Goal: Transaction & Acquisition: Purchase product/service

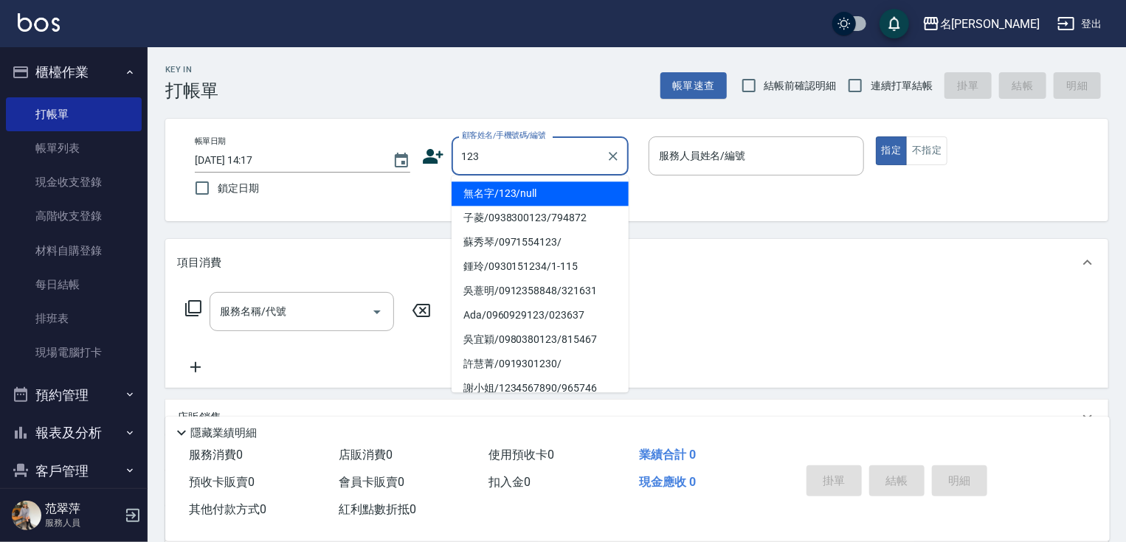
click at [533, 191] on li "無名字/123/null" at bounding box center [539, 193] width 177 height 24
type input "無名字/123/null"
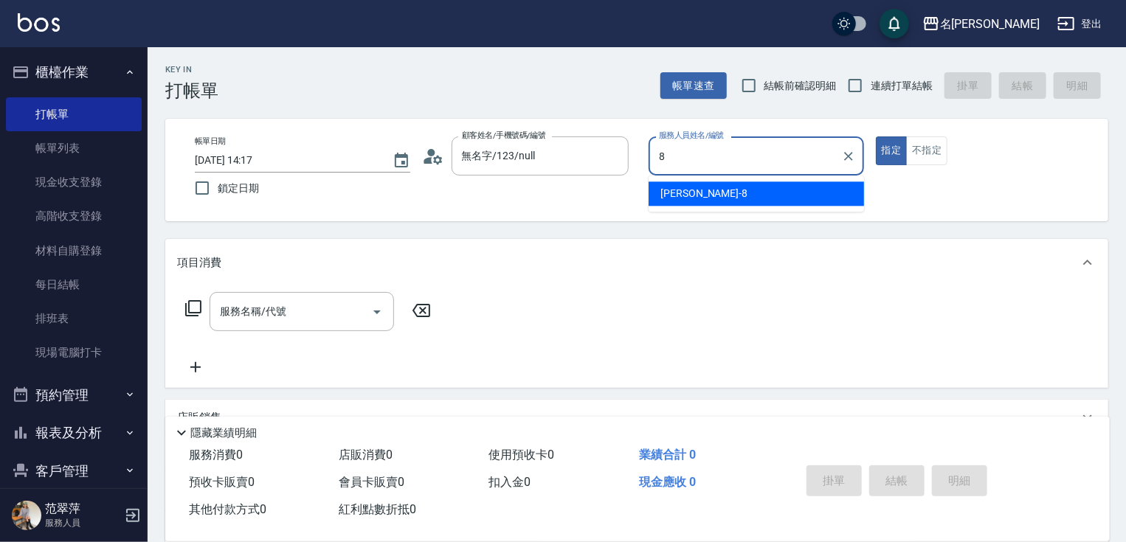
type input "曉容-8"
type button "true"
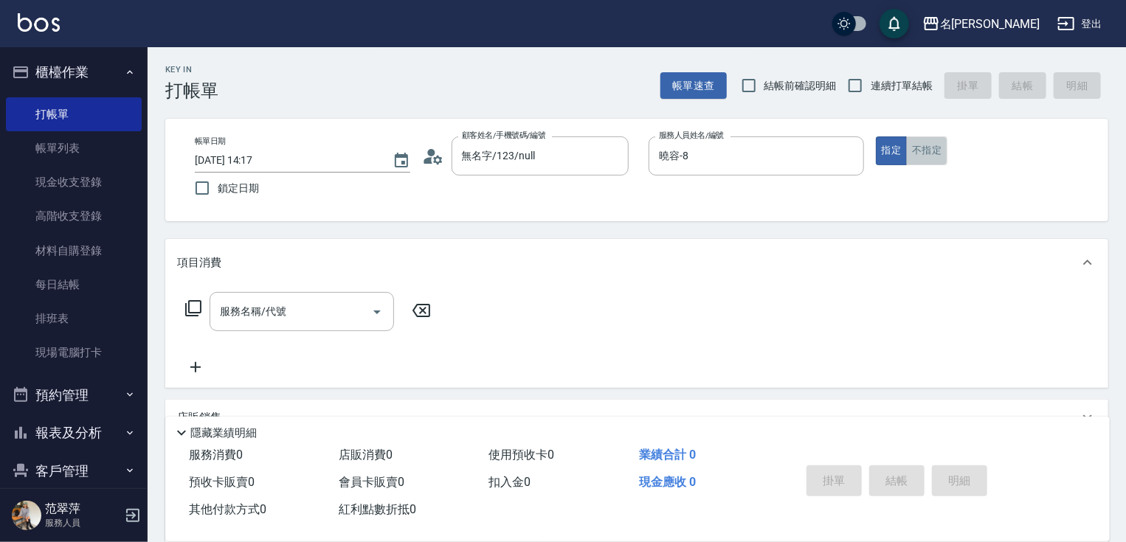
click at [927, 153] on button "不指定" at bounding box center [926, 150] width 41 height 29
click at [310, 330] on div "服務名稱/代號" at bounding box center [301, 311] width 184 height 39
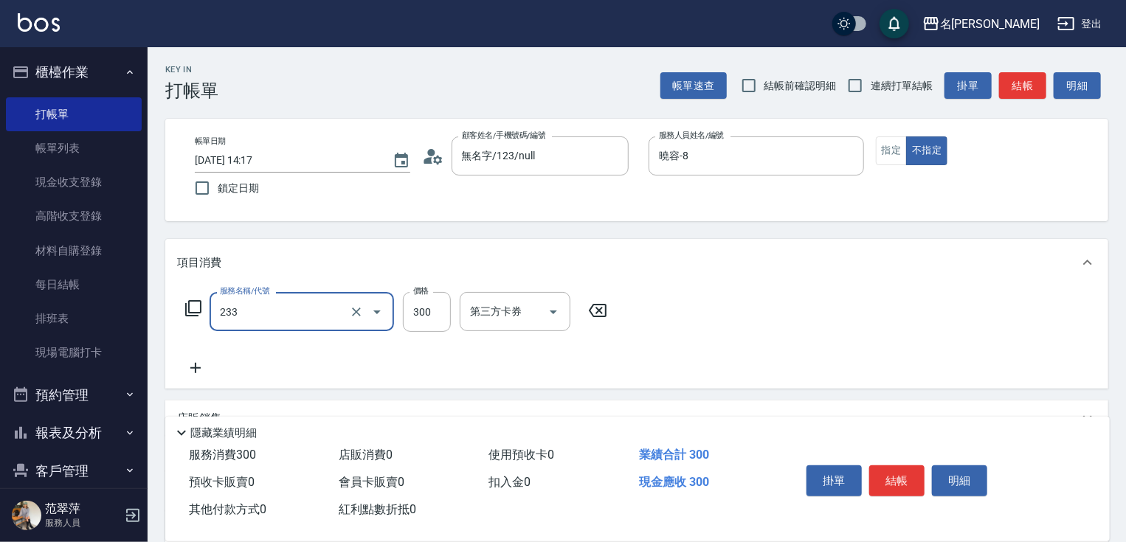
type input "洗髮300(233)"
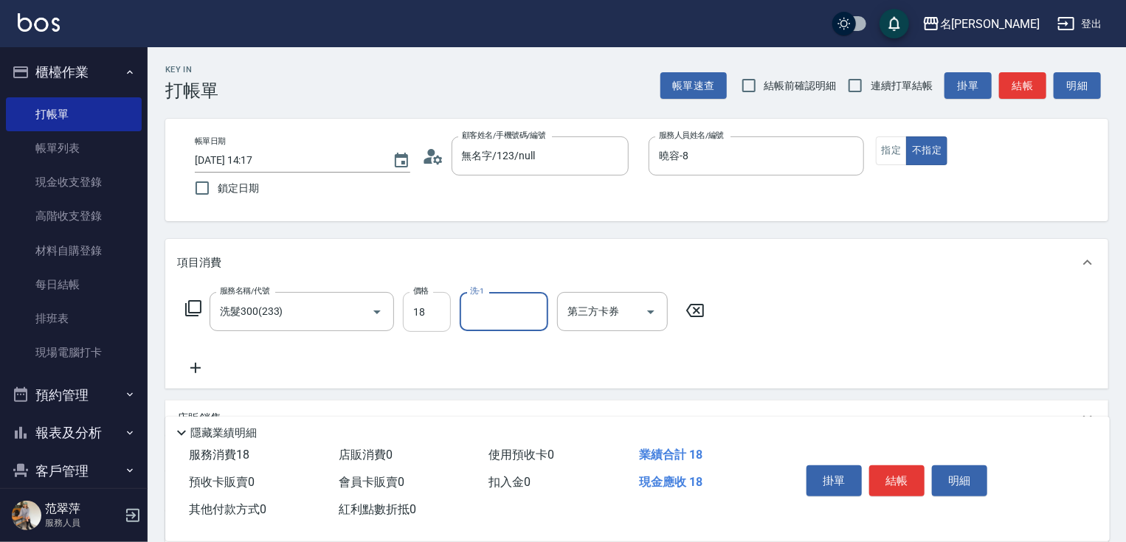
click at [421, 325] on input "18" at bounding box center [427, 312] width 48 height 40
type input "300"
type input "180"
click at [200, 366] on icon at bounding box center [195, 368] width 37 height 18
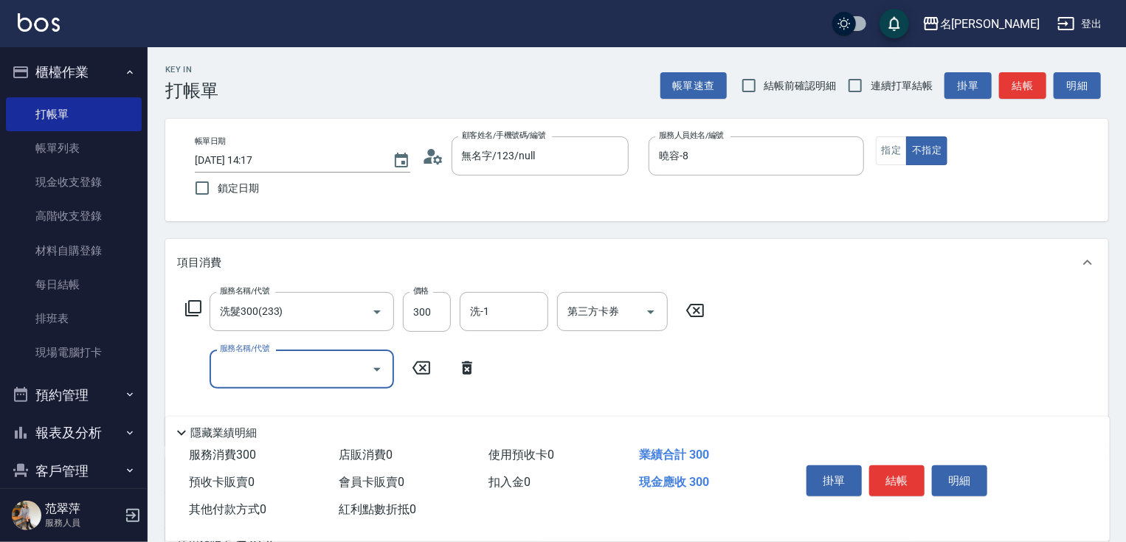
click at [243, 370] on input "服務名稱/代號" at bounding box center [290, 369] width 149 height 26
type input "3"
type input "潤絲20(801)"
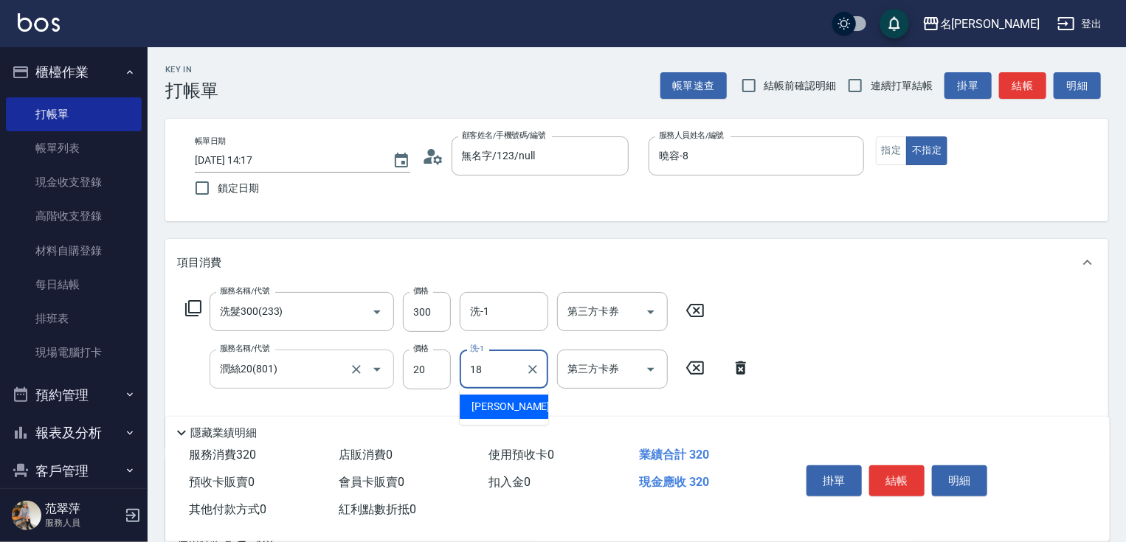
type input "小慧-18"
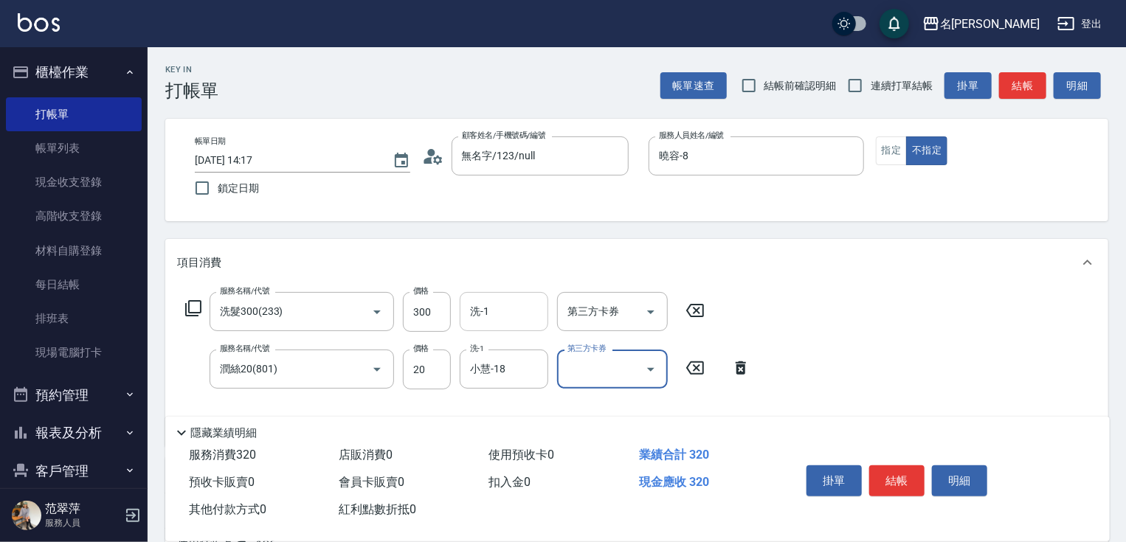
click at [503, 304] on input "洗-1" at bounding box center [503, 312] width 75 height 26
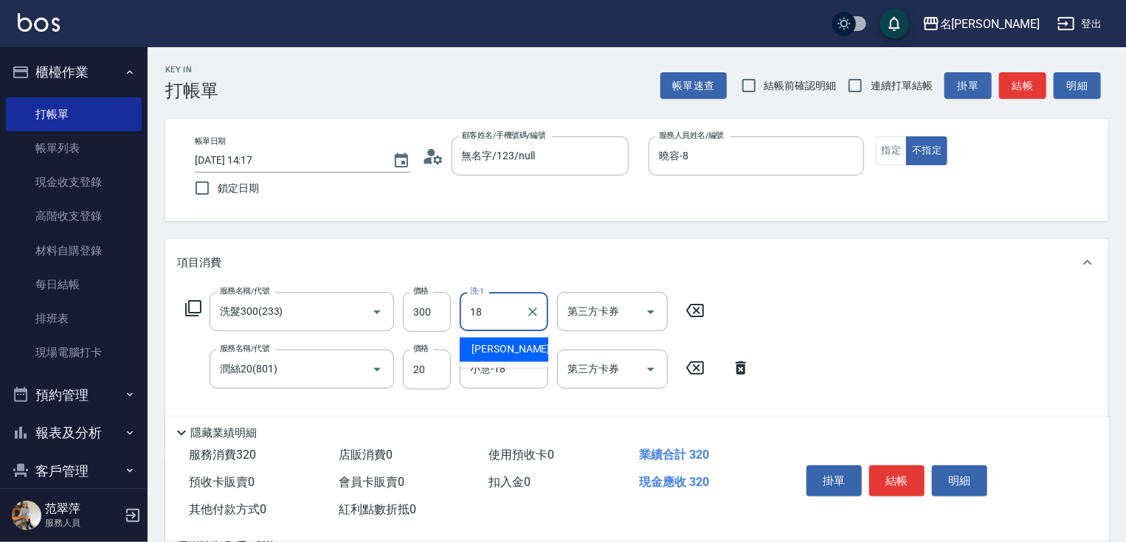
type input "小慧-18"
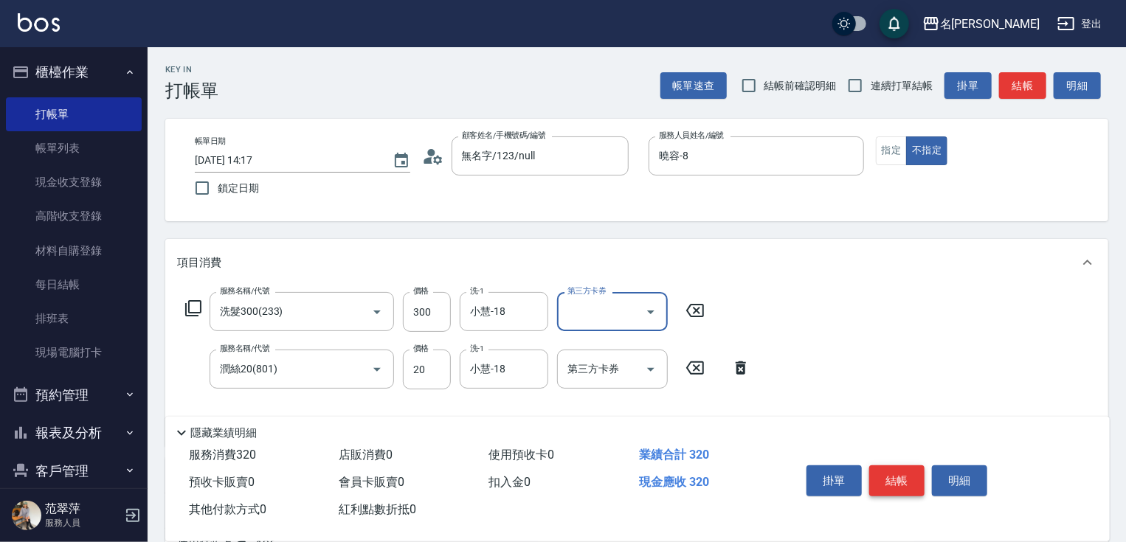
click at [892, 475] on button "結帳" at bounding box center [896, 480] width 55 height 31
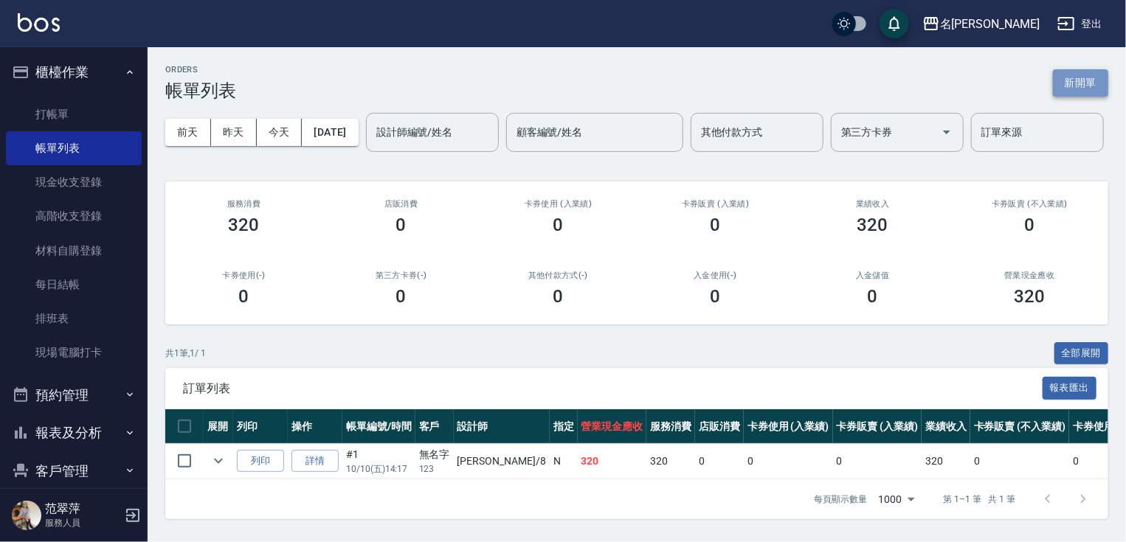
click at [1069, 91] on button "新開單" at bounding box center [1080, 82] width 55 height 27
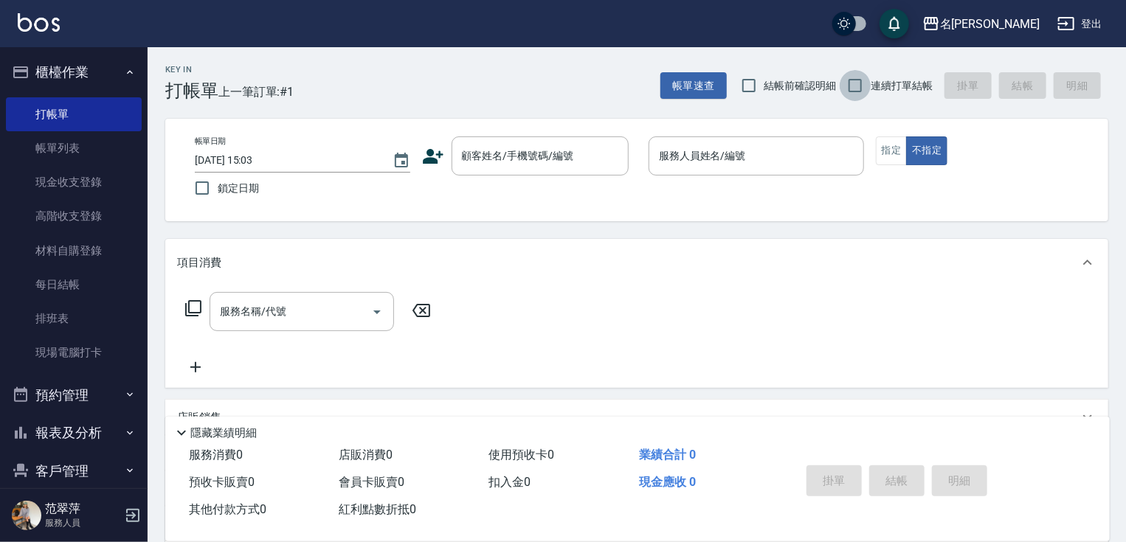
click at [859, 83] on input "連續打單結帳" at bounding box center [854, 85] width 31 height 31
checkbox input "true"
click at [569, 150] on input "顧客姓名/手機號碼/編號" at bounding box center [529, 156] width 142 height 26
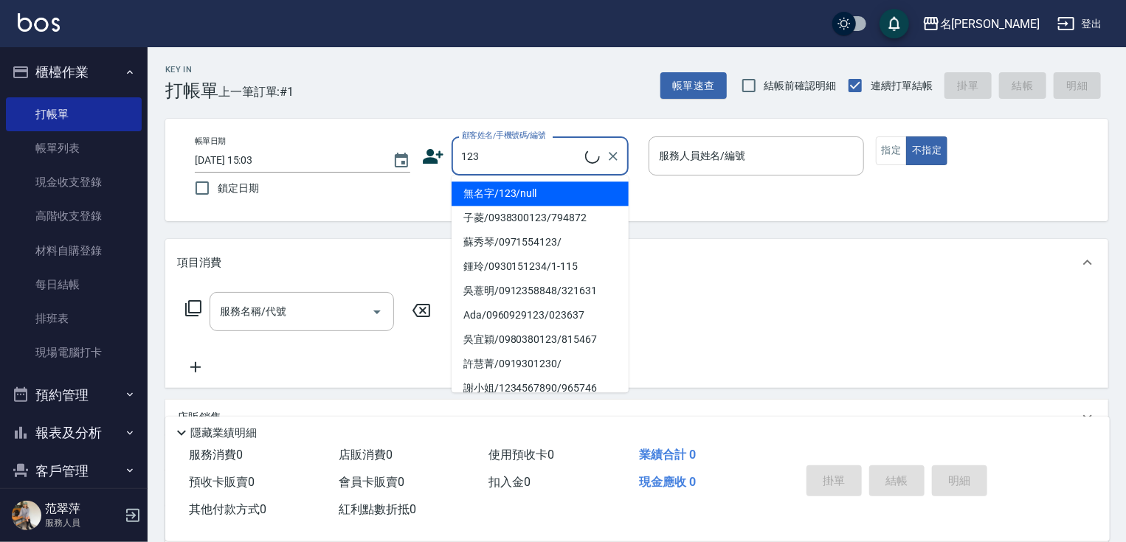
click at [541, 187] on li "無名字/123/null" at bounding box center [539, 193] width 177 height 24
type input "無名字/123/null"
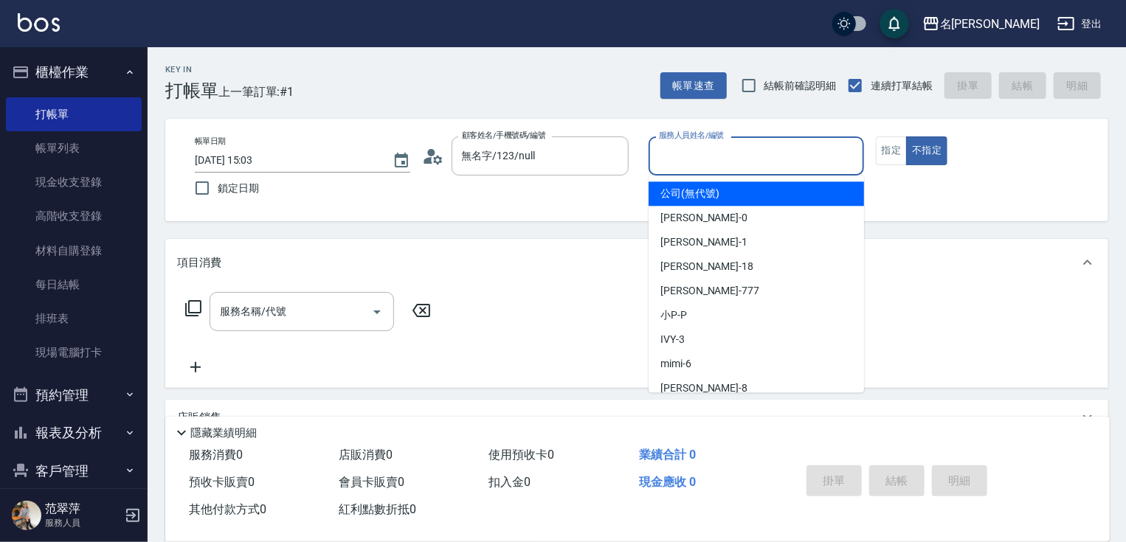
drag, startPoint x: 704, startPoint y: 164, endPoint x: 703, endPoint y: 266, distance: 102.5
click at [704, 170] on div "服務人員姓名/編號" at bounding box center [755, 155] width 215 height 39
drag, startPoint x: 682, startPoint y: 165, endPoint x: 696, endPoint y: 220, distance: 57.1
click at [688, 182] on body "名留竹林 登出 櫃檯作業 打帳單 帳單列表 現金收支登錄 高階收支登錄 材料自購登錄 每日結帳 排班表 現場電腦打卡 預約管理 預約管理 單日預約紀錄 單週預…" at bounding box center [563, 360] width 1126 height 721
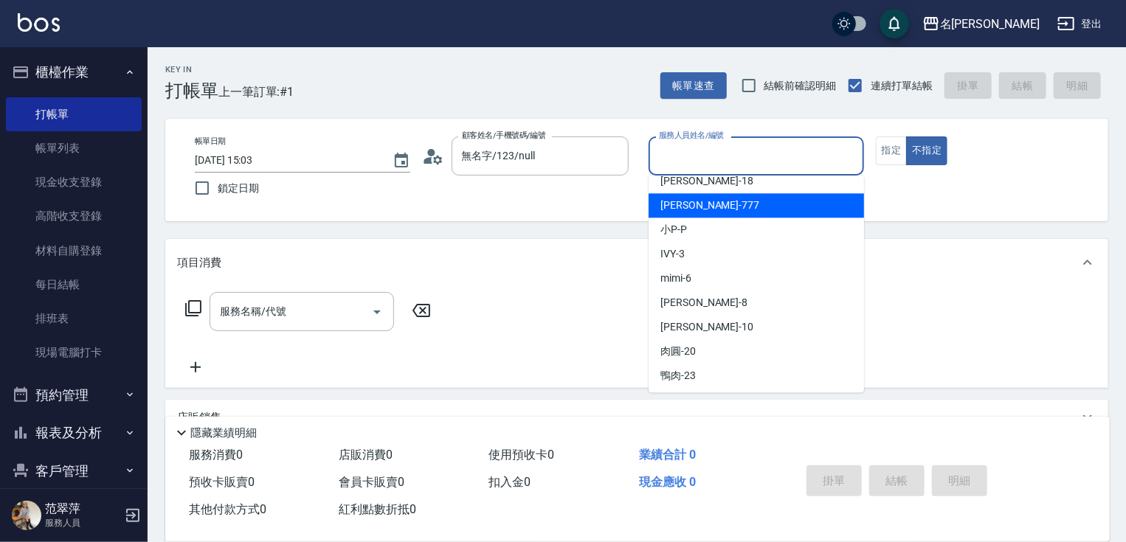
scroll to position [86, 0]
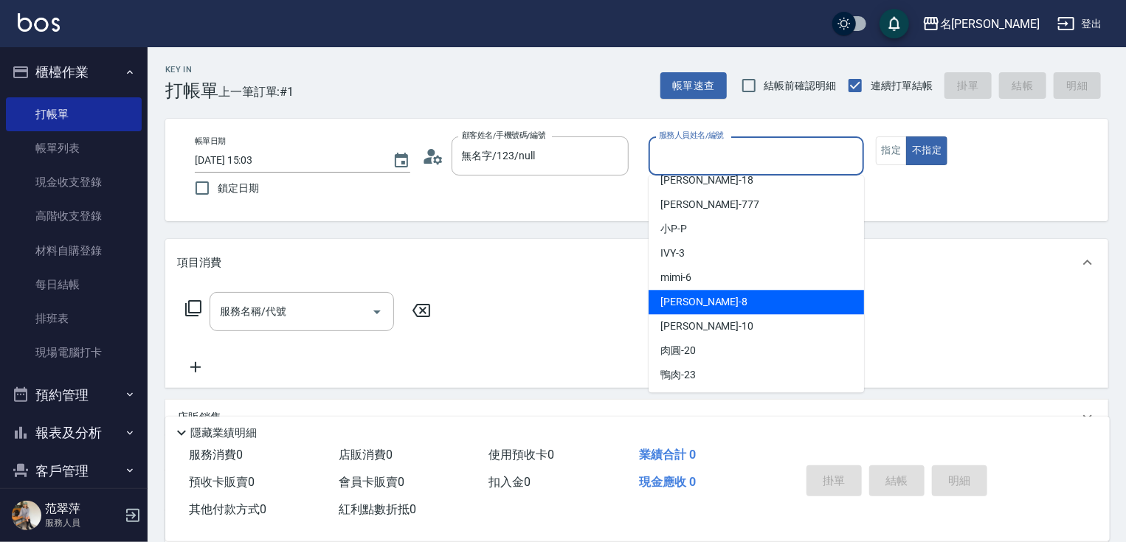
click at [704, 305] on div "曉容 -8" at bounding box center [755, 302] width 215 height 24
type input "曉容-8"
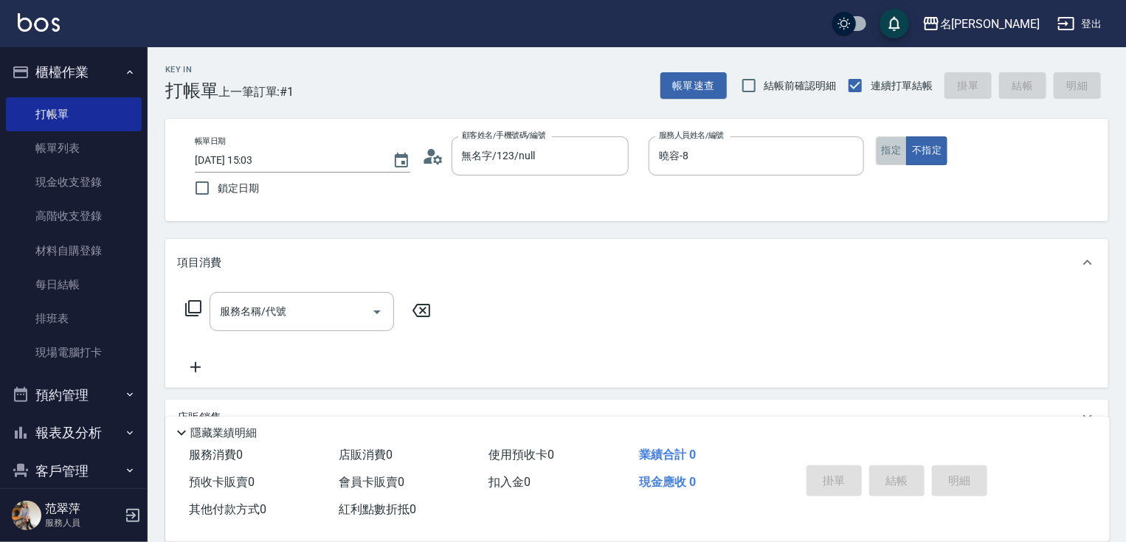
click at [882, 151] on button "指定" at bounding box center [892, 150] width 32 height 29
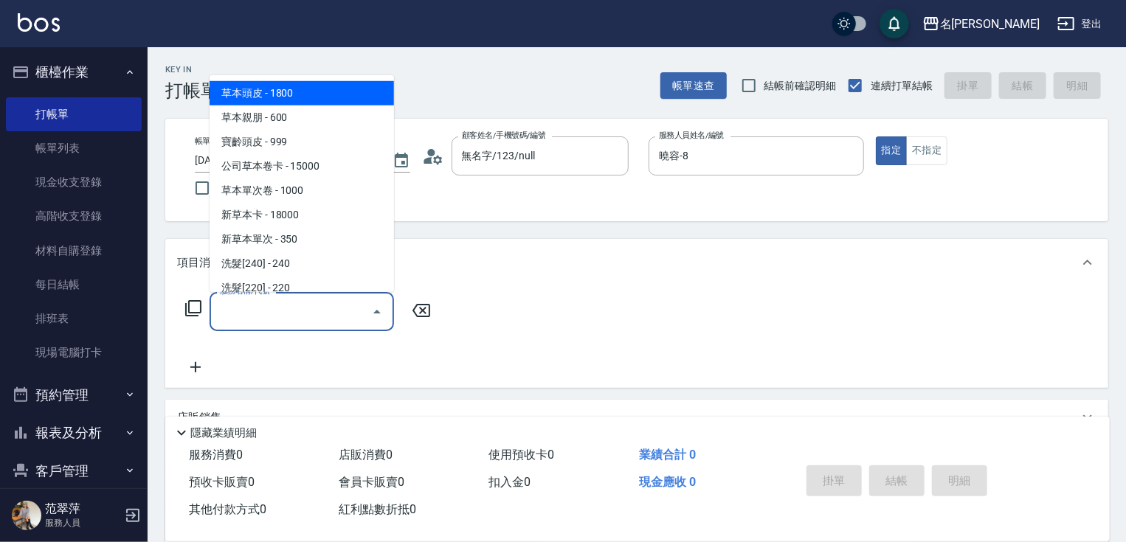
click at [267, 316] on input "服務名稱/代號" at bounding box center [290, 312] width 149 height 26
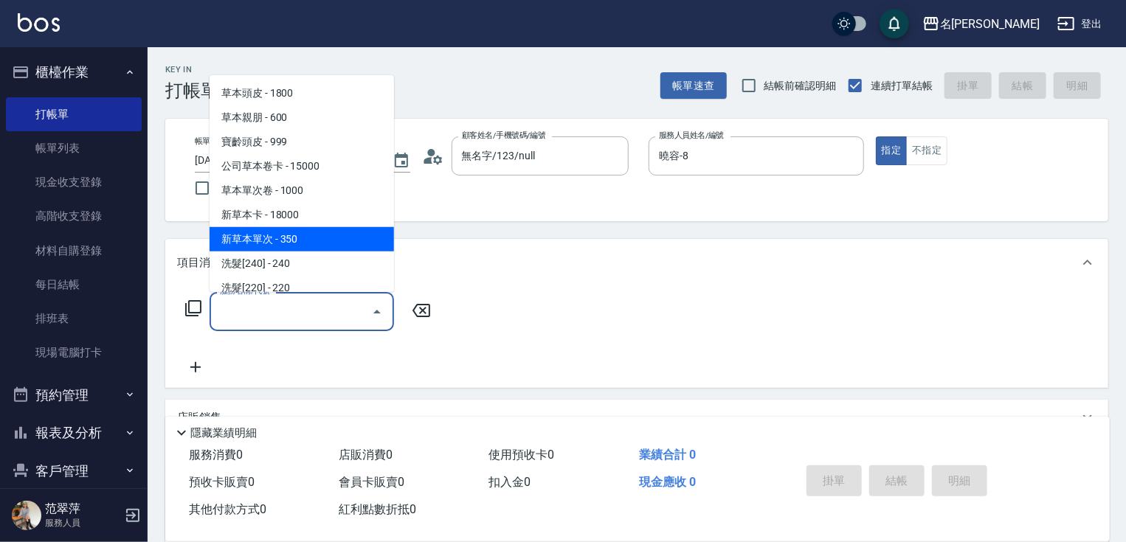
click at [295, 248] on span "新草本單次 - 350" at bounding box center [301, 239] width 184 height 24
type input "新草本單次(109)"
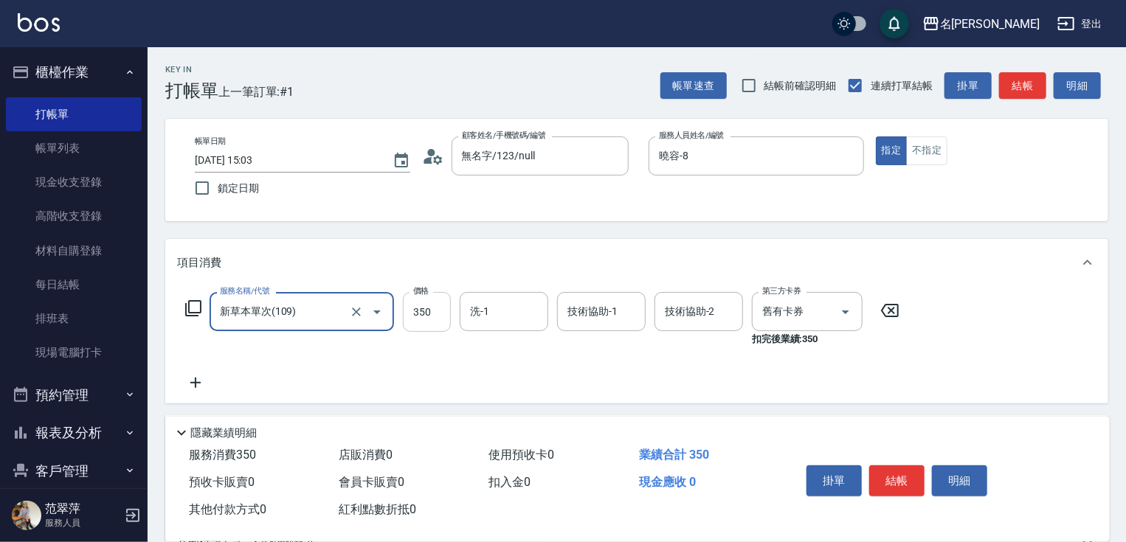
click at [420, 313] on input "350" at bounding box center [427, 312] width 48 height 40
type input "601"
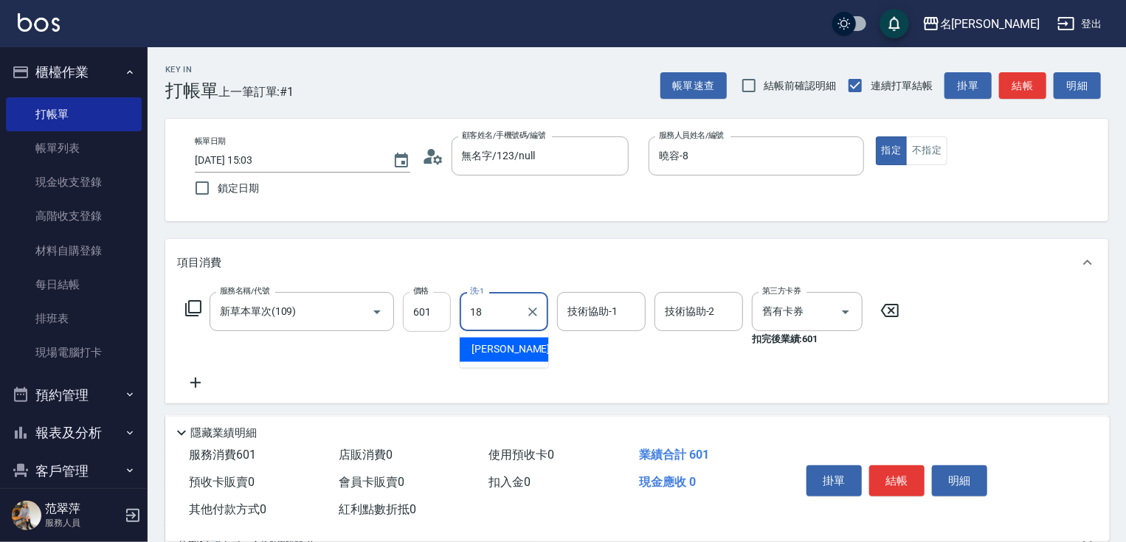
type input "小慧-18"
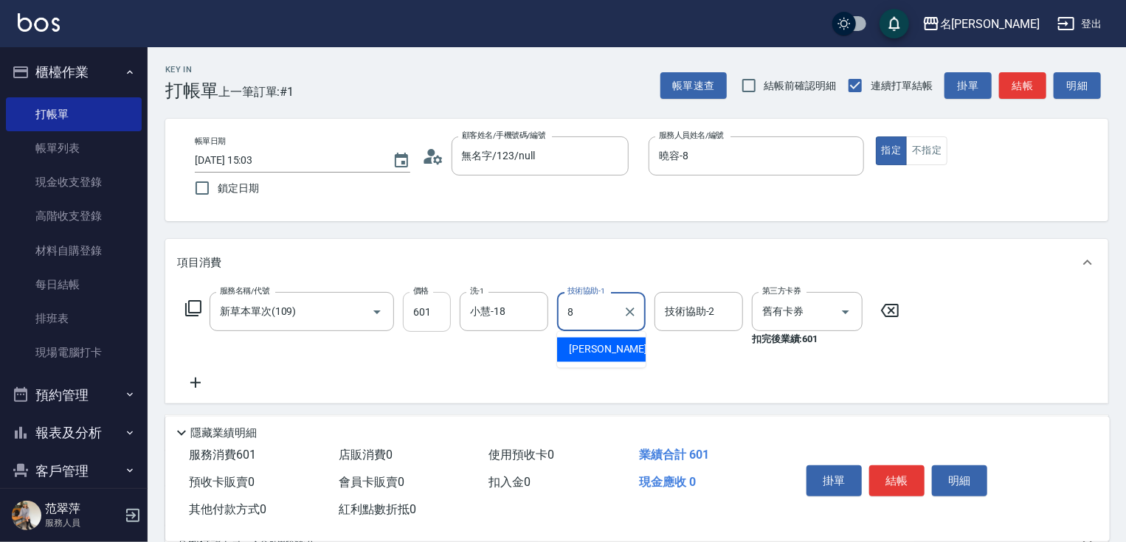
type input "8"
type input "."
type input "曉容-8"
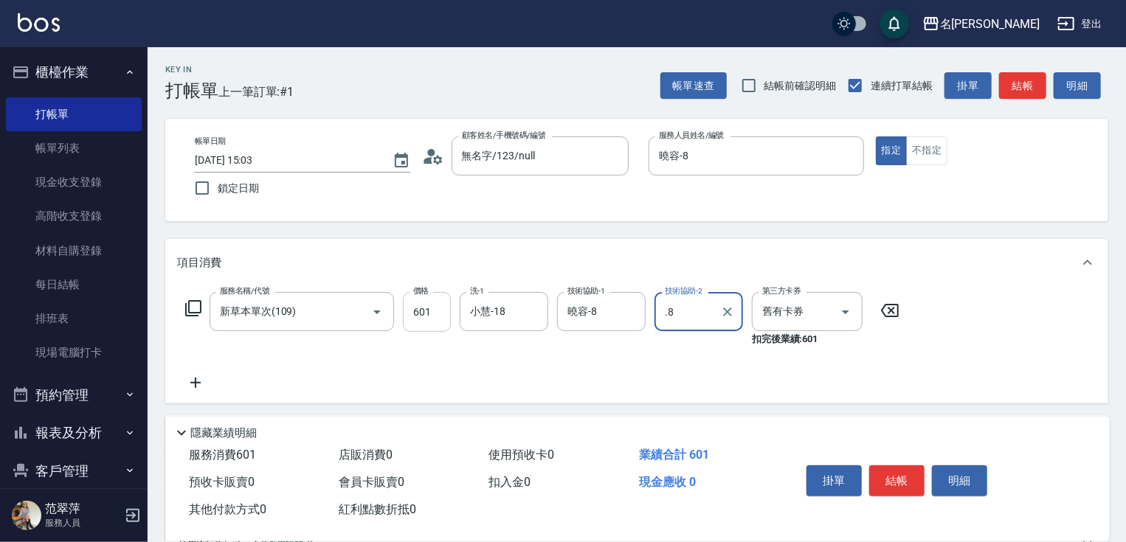
type input ".8"
click at [699, 325] on input "技術協助-2" at bounding box center [698, 312] width 75 height 26
type input "曉容-8"
click at [195, 384] on icon at bounding box center [195, 383] width 10 height 10
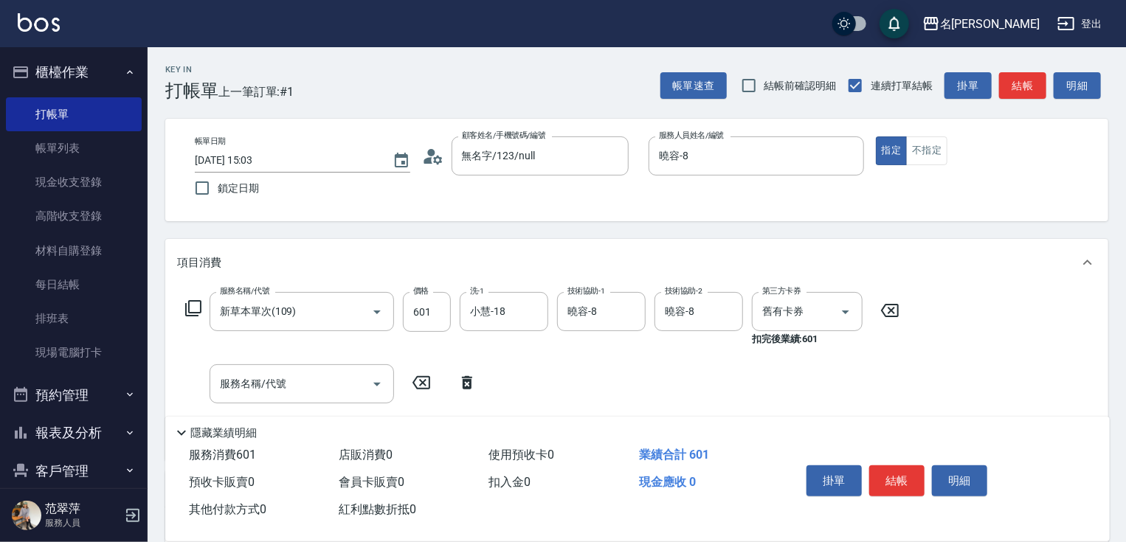
click at [196, 306] on icon at bounding box center [193, 308] width 18 height 18
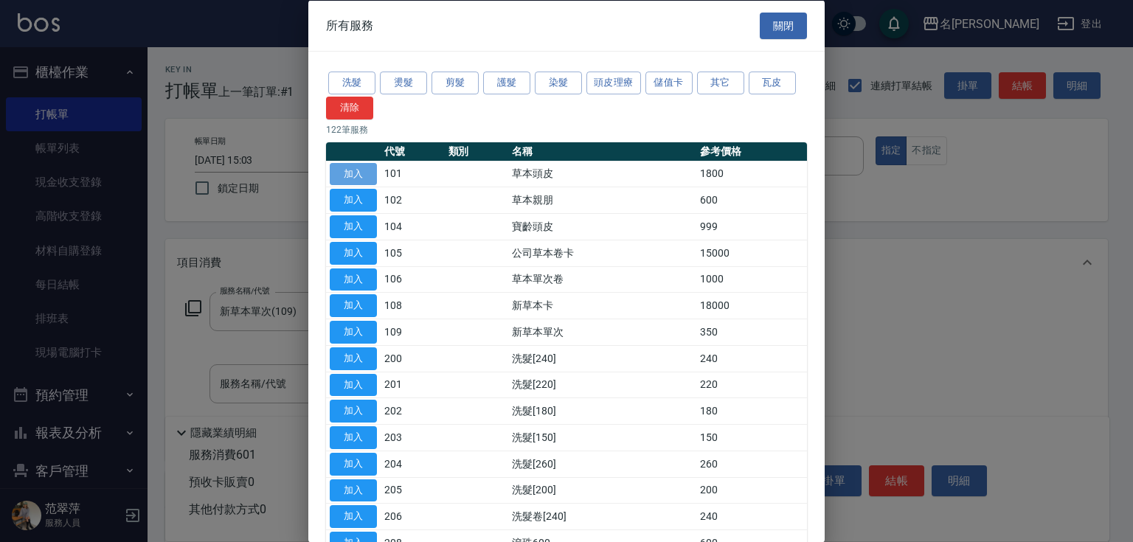
click at [353, 177] on button "加入" at bounding box center [353, 173] width 47 height 23
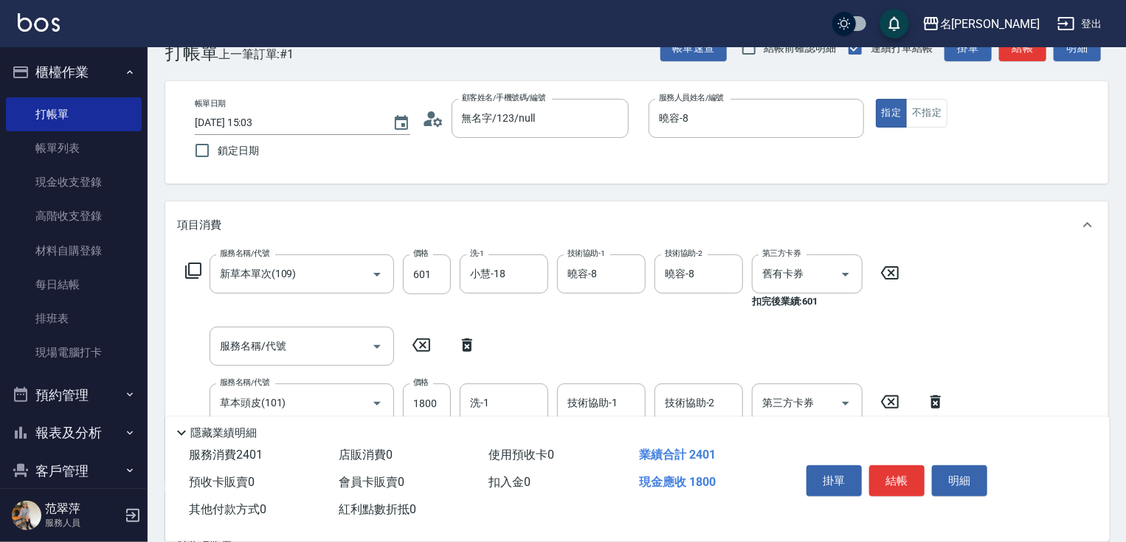
scroll to position [59, 0]
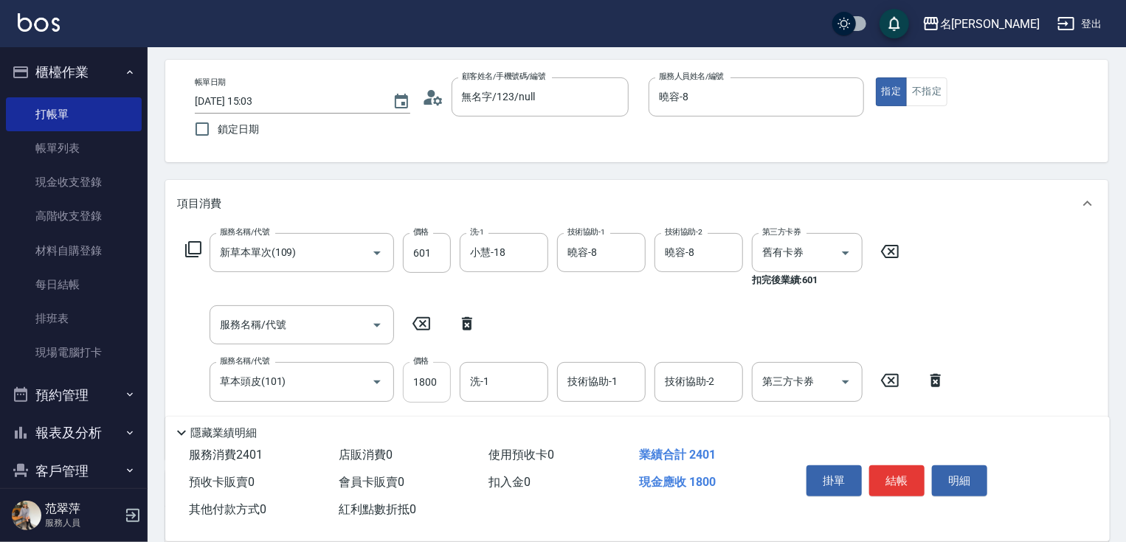
click at [426, 389] on input "1800" at bounding box center [427, 382] width 48 height 40
type input "300"
type input "曉容-8"
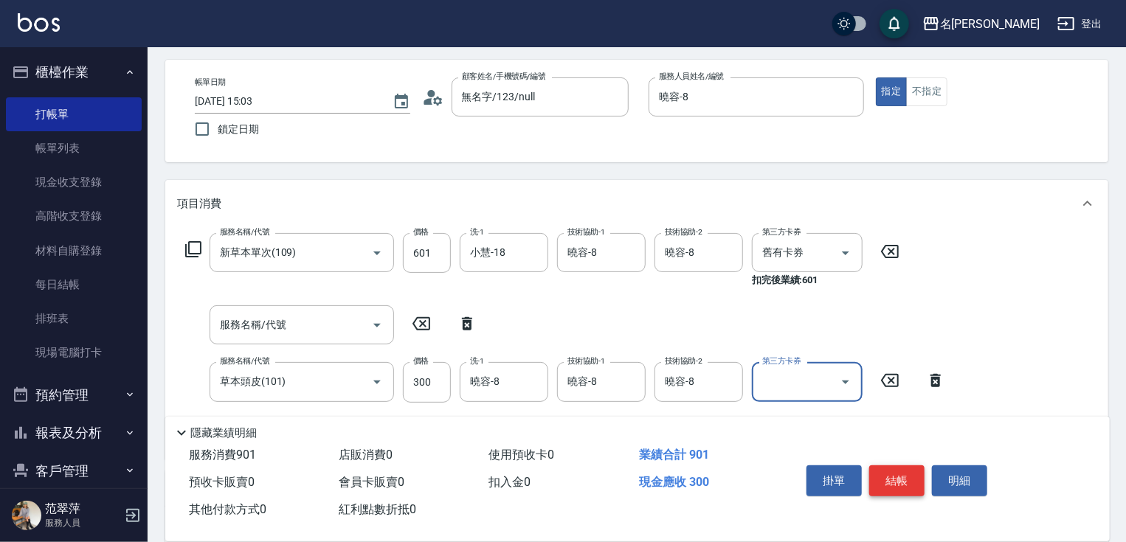
click at [897, 478] on button "結帳" at bounding box center [896, 480] width 55 height 31
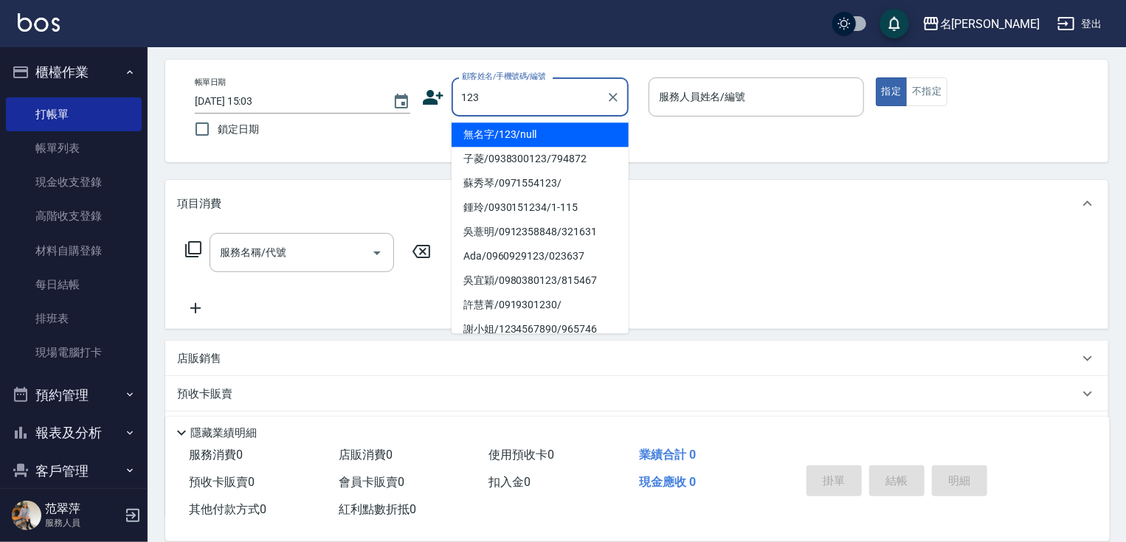
scroll to position [0, 0]
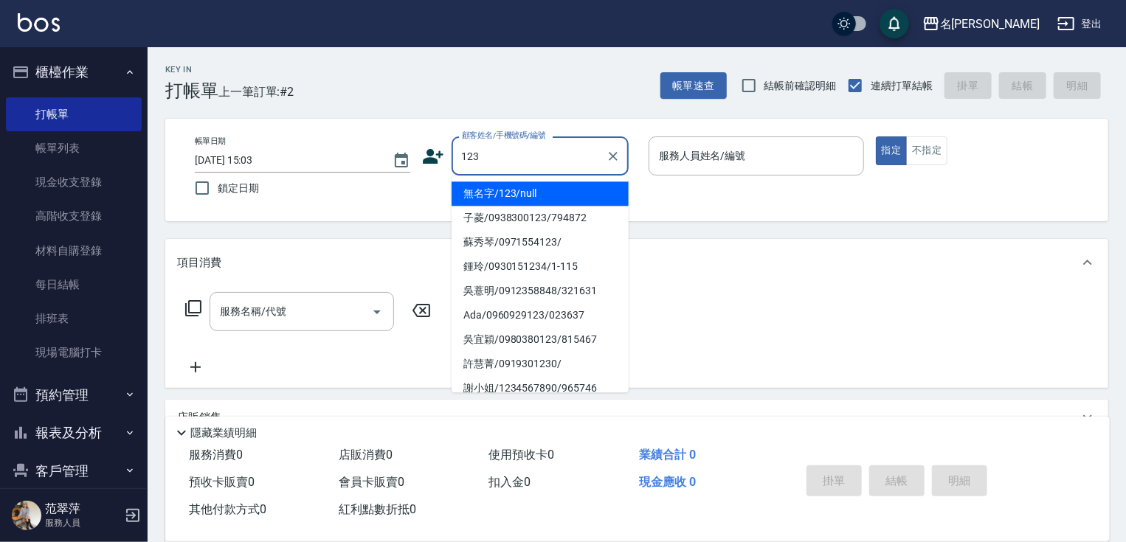
click at [520, 195] on li "無名字/123/null" at bounding box center [539, 193] width 177 height 24
type input "無名字/123/null"
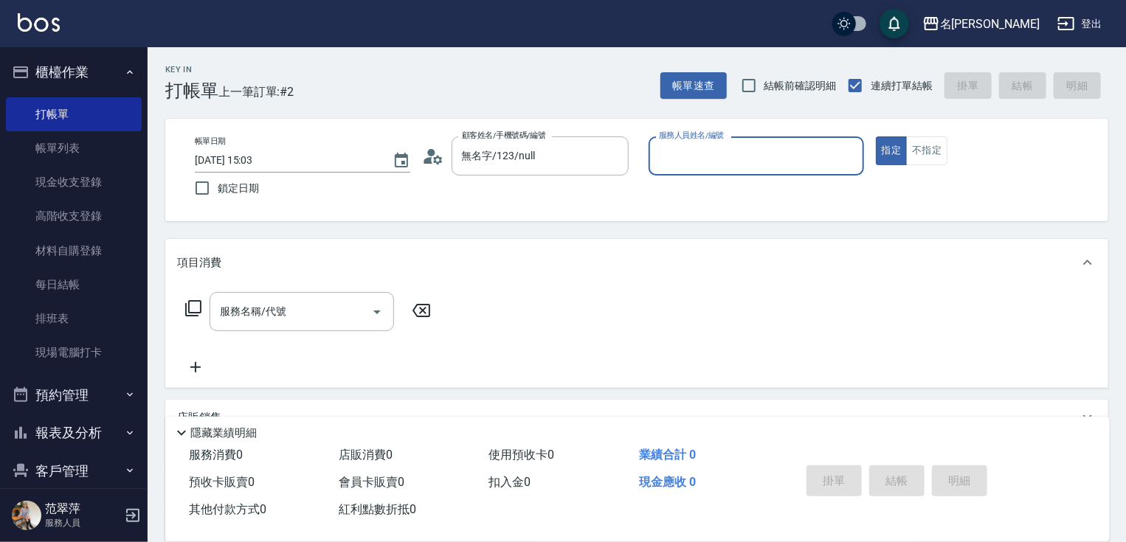
drag, startPoint x: 683, startPoint y: 153, endPoint x: 683, endPoint y: 169, distance: 16.2
click at [683, 153] on input "服務人員姓名/編號" at bounding box center [756, 156] width 202 height 26
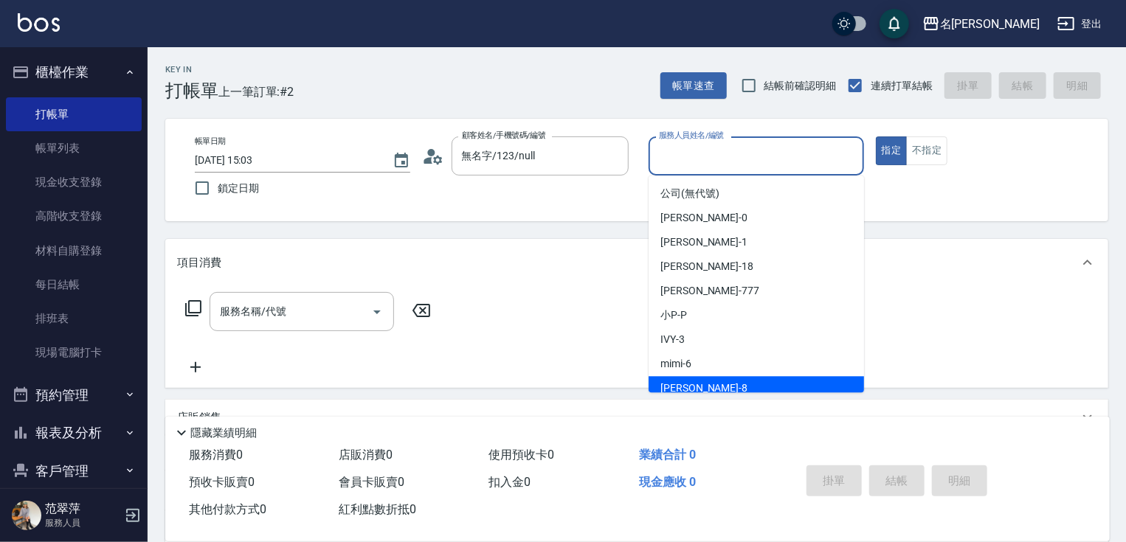
click at [699, 386] on div "曉容 -8" at bounding box center [755, 388] width 215 height 24
type input "曉容-8"
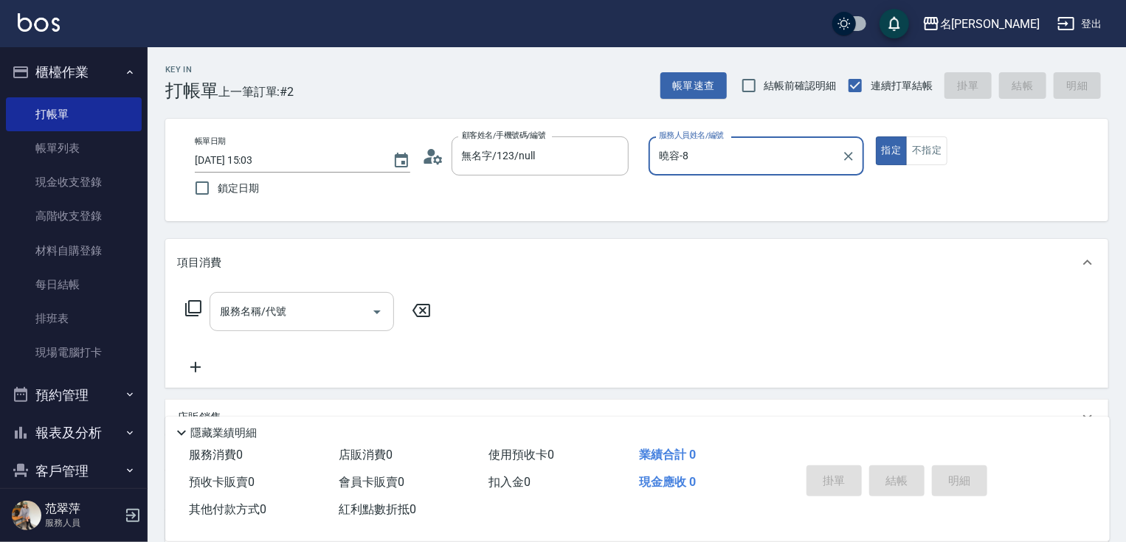
click at [319, 317] on input "服務名稱/代號" at bounding box center [290, 312] width 149 height 26
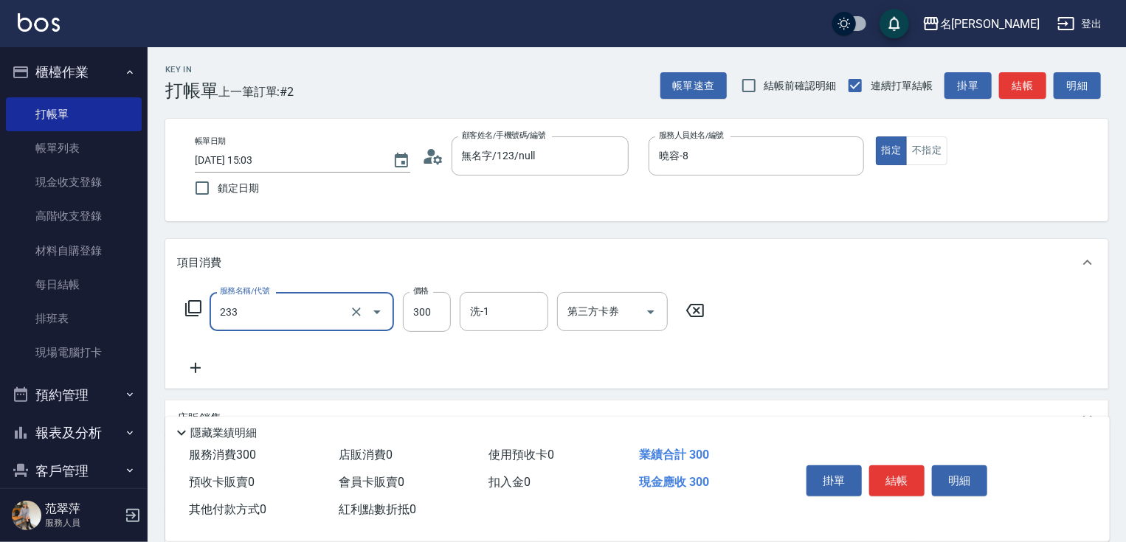
type input "洗髮300(233)"
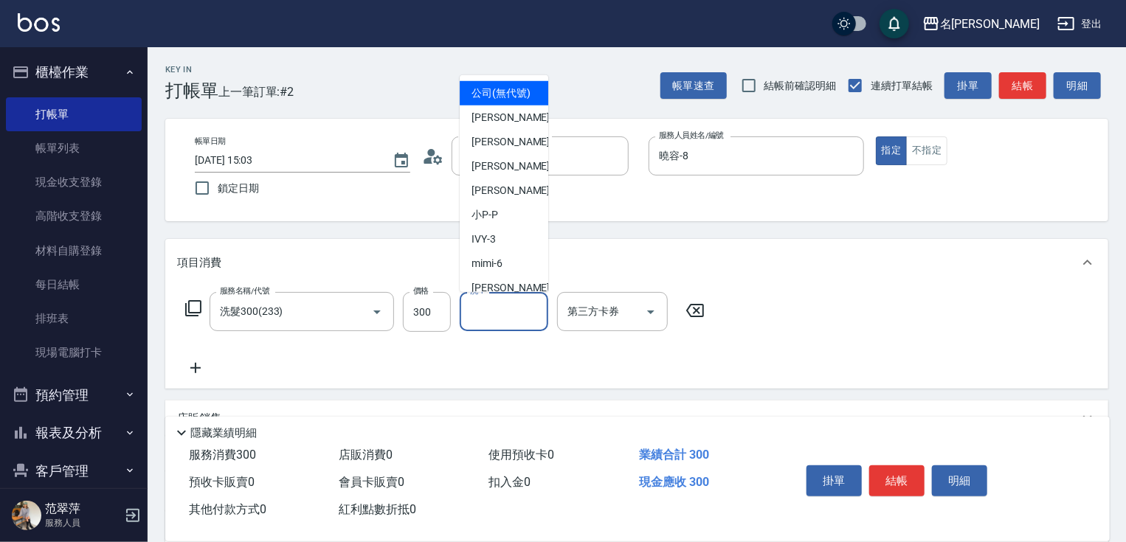
click at [488, 323] on input "洗-1" at bounding box center [503, 312] width 75 height 26
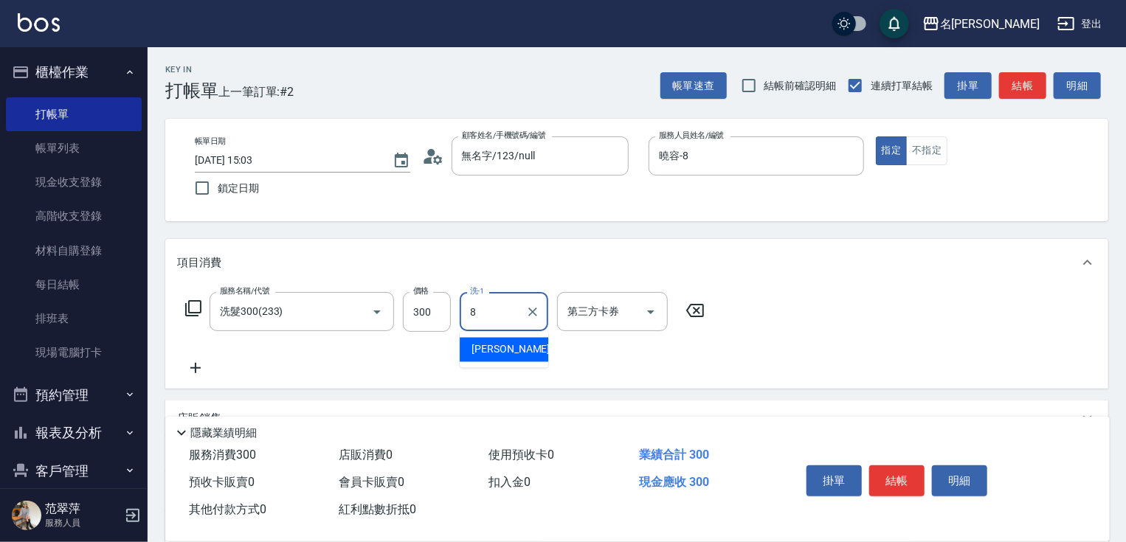
type input "曉容-8"
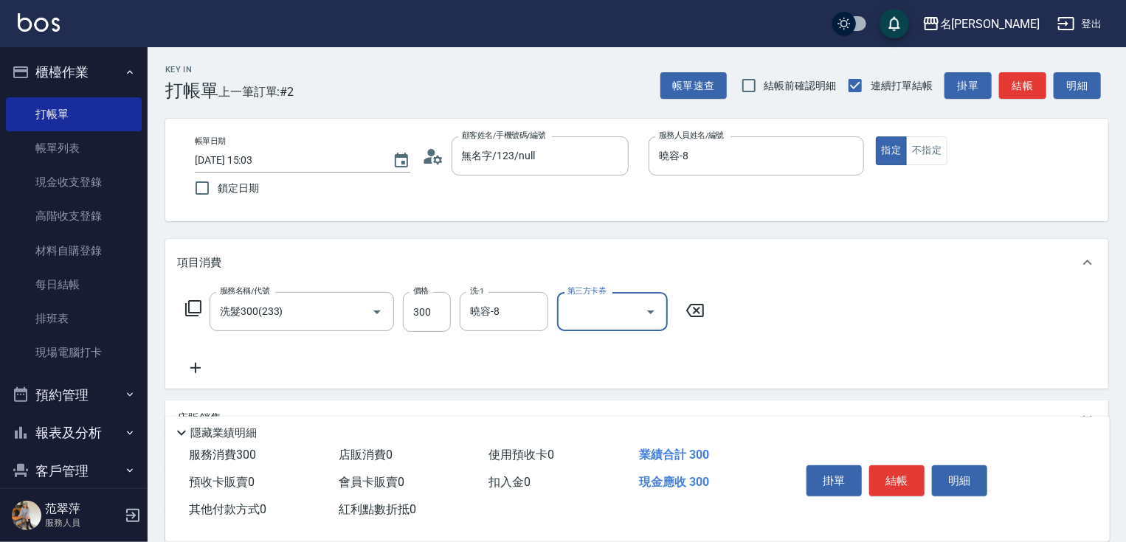
click at [197, 366] on icon at bounding box center [195, 368] width 37 height 18
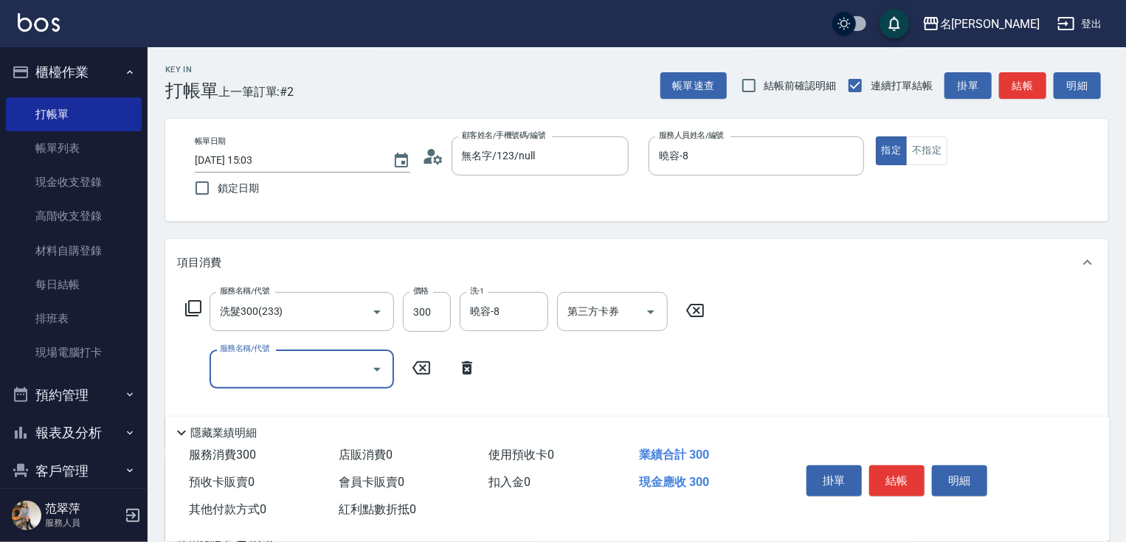
click at [229, 372] on input "服務名稱/代號" at bounding box center [290, 369] width 149 height 26
type input "潤絲20(801)"
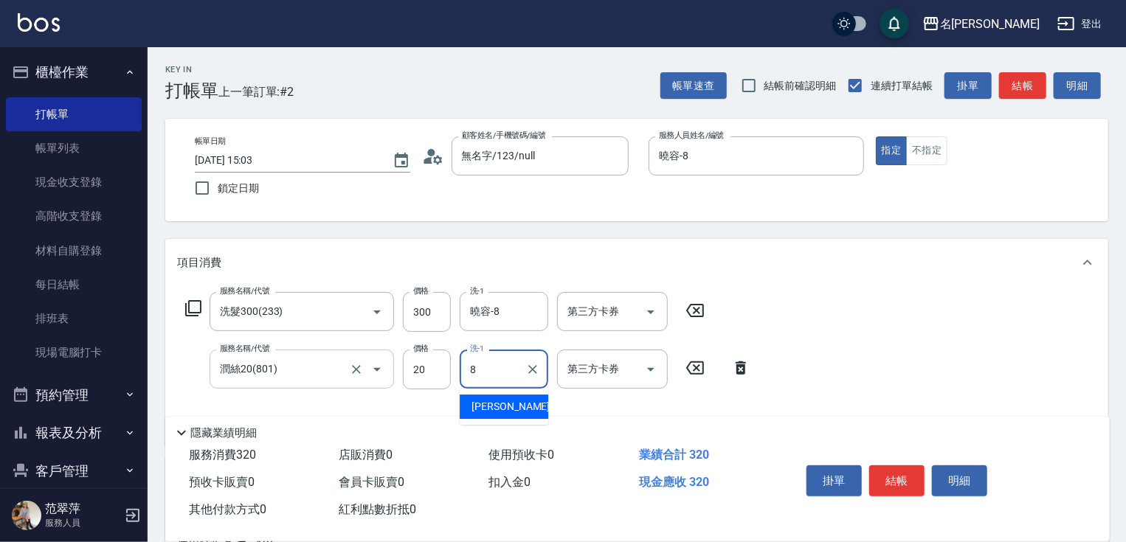
type input "曉容-8"
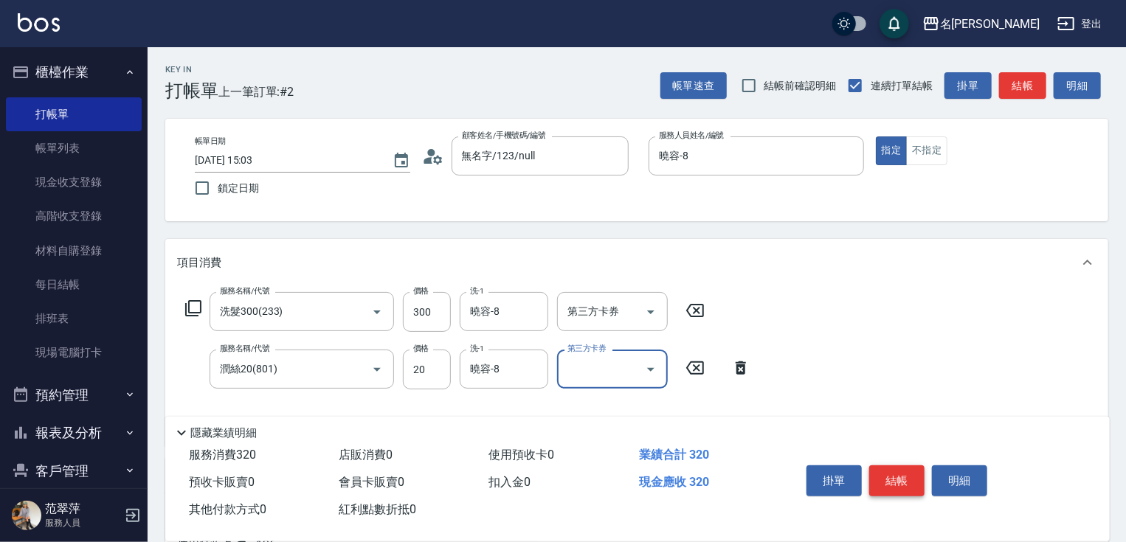
click at [897, 468] on button "結帳" at bounding box center [896, 480] width 55 height 31
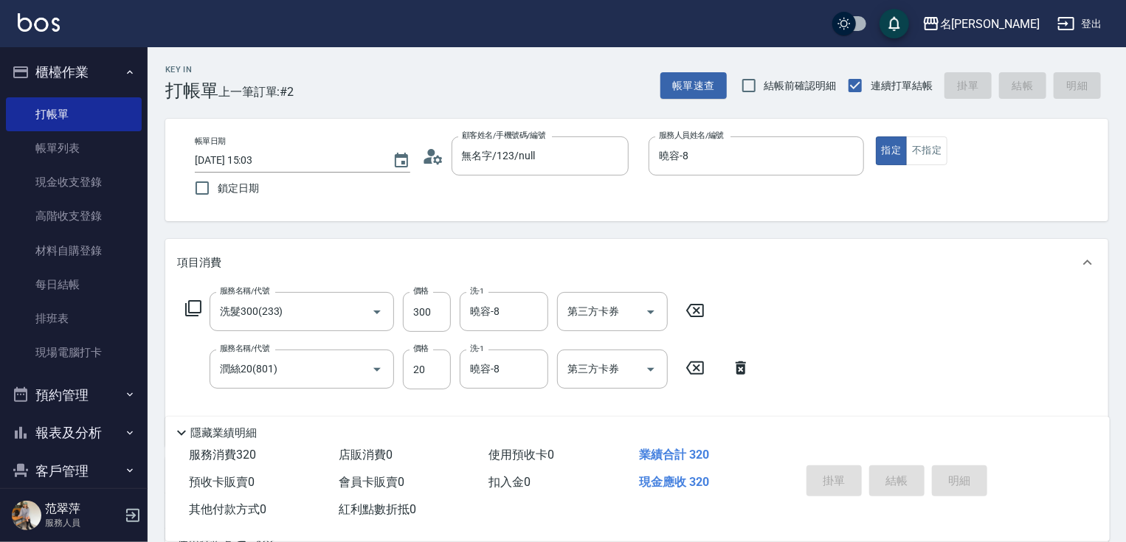
type input "[DATE] 15:04"
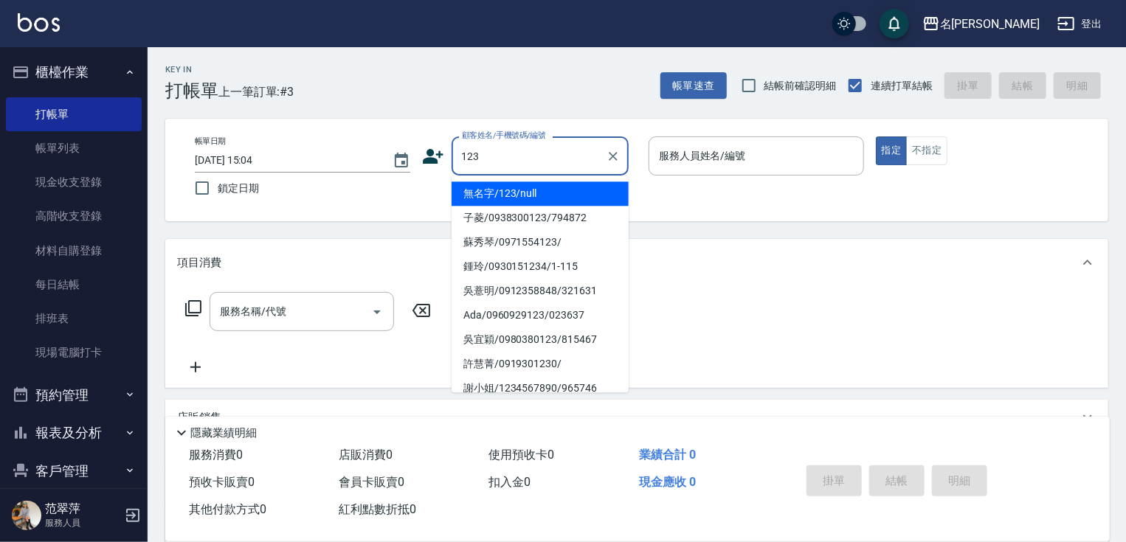
click at [533, 194] on li "無名字/123/null" at bounding box center [539, 193] width 177 height 24
type input "無名字/123/null"
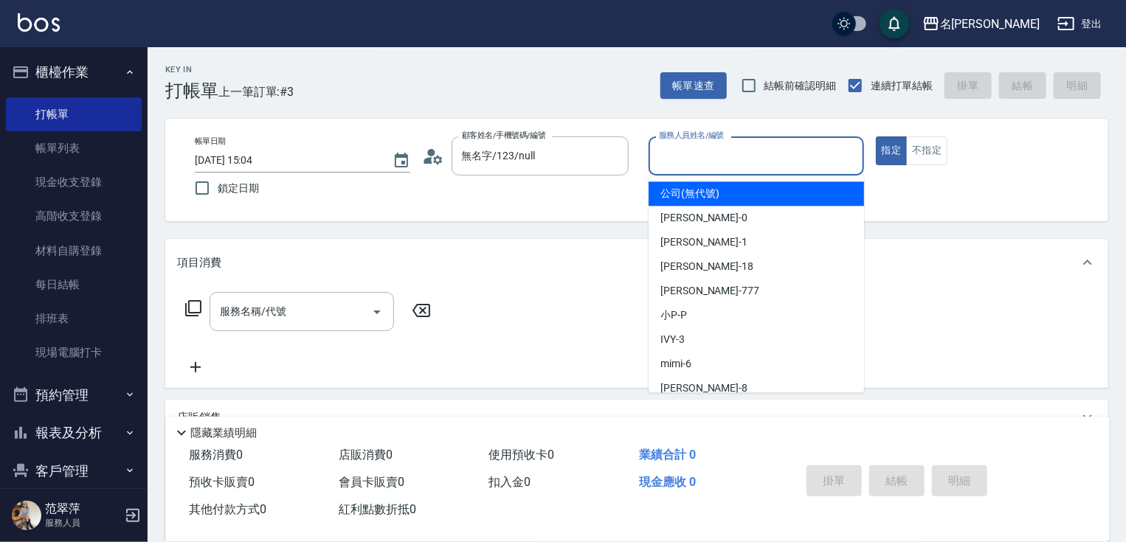
click at [682, 157] on input "服務人員姓名/編號" at bounding box center [756, 156] width 202 height 26
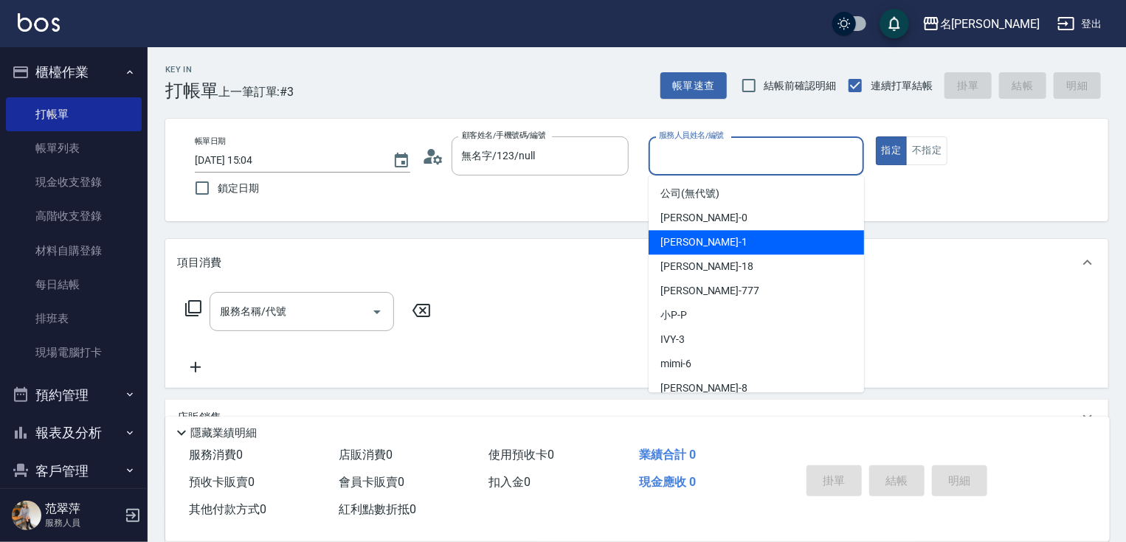
click at [713, 243] on div "[PERSON_NAME] -1" at bounding box center [755, 242] width 215 height 24
type input "[PERSON_NAME]-1"
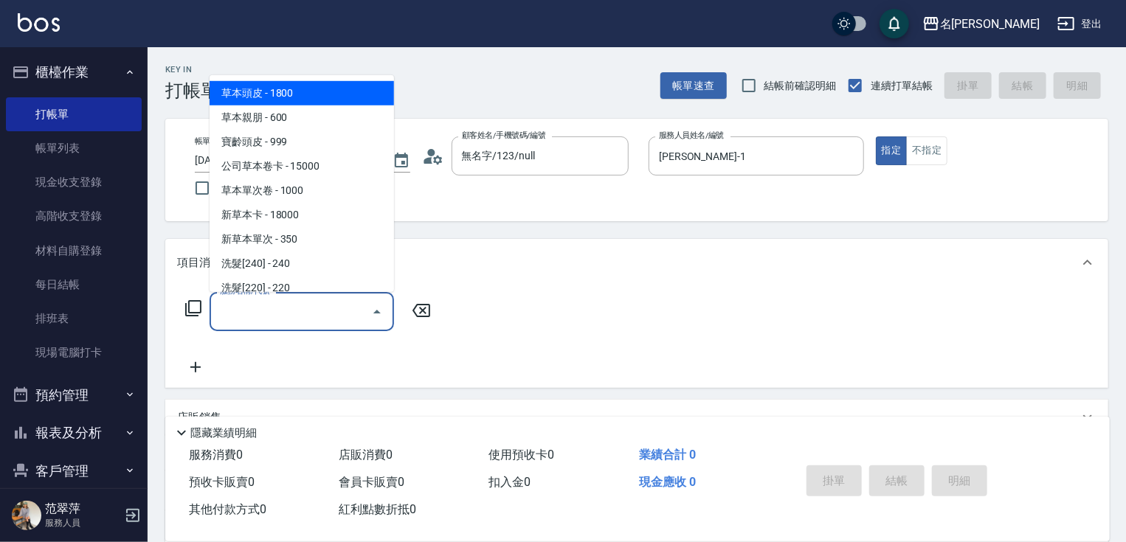
click at [254, 305] on div "服務名稱/代號 服務名稱/代號" at bounding box center [301, 311] width 184 height 39
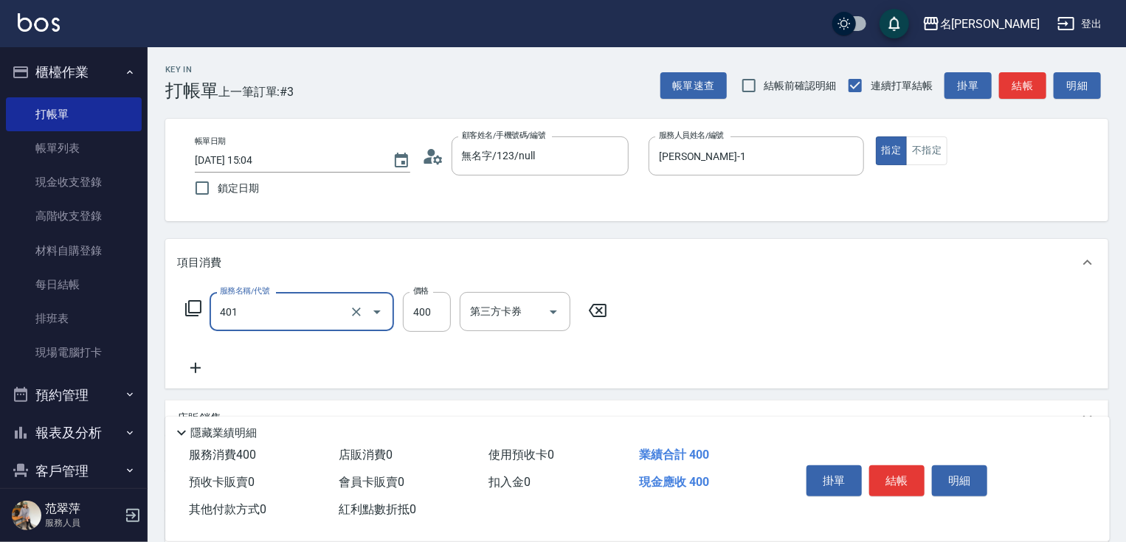
type input "剪髮(400)(401)"
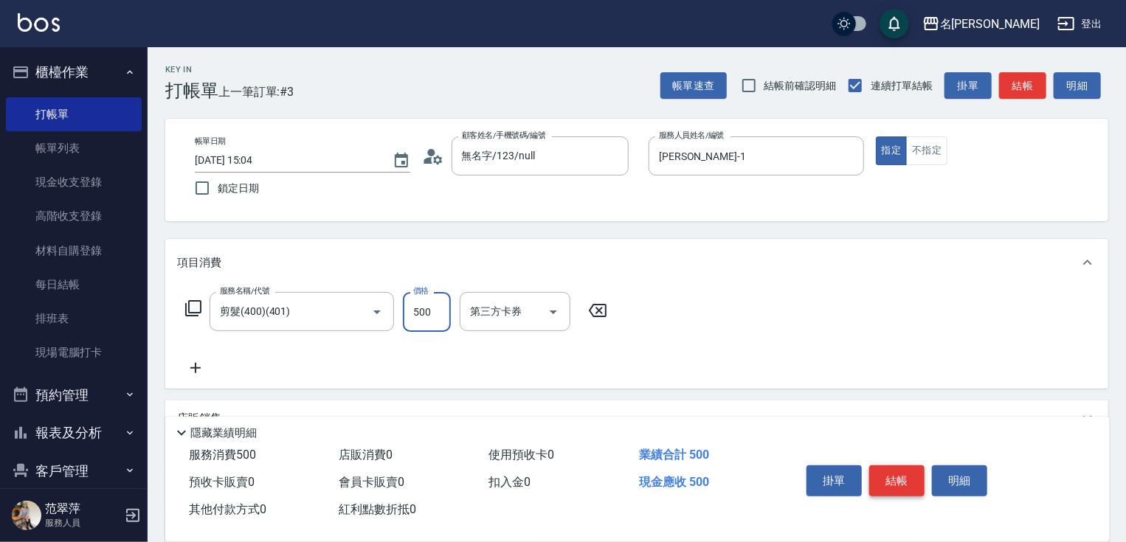
type input "500"
click at [918, 469] on button "結帳" at bounding box center [896, 480] width 55 height 31
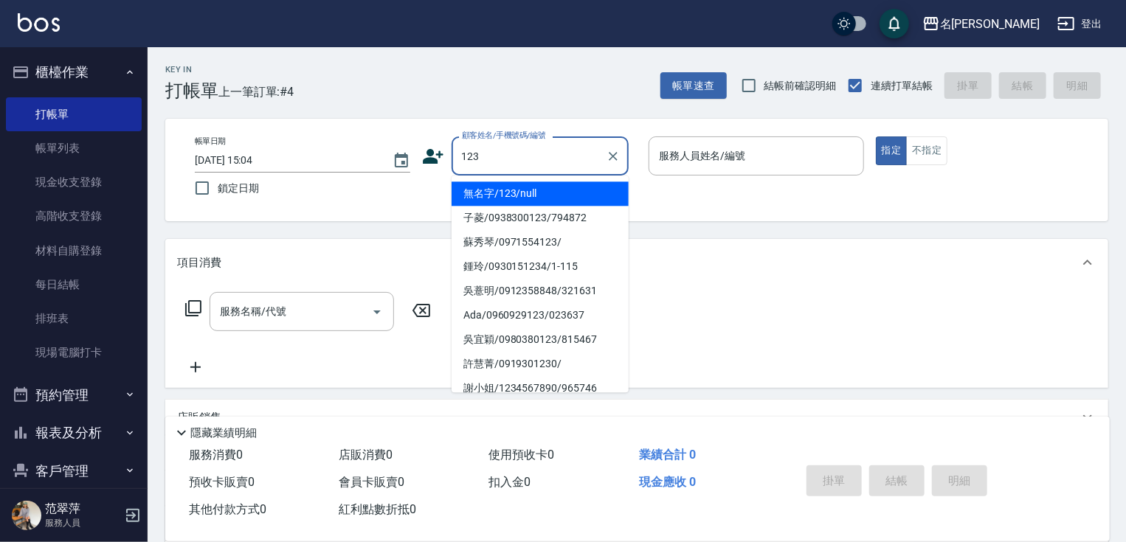
click at [496, 192] on li "無名字/123/null" at bounding box center [539, 193] width 177 height 24
type input "無名字/123/null"
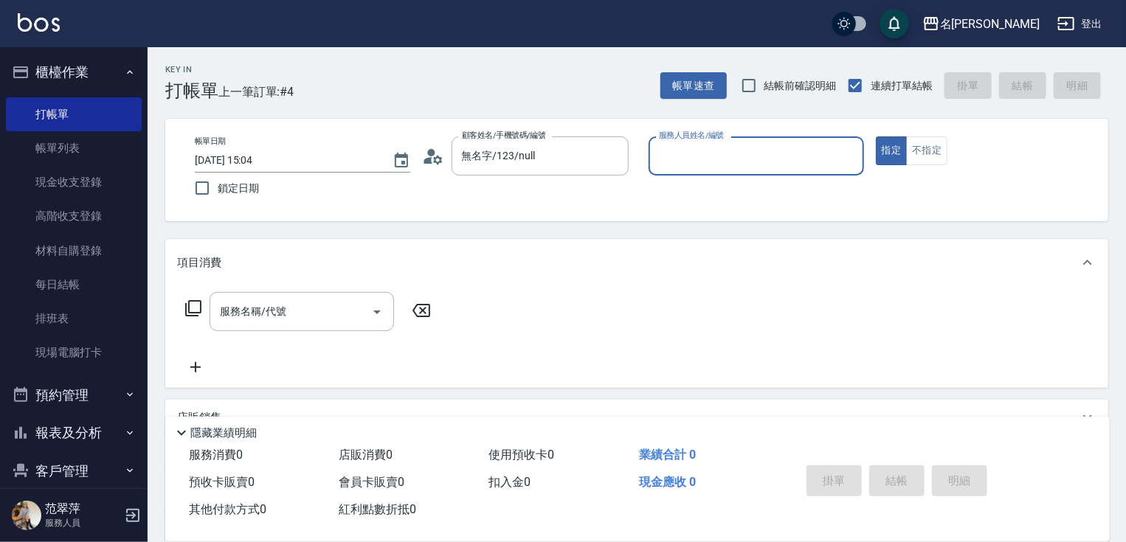
click at [677, 156] on input "服務人員姓名/編號" at bounding box center [756, 156] width 202 height 26
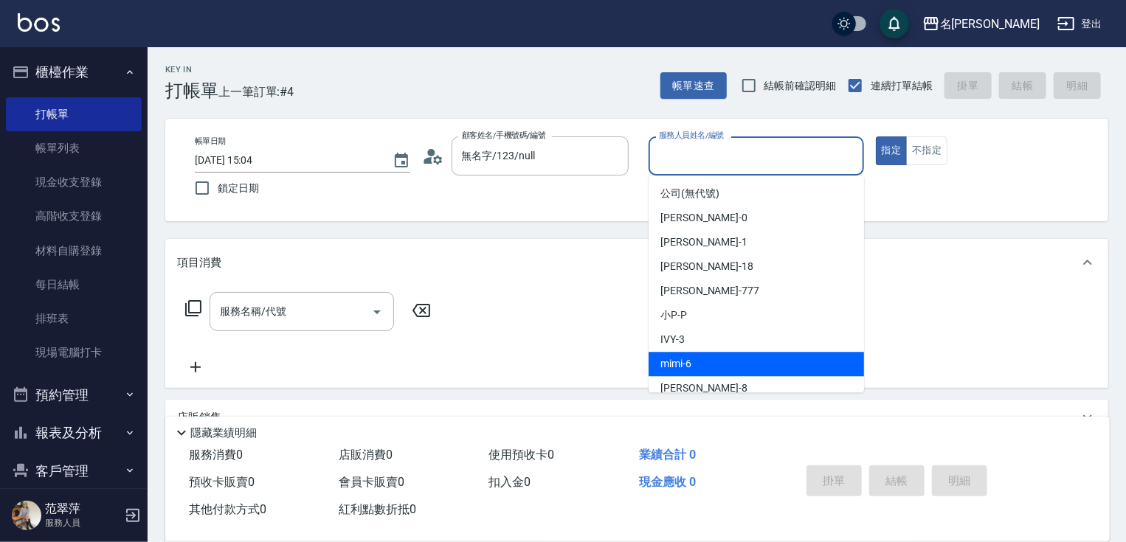
click at [699, 364] on div "mimi -6" at bounding box center [755, 364] width 215 height 24
type input "mimi-6"
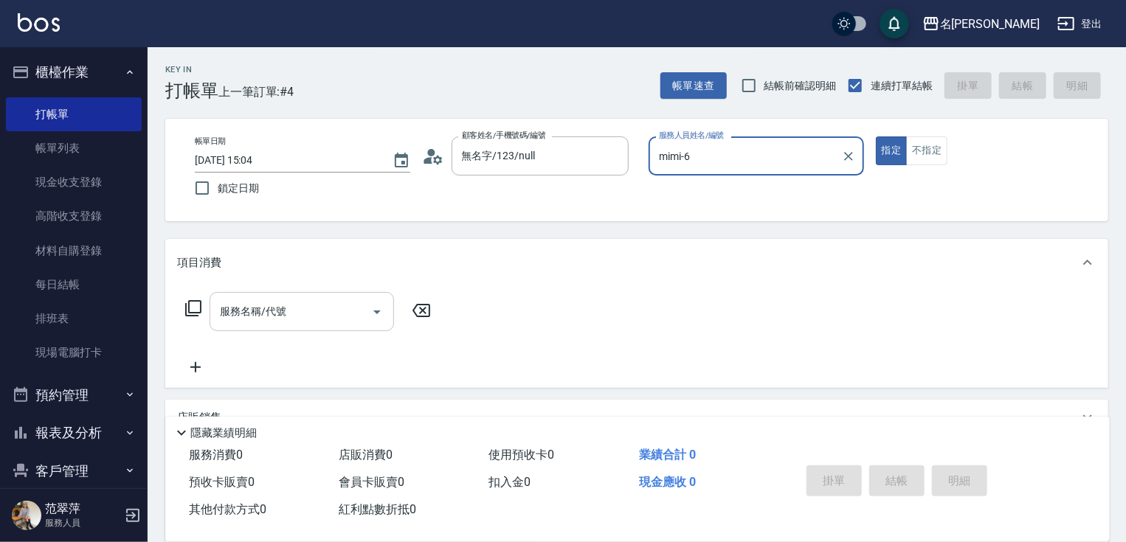
click at [308, 310] on input "服務名稱/代號" at bounding box center [290, 312] width 149 height 26
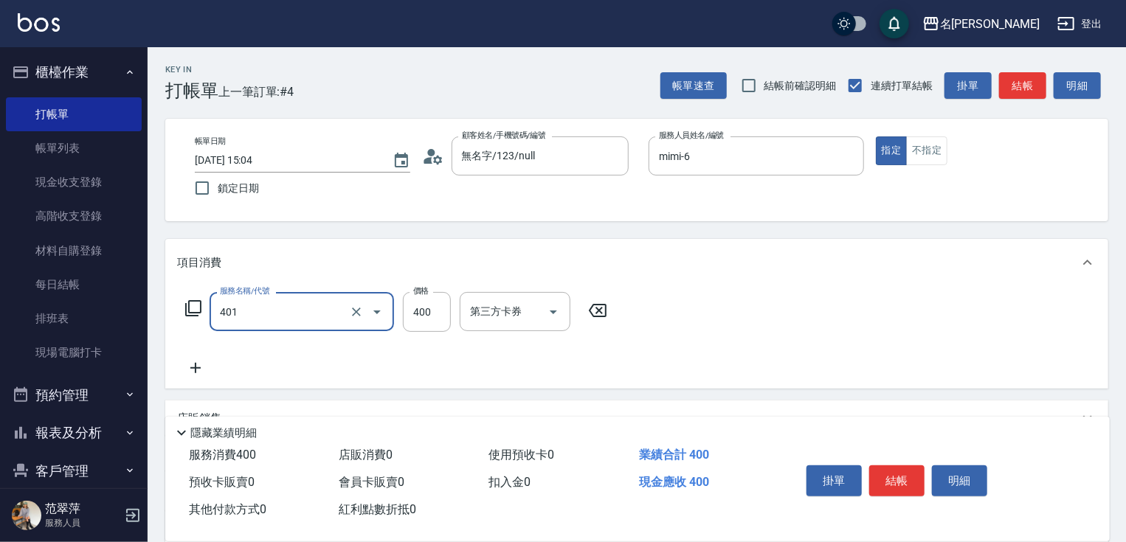
type input "剪髮(400)(401)"
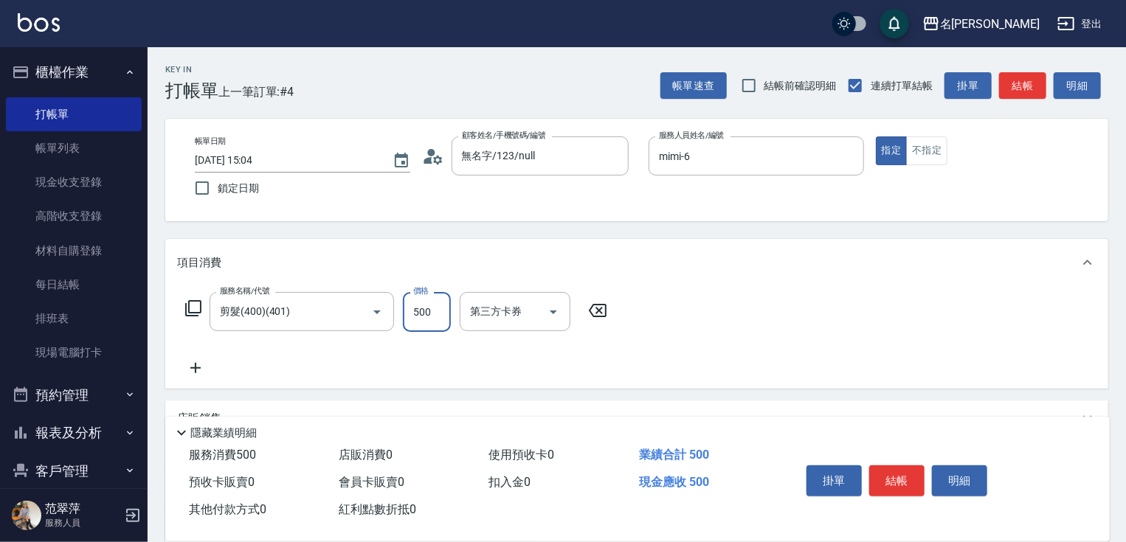
type input "500"
click at [193, 364] on icon at bounding box center [195, 368] width 37 height 18
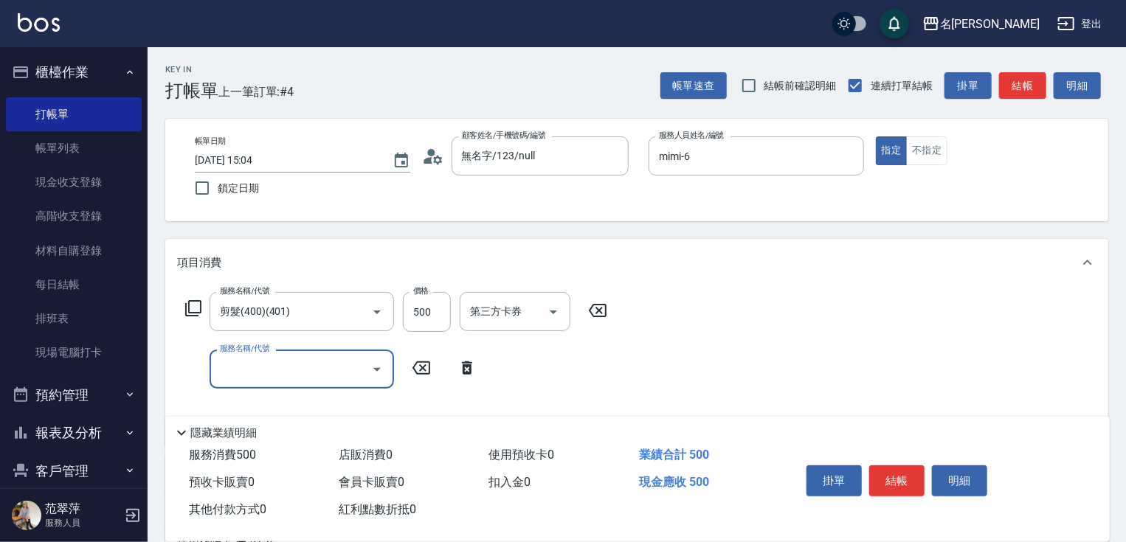
click at [224, 357] on div "服務名稱/代號 服務名稱/代號" at bounding box center [301, 369] width 184 height 39
type input "染髮(1500)(501)"
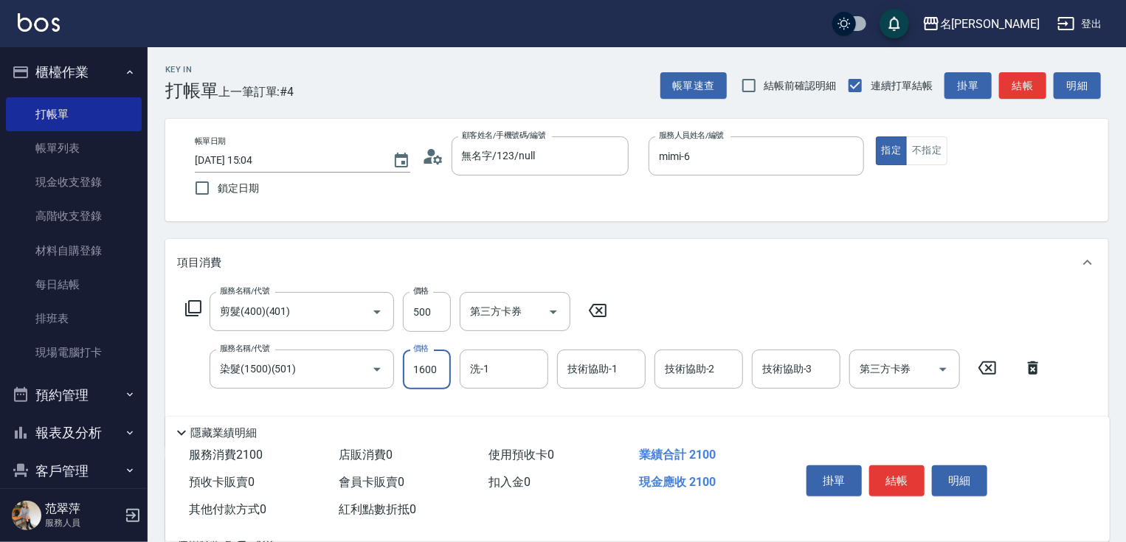
type input "1600"
type input "小慧-18"
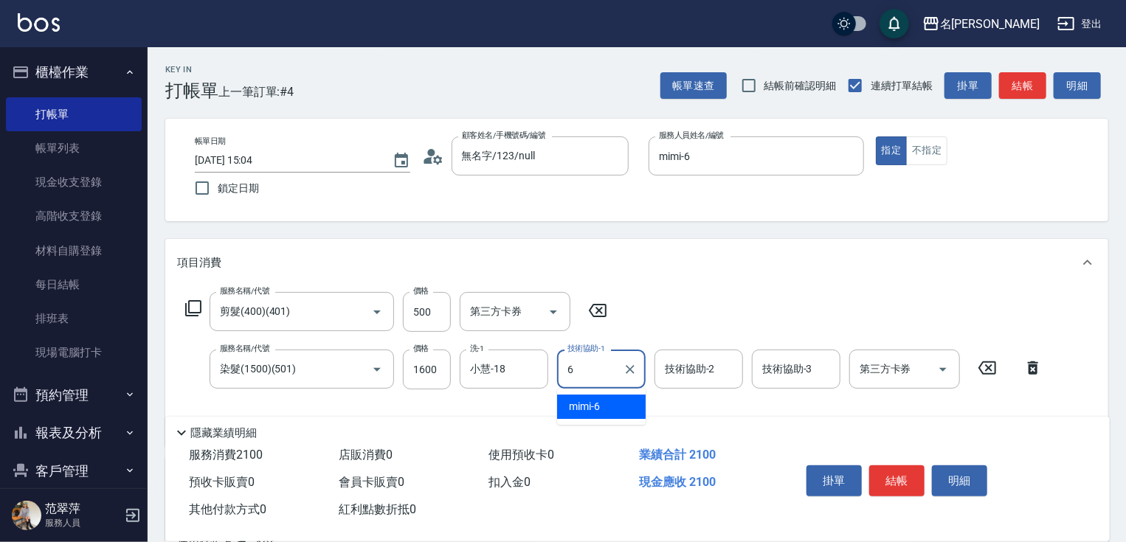
type input "mimi-6"
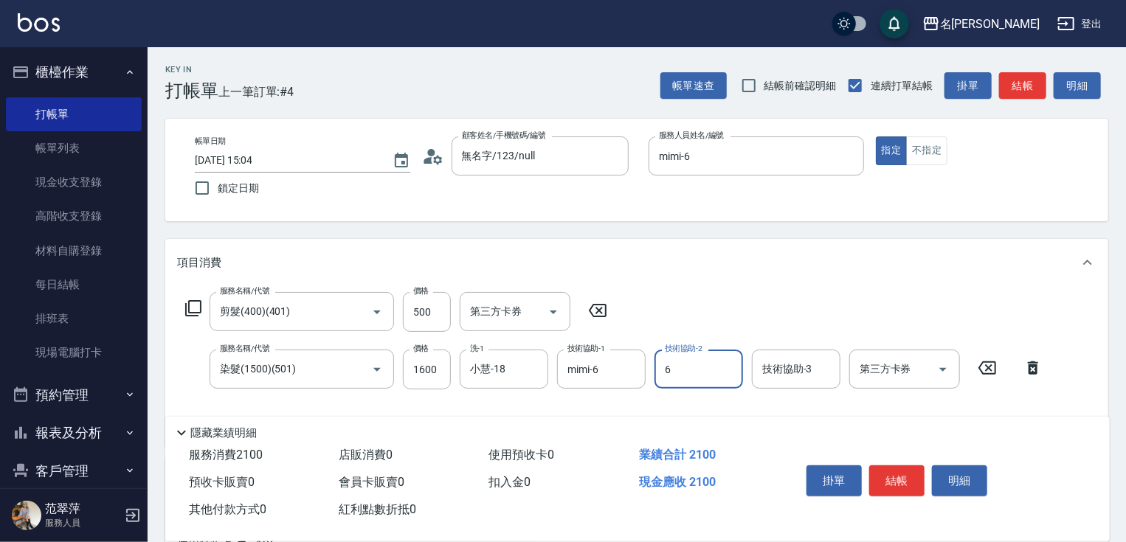
type input "mimi-6"
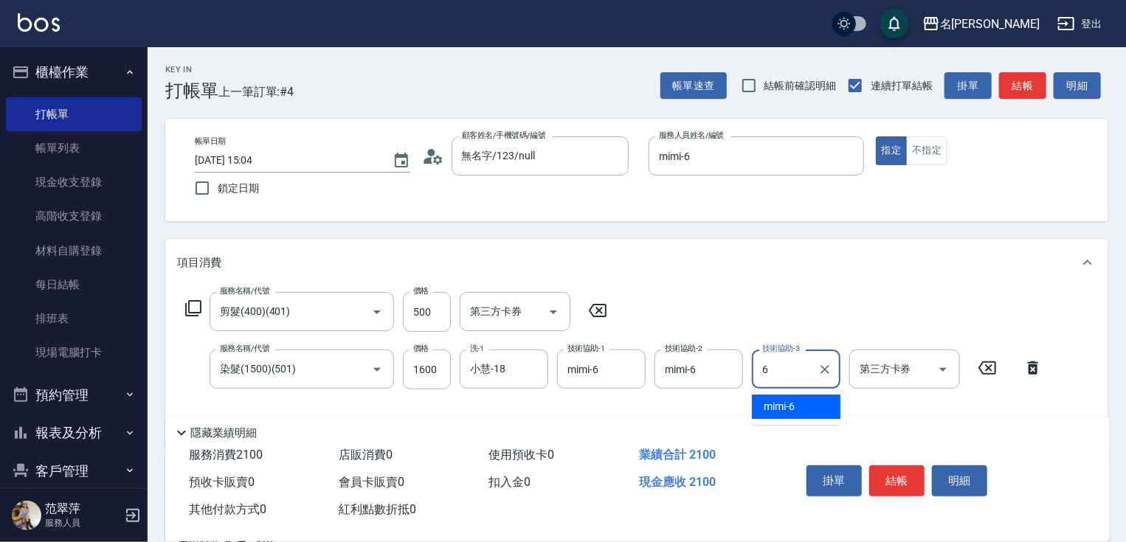
type input "mimi-6"
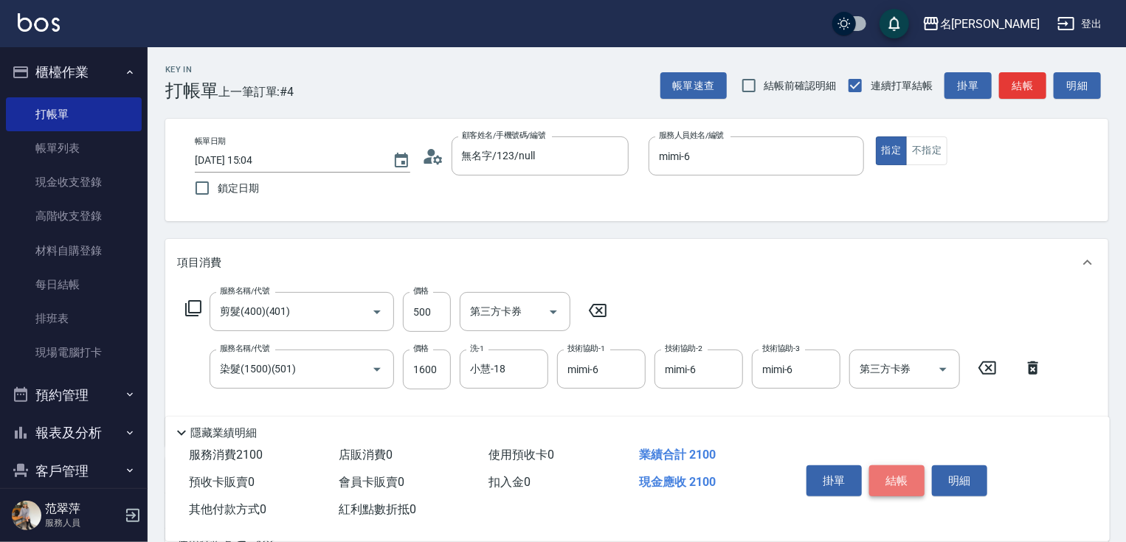
click at [902, 472] on button "結帳" at bounding box center [896, 480] width 55 height 31
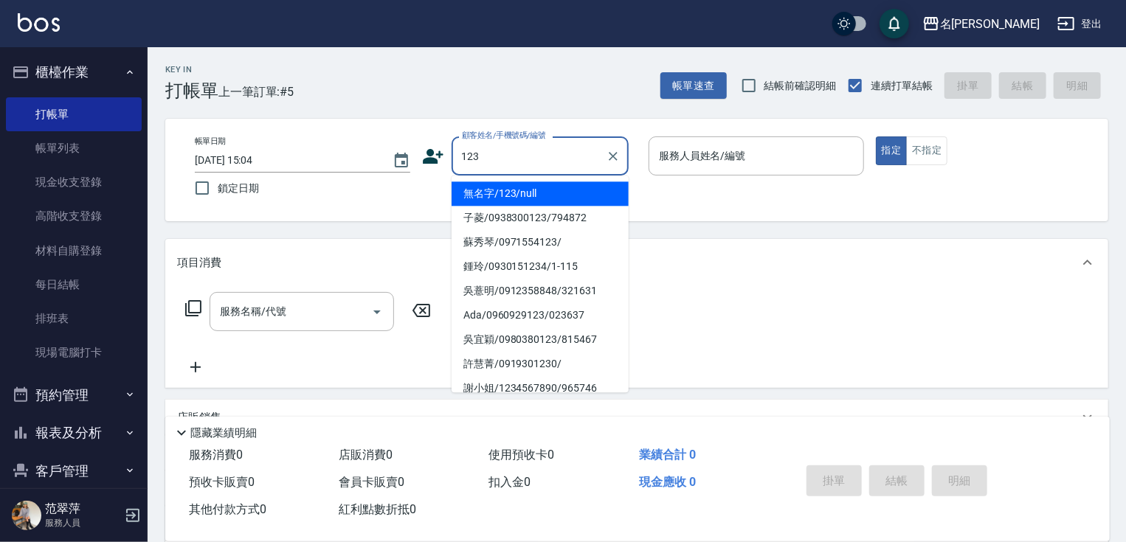
click at [558, 198] on li "無名字/123/null" at bounding box center [539, 193] width 177 height 24
type input "無名字/123/null"
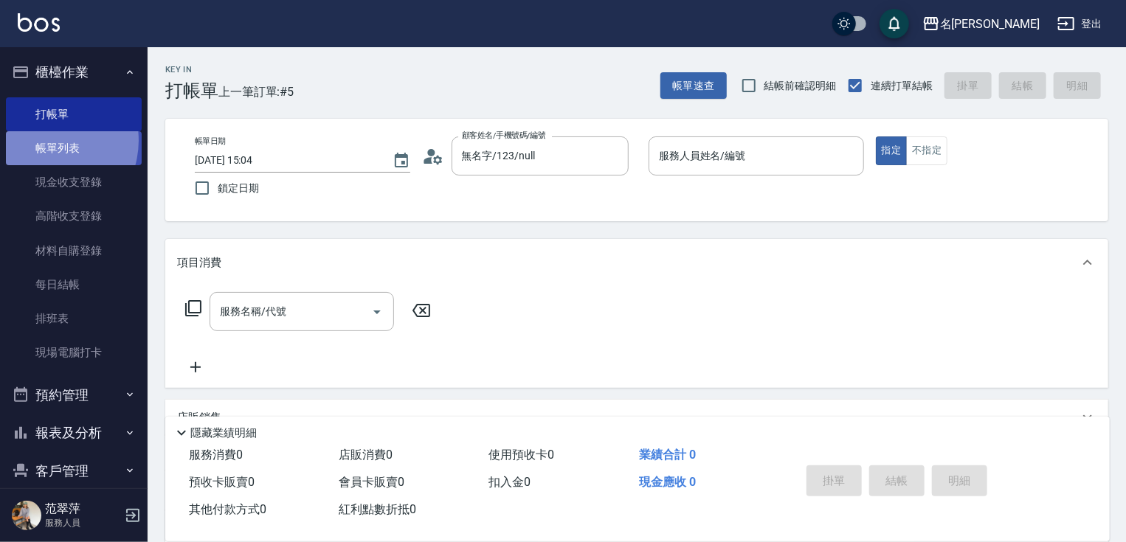
click at [44, 141] on link "帳單列表" at bounding box center [74, 148] width 136 height 34
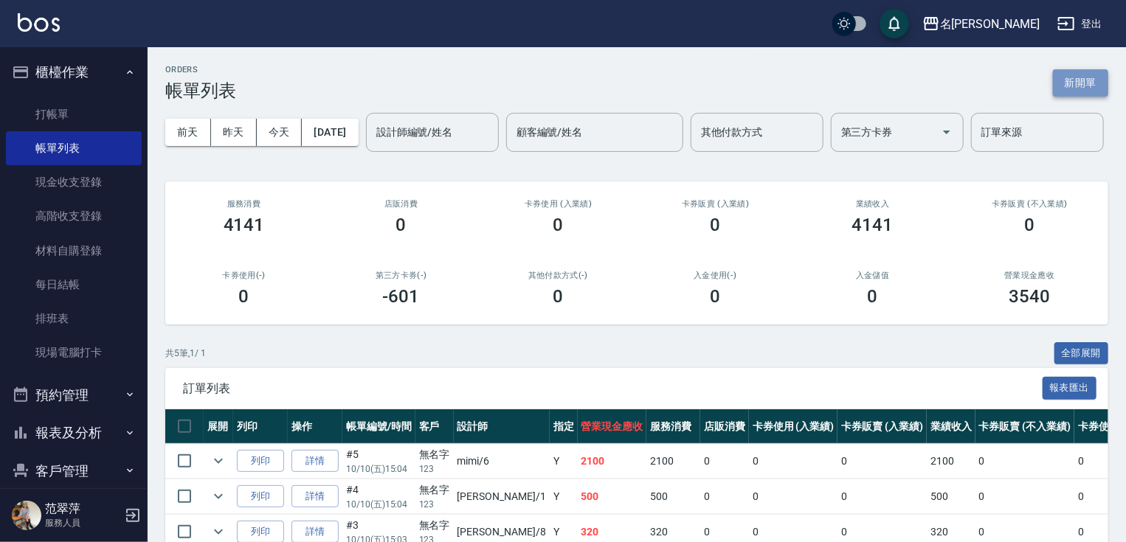
click at [1068, 82] on button "新開單" at bounding box center [1080, 82] width 55 height 27
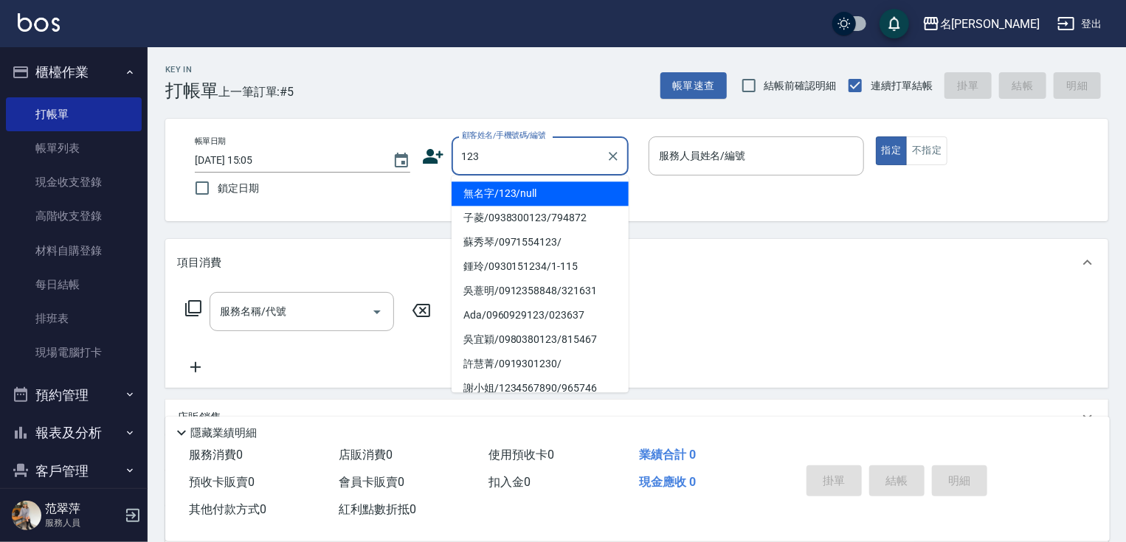
drag, startPoint x: 525, startPoint y: 190, endPoint x: 575, endPoint y: 195, distance: 50.4
click at [526, 190] on li "無名字/123/null" at bounding box center [539, 193] width 177 height 24
type input "無名字/123/null"
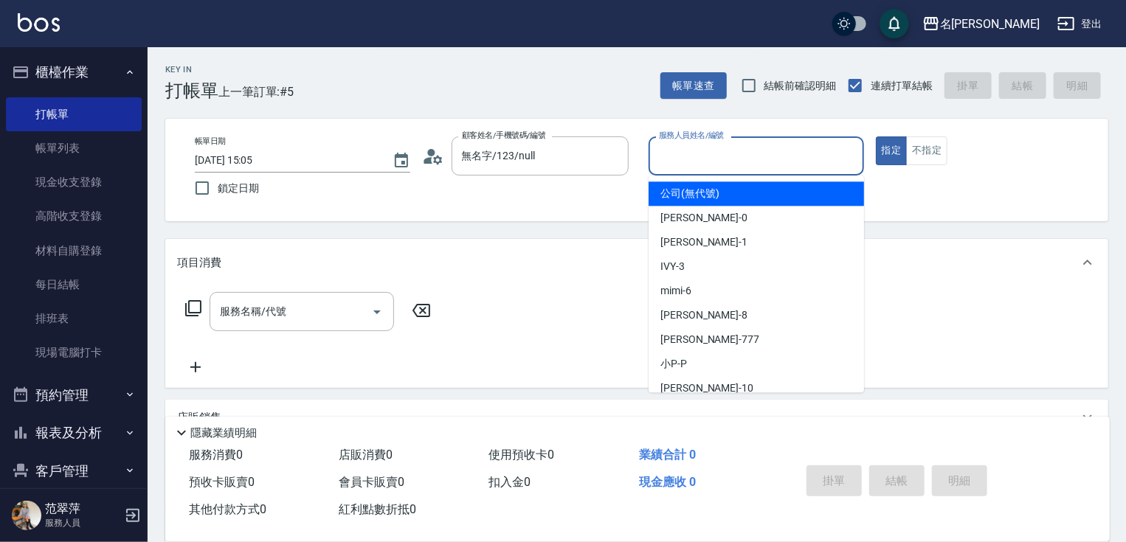
click at [695, 166] on input "服務人員姓名/編號" at bounding box center [756, 156] width 202 height 26
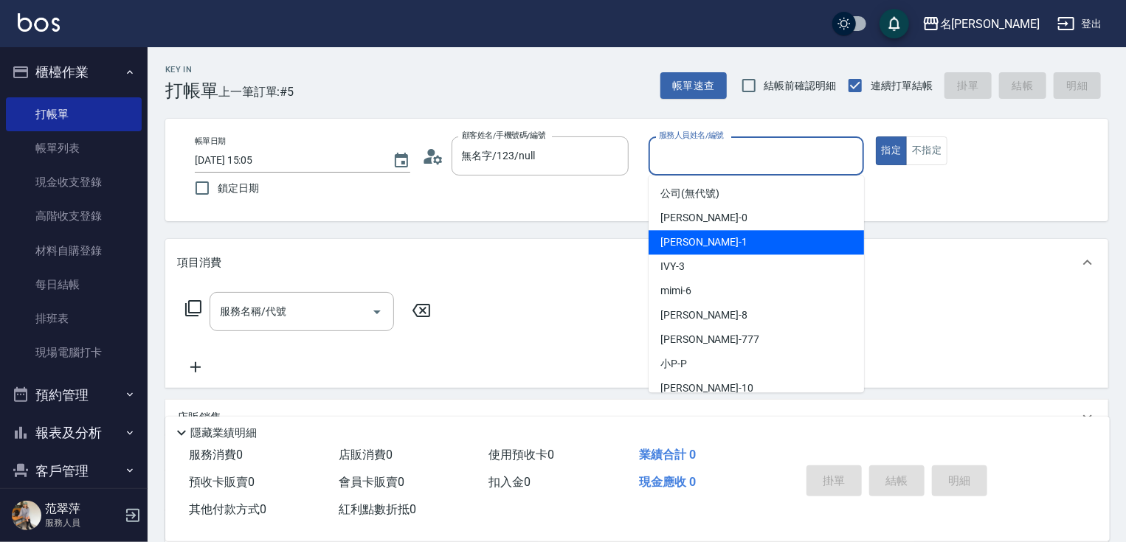
click at [714, 242] on div "[PERSON_NAME] -1" at bounding box center [755, 242] width 215 height 24
type input "[PERSON_NAME]-1"
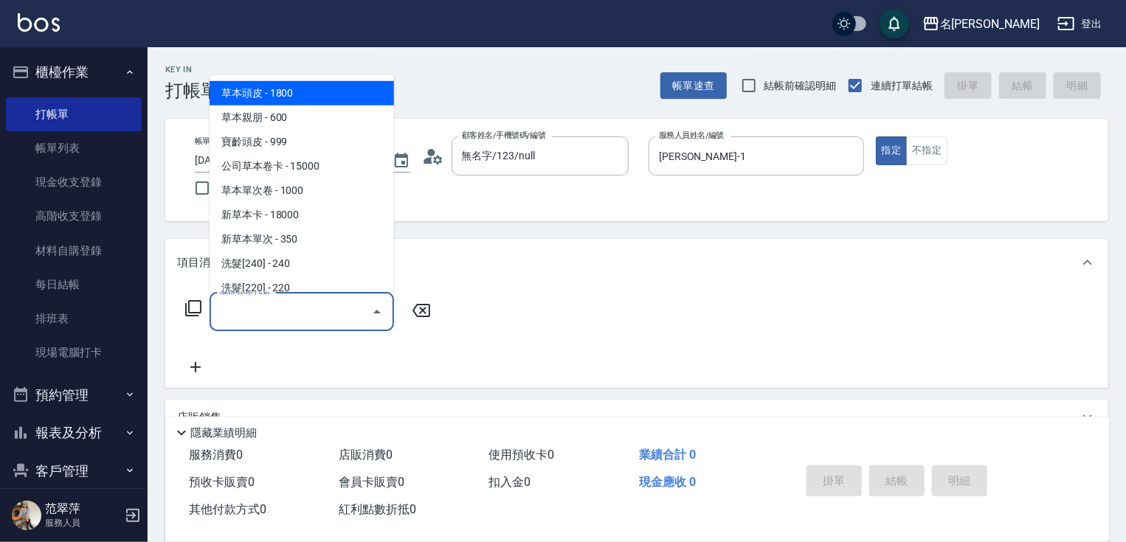
click at [300, 301] on input "服務名稱/代號" at bounding box center [290, 312] width 149 height 26
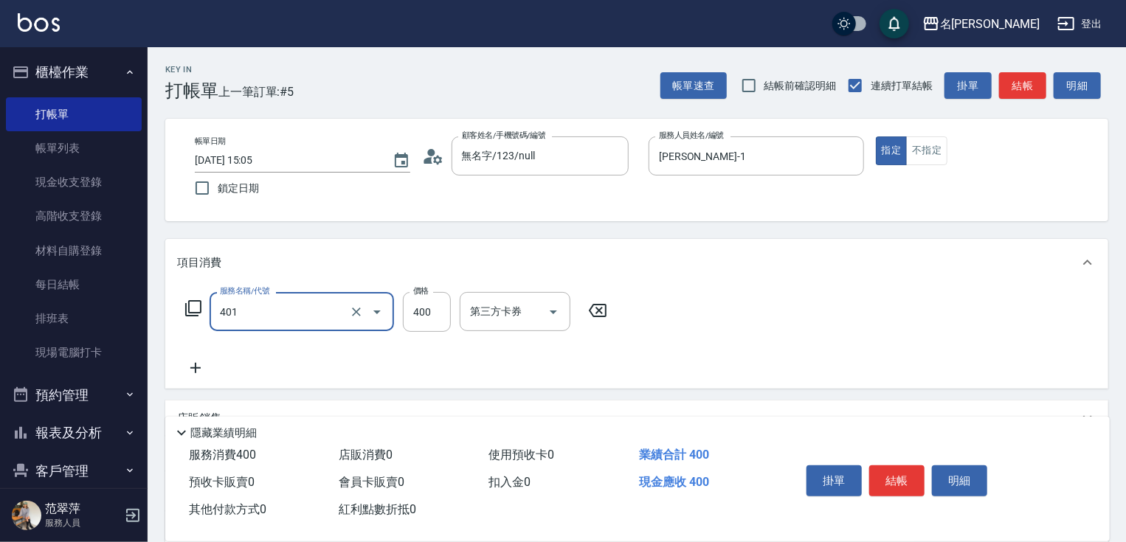
type input "剪髮(400)(401)"
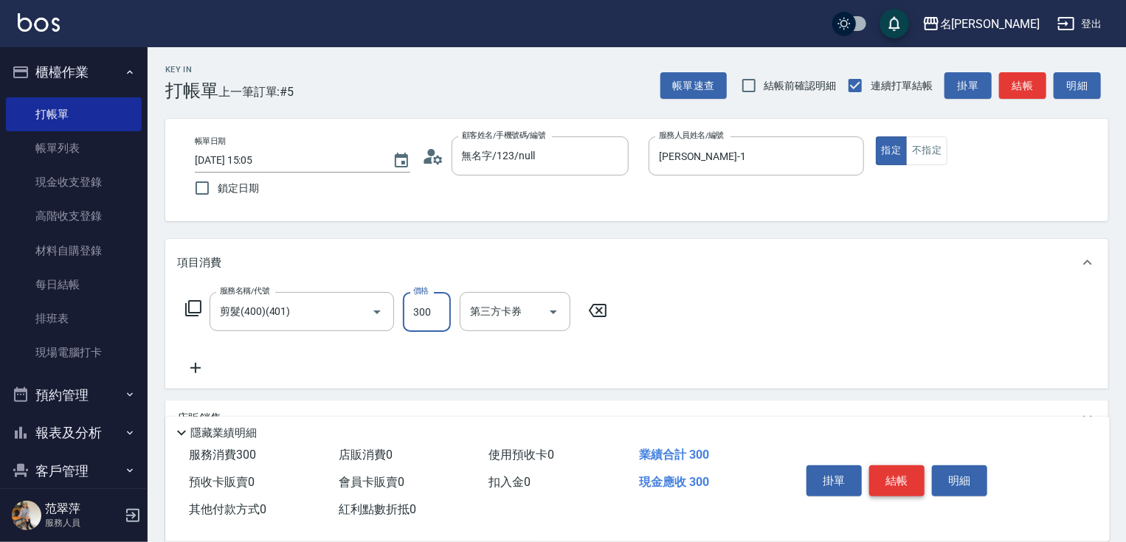
type input "300"
click at [902, 484] on button "結帳" at bounding box center [896, 480] width 55 height 31
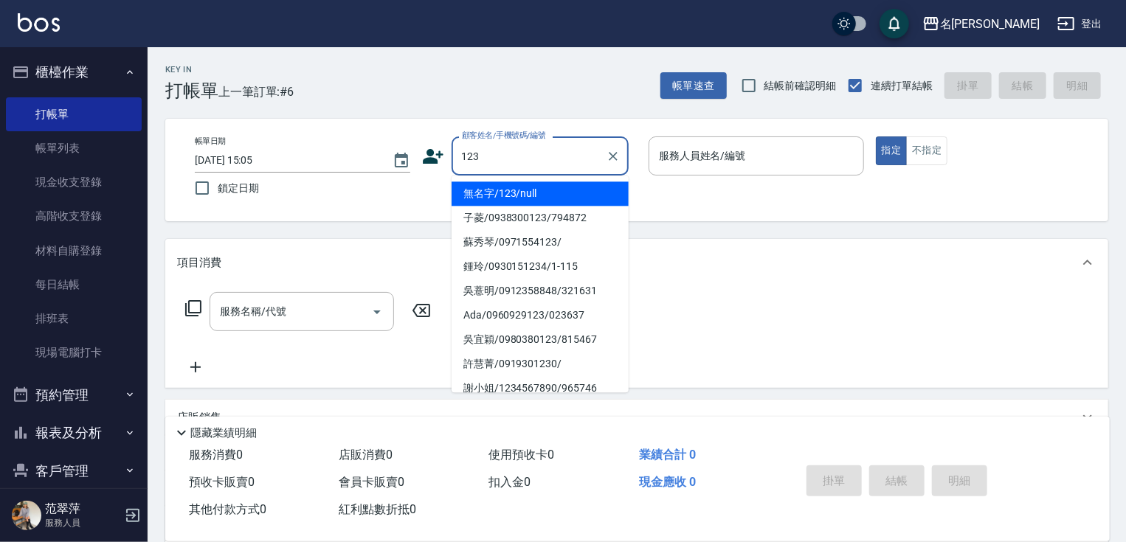
click at [553, 193] on li "無名字/123/null" at bounding box center [539, 193] width 177 height 24
type input "無名字/123/null"
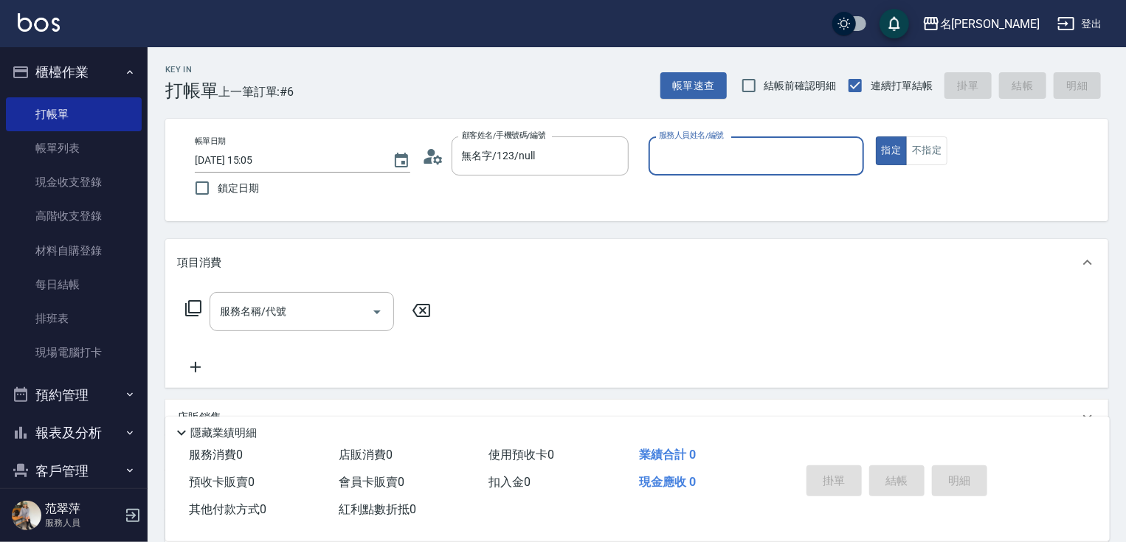
click at [706, 142] on div "服務人員姓名/編號" at bounding box center [755, 155] width 215 height 39
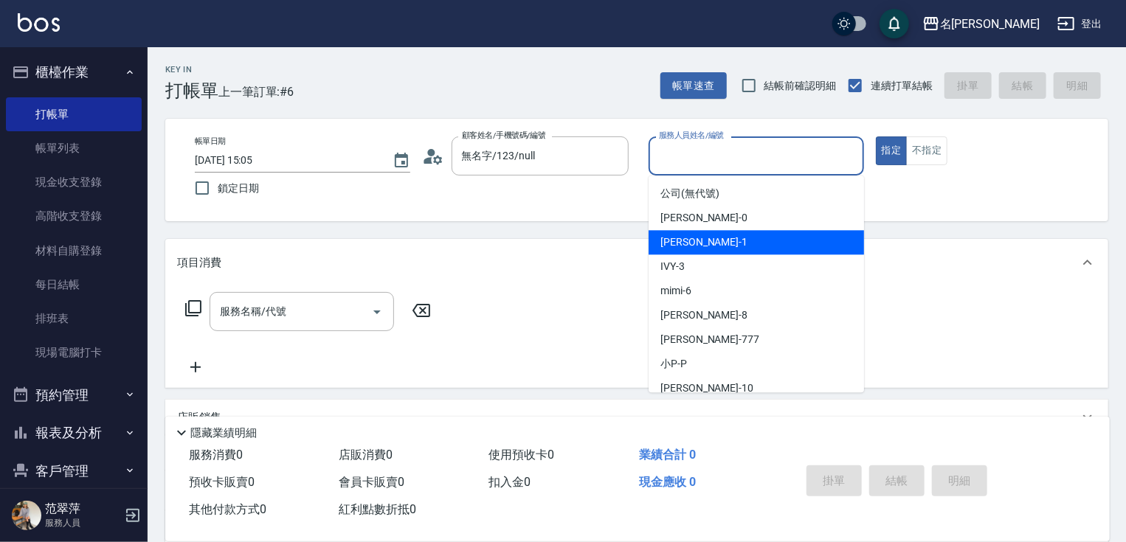
click at [704, 241] on div "[PERSON_NAME] -1" at bounding box center [755, 242] width 215 height 24
type input "[PERSON_NAME]-1"
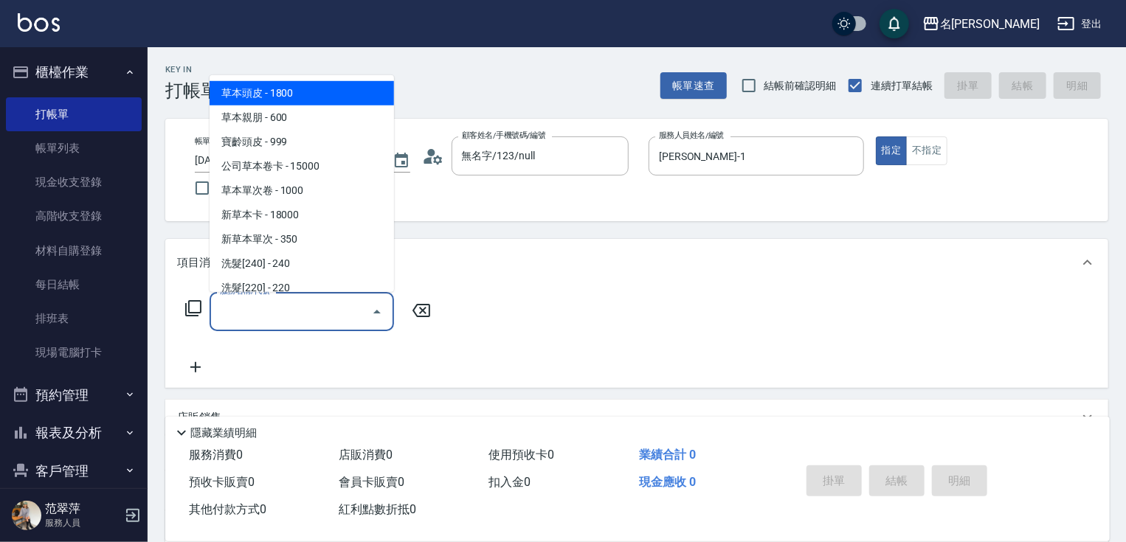
click at [325, 314] on input "服務名稱/代號" at bounding box center [290, 312] width 149 height 26
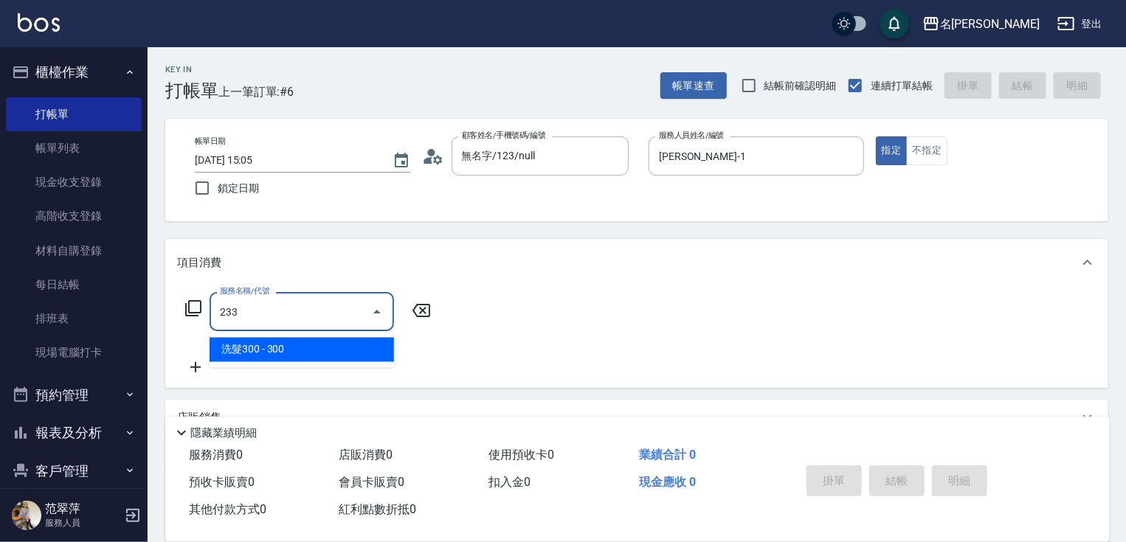
type input "洗髮300(233)"
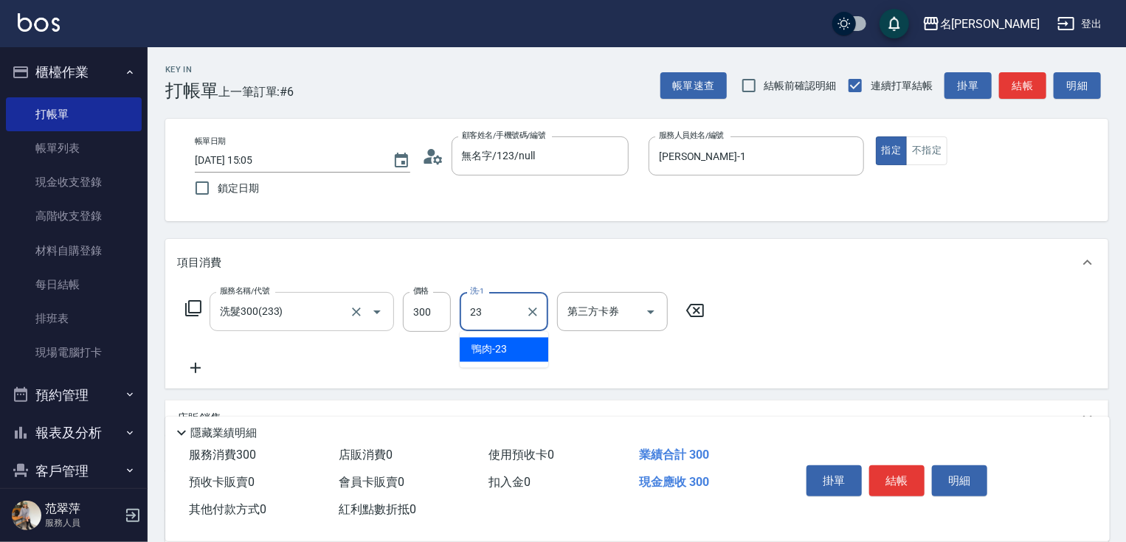
type input "鴨肉-23"
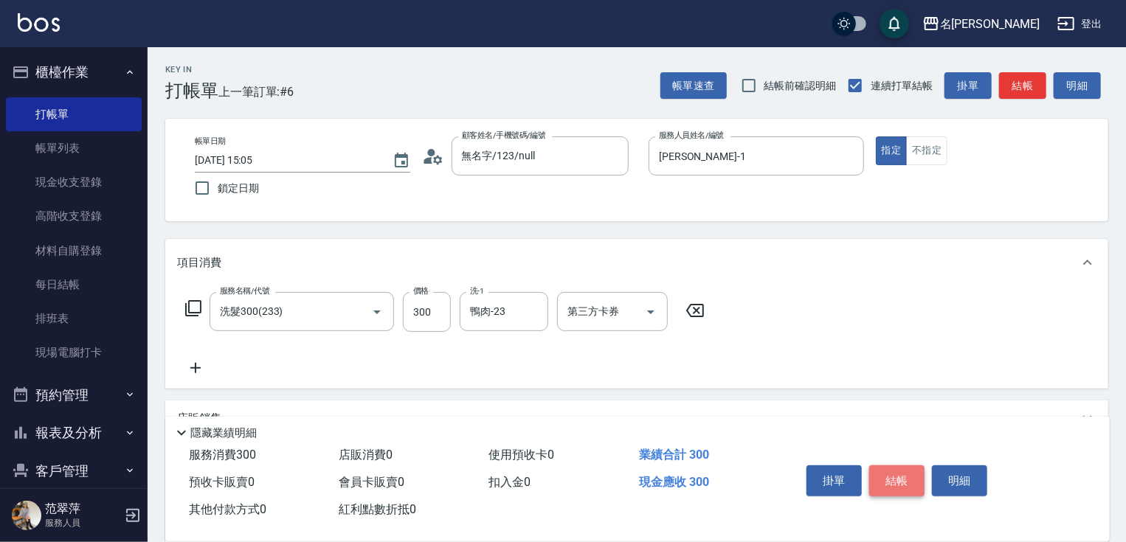
click at [893, 482] on button "結帳" at bounding box center [896, 480] width 55 height 31
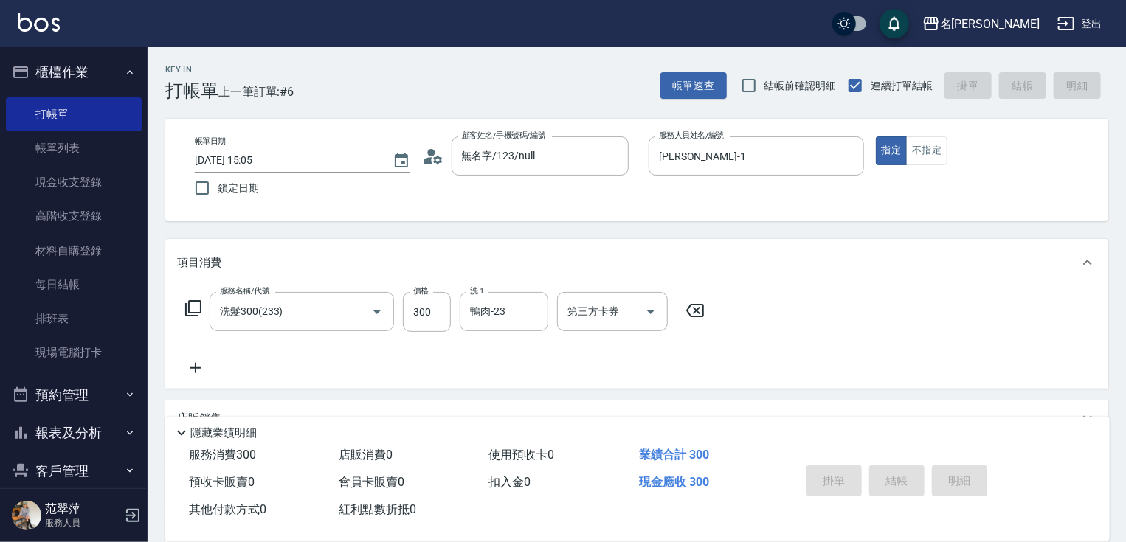
type input "[DATE] 15:06"
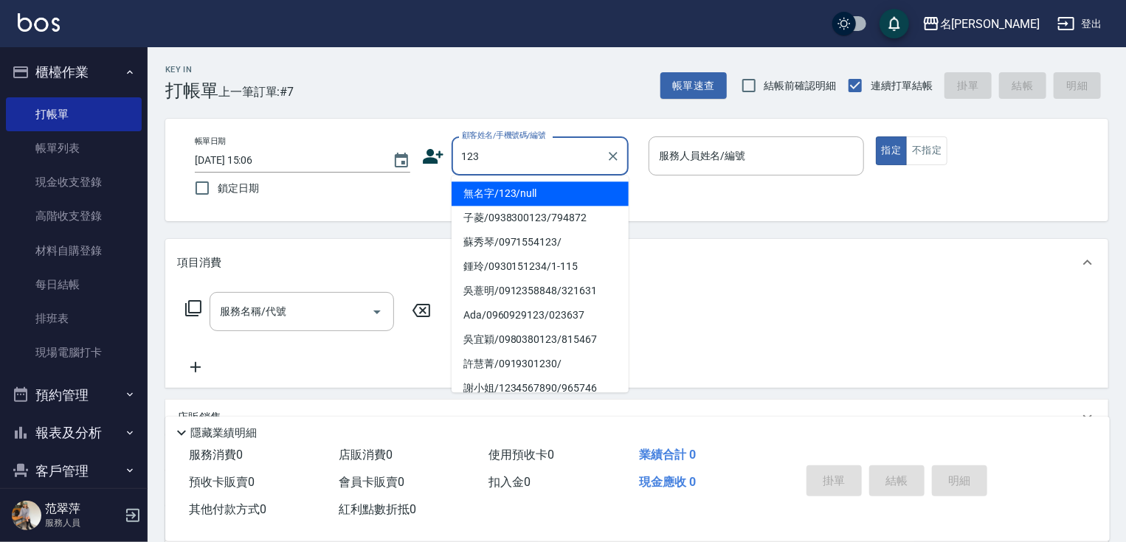
click at [522, 193] on li "無名字/123/null" at bounding box center [539, 193] width 177 height 24
type input "無名字/123/null"
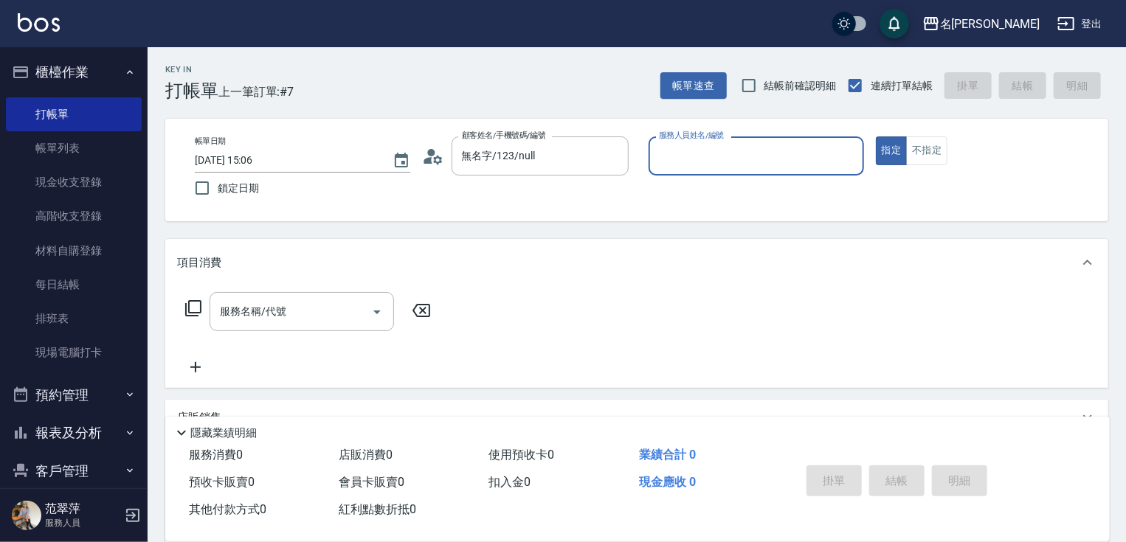
click at [671, 150] on input "服務人員姓名/編號" at bounding box center [756, 156] width 202 height 26
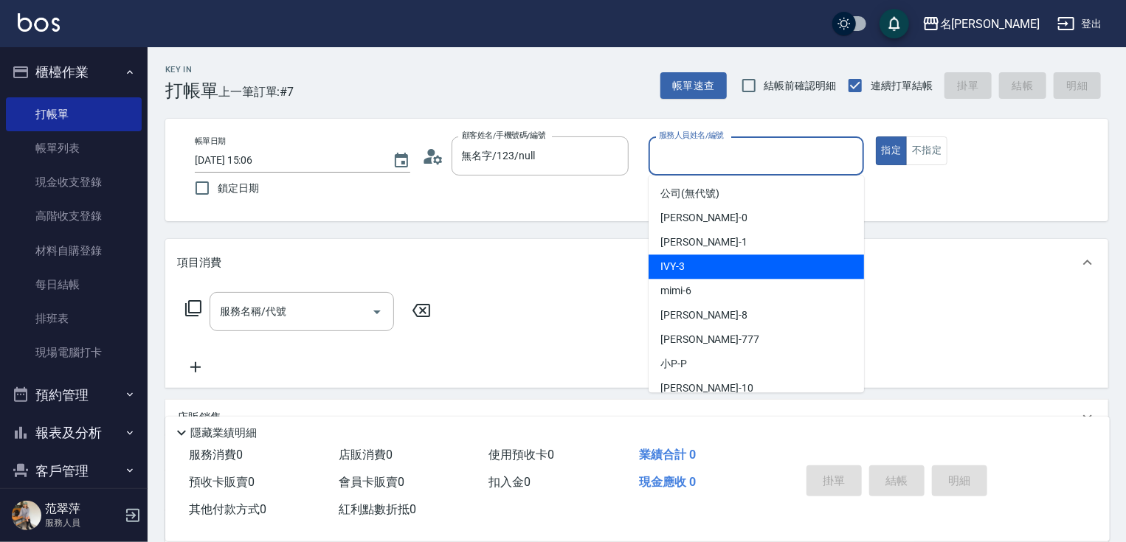
click at [703, 263] on div "IVY -3" at bounding box center [755, 266] width 215 height 24
type input "IVY-3"
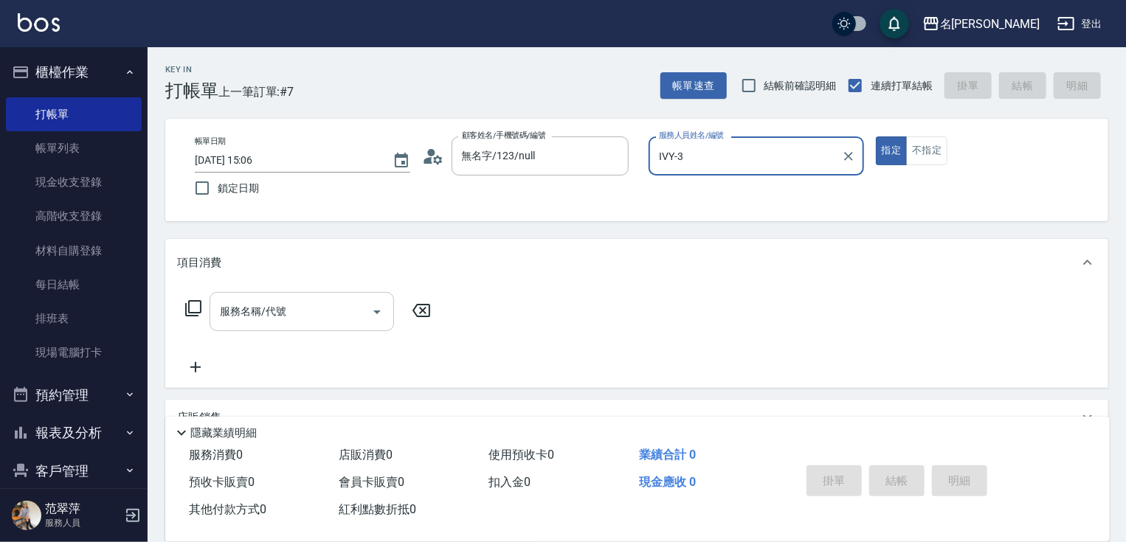
click at [332, 316] on input "服務名稱/代號" at bounding box center [290, 312] width 149 height 26
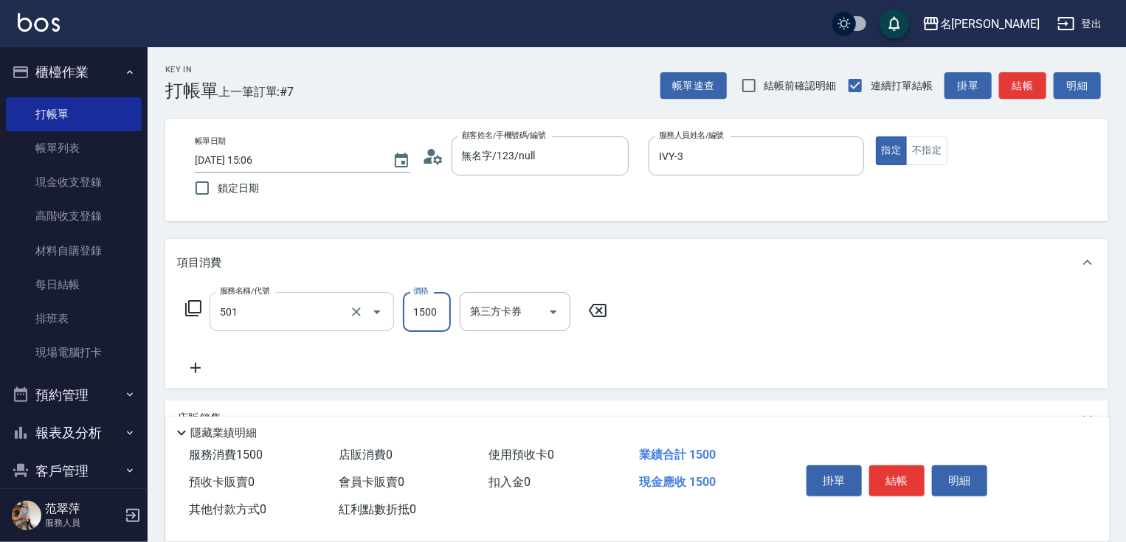
type input "染髮(1500)(501)"
type input "1800"
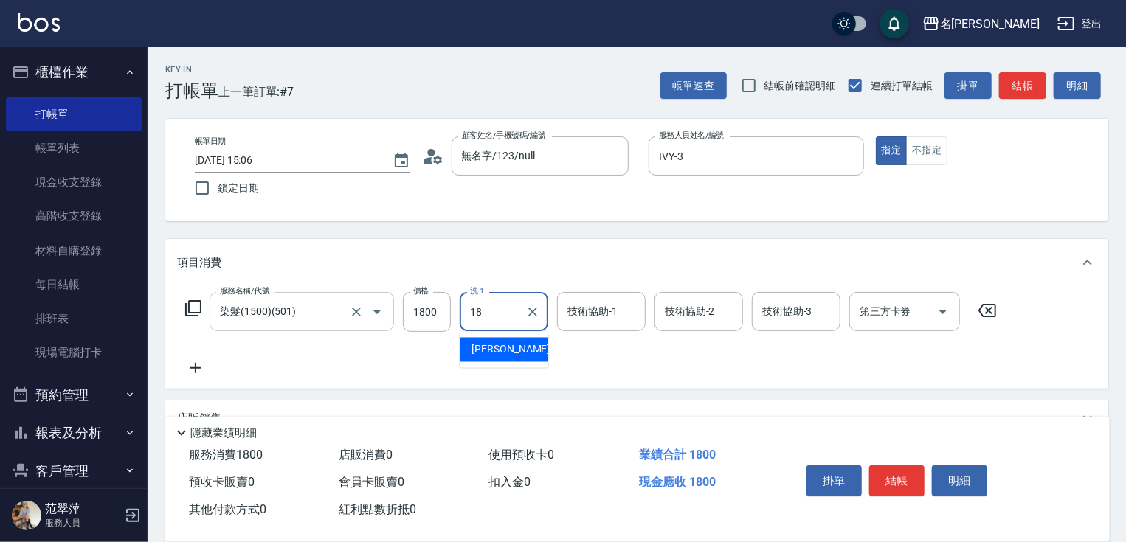
type input "小慧-18"
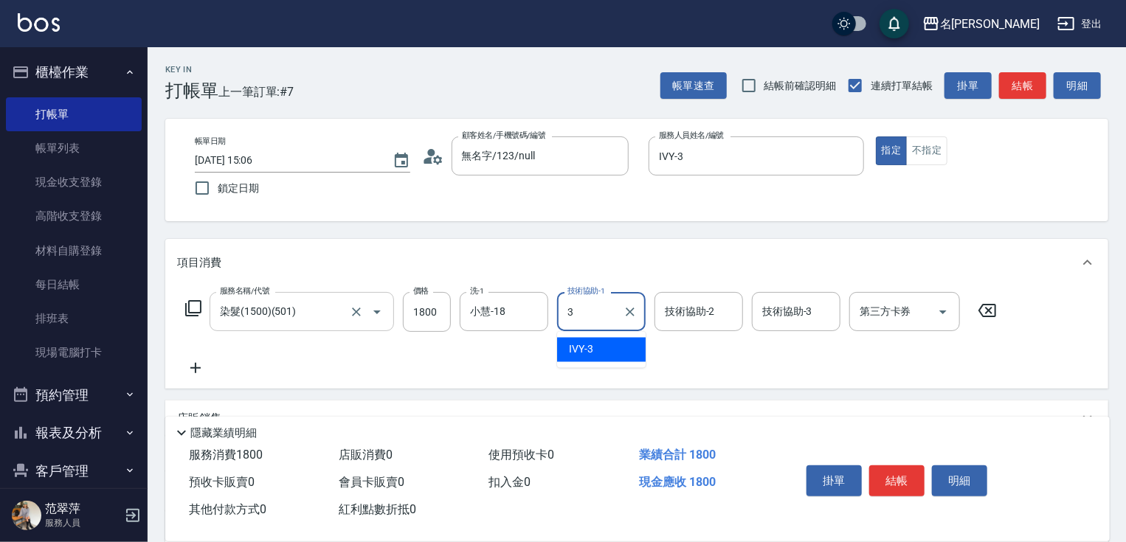
type input "IVY-3"
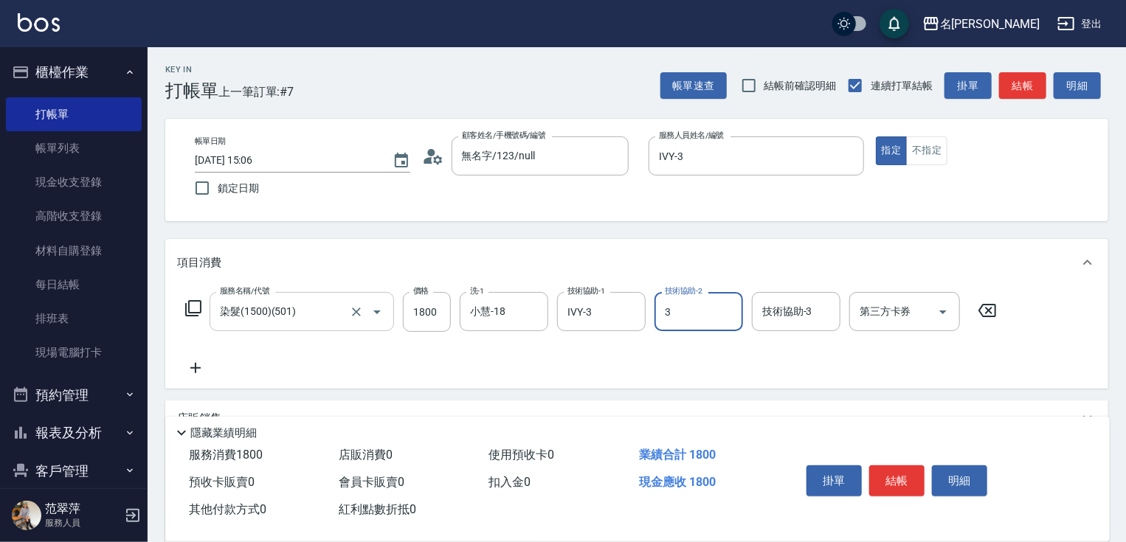
type input "IVY-3"
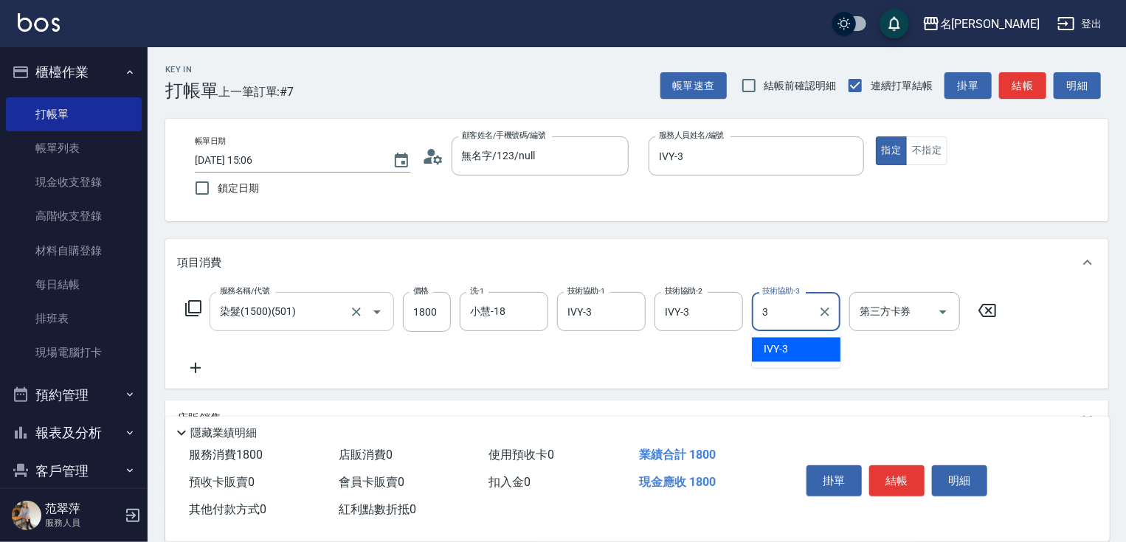
type input "IVY-3"
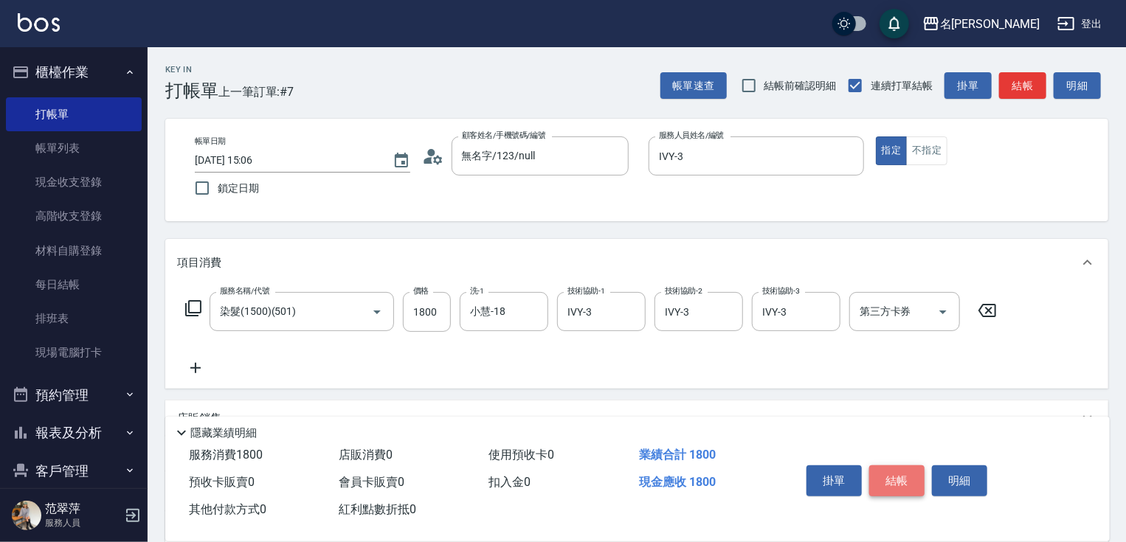
click at [892, 473] on button "結帳" at bounding box center [896, 480] width 55 height 31
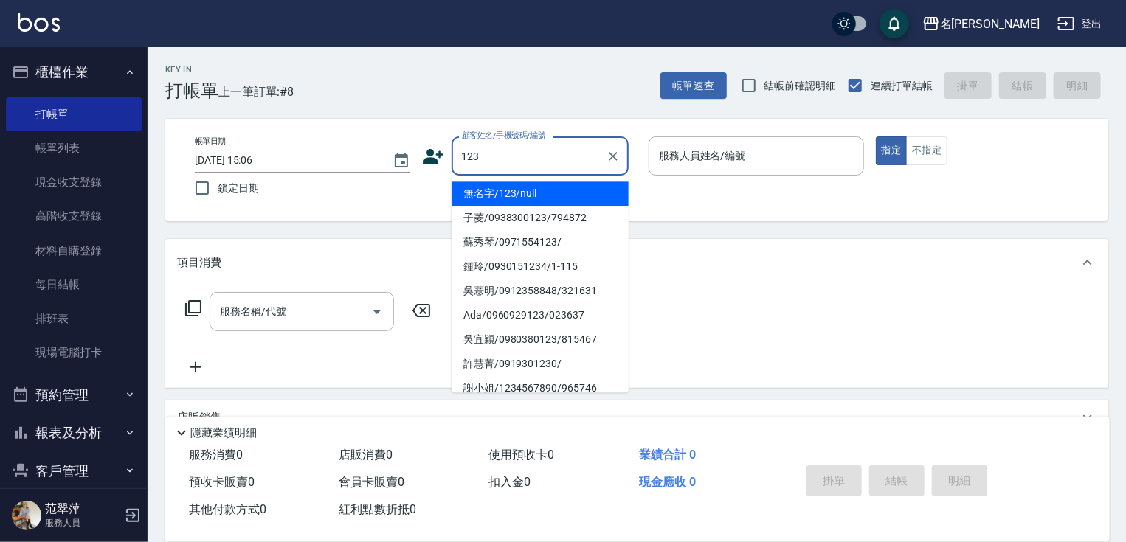
drag, startPoint x: 527, startPoint y: 192, endPoint x: 690, endPoint y: 164, distance: 165.4
click at [531, 190] on li "無名字/123/null" at bounding box center [539, 193] width 177 height 24
type input "無名字/123/null"
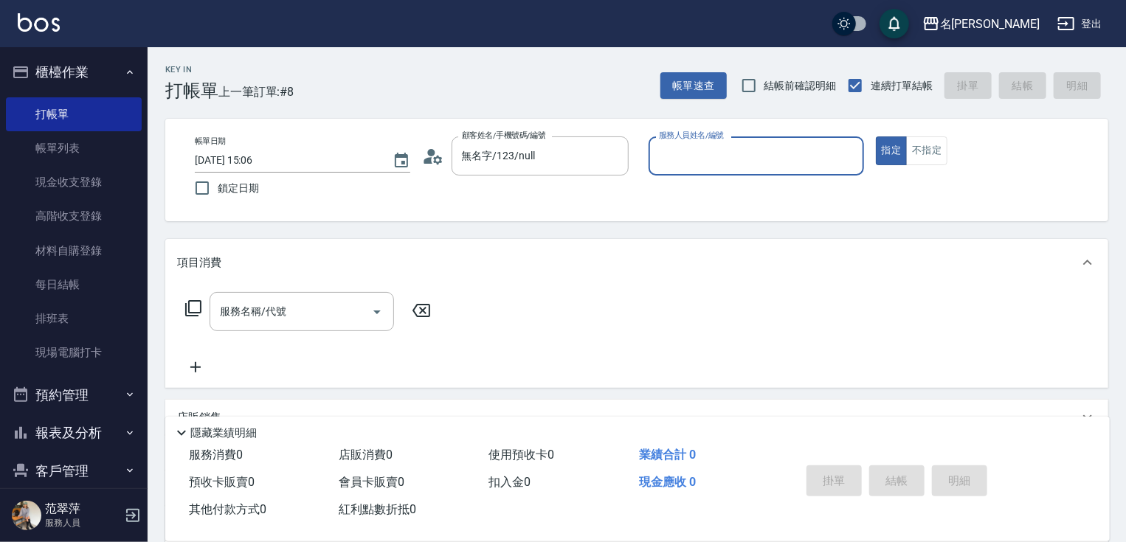
click at [698, 163] on input "服務人員姓名/編號" at bounding box center [756, 156] width 202 height 26
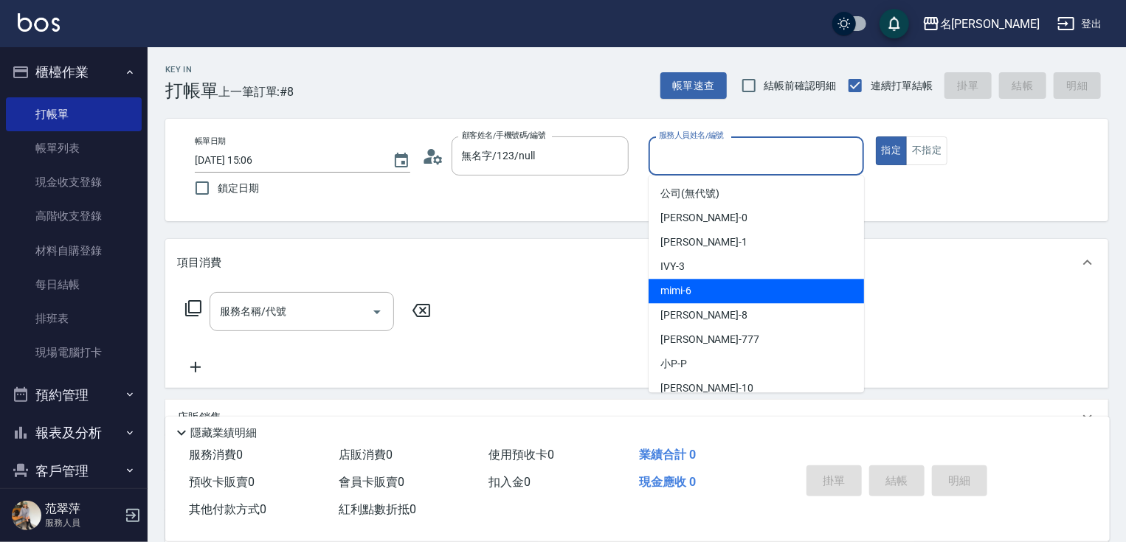
drag, startPoint x: 702, startPoint y: 292, endPoint x: 559, endPoint y: 305, distance: 143.0
click at [702, 292] on div "mimi -6" at bounding box center [755, 291] width 215 height 24
type input "mimi-6"
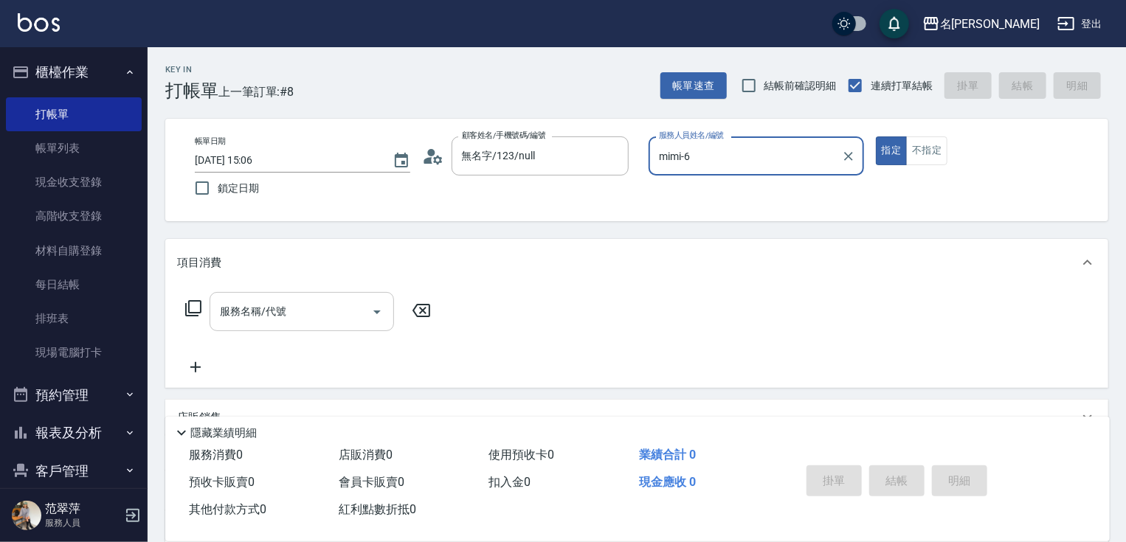
drag, startPoint x: 333, startPoint y: 312, endPoint x: 336, endPoint y: 303, distance: 9.6
click at [334, 307] on input "服務名稱/代號" at bounding box center [290, 312] width 149 height 26
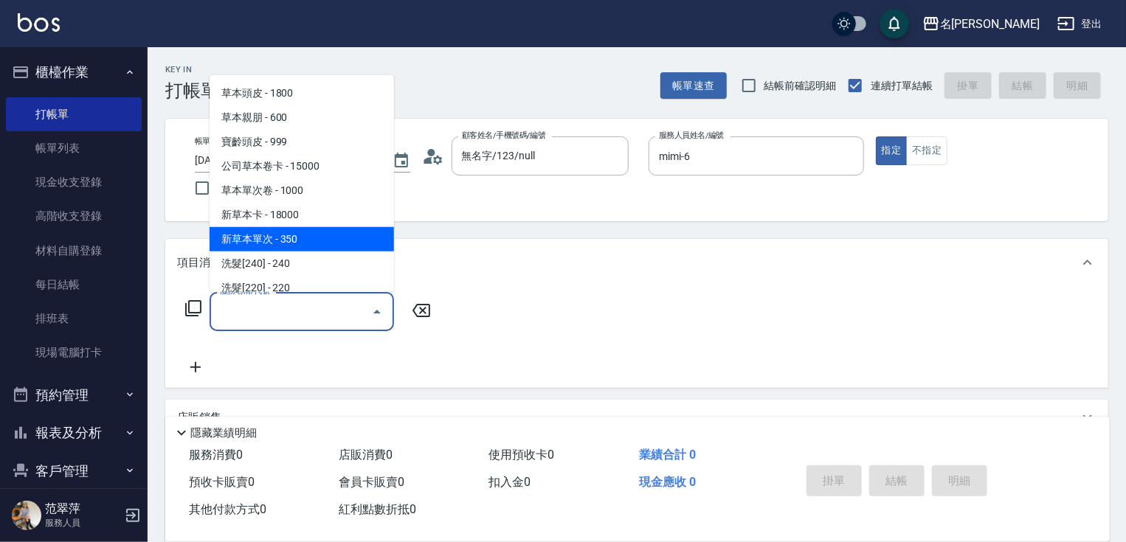
click at [339, 236] on span "新草本單次 - 350" at bounding box center [301, 239] width 184 height 24
type input "新草本單次(109)"
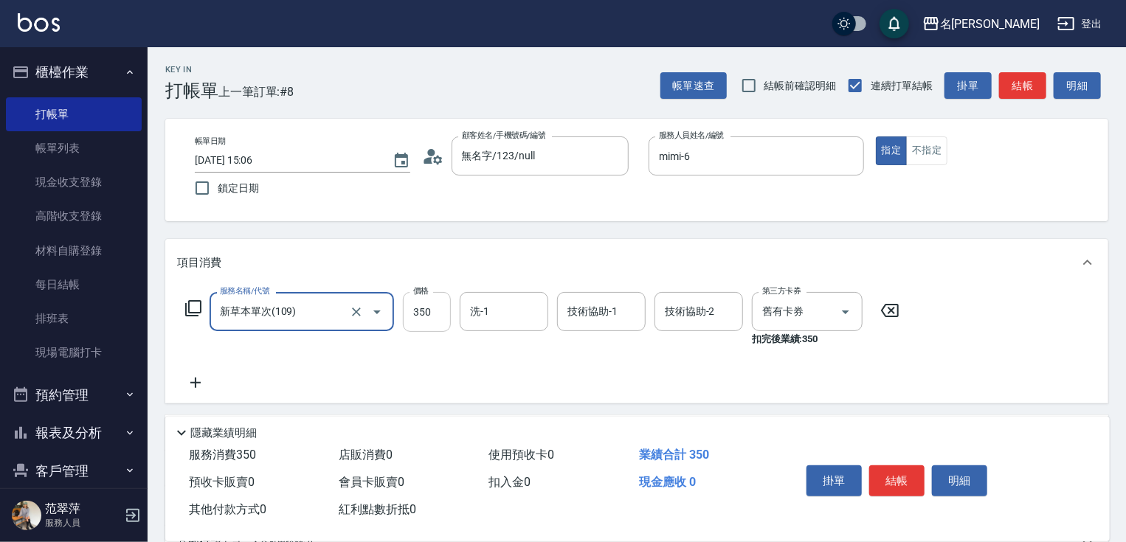
click at [450, 308] on input "350" at bounding box center [427, 312] width 48 height 40
type input "525"
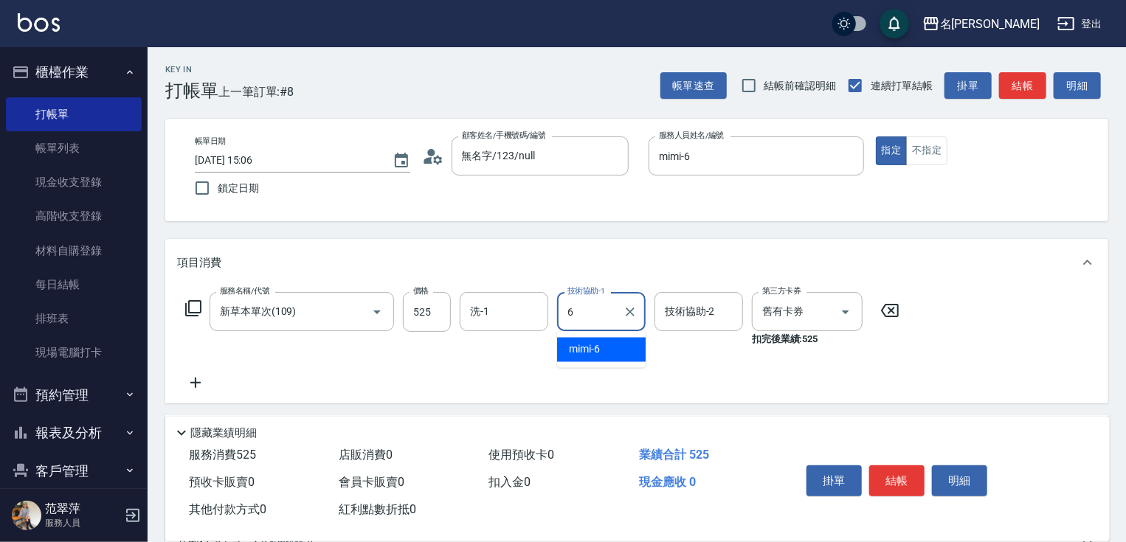
type input "mimi-6"
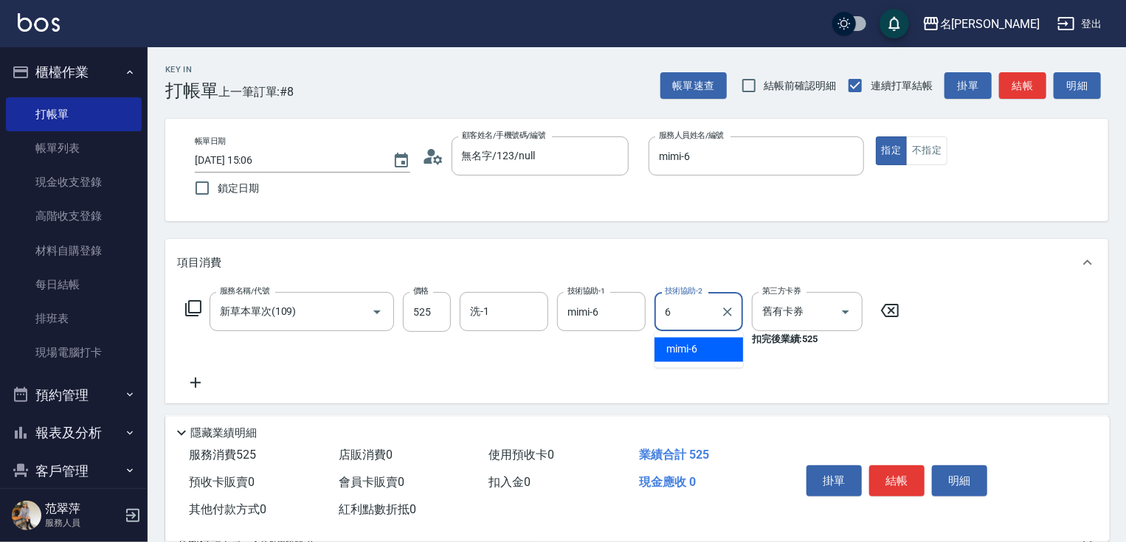
type input "mimi-6"
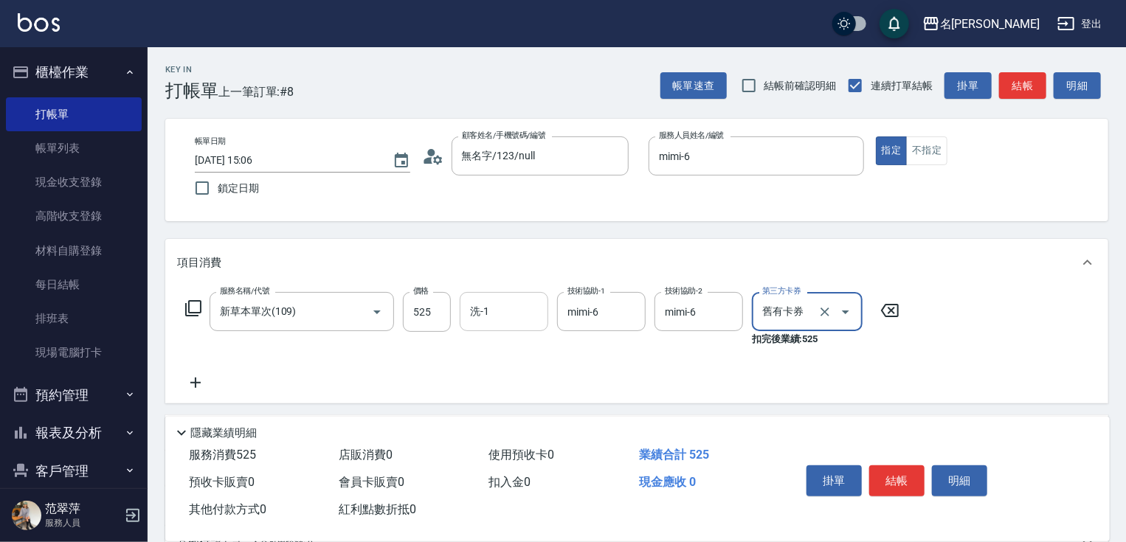
click at [467, 307] on input "洗-1" at bounding box center [503, 312] width 75 height 26
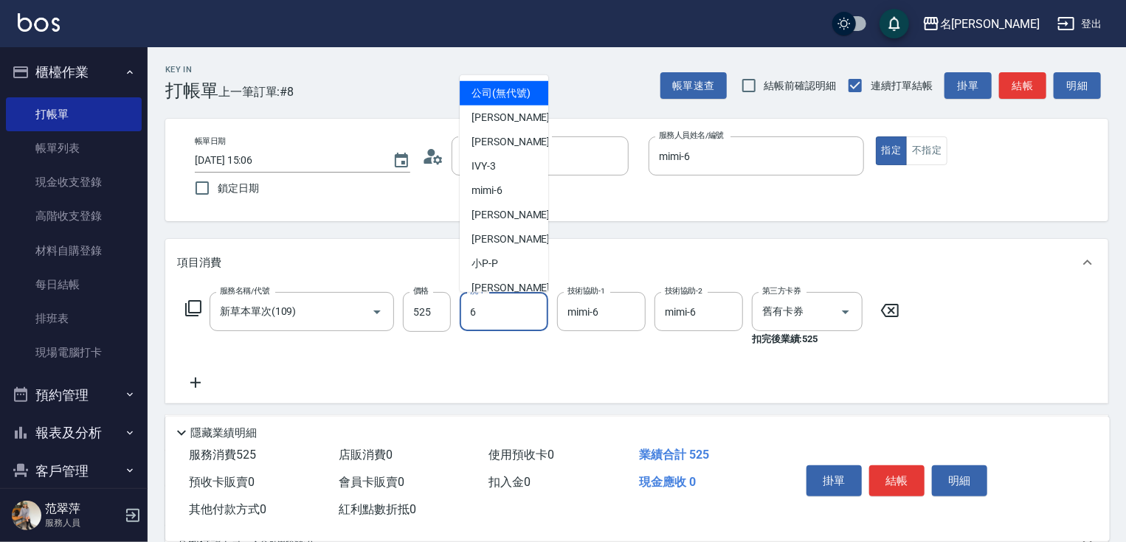
type input "mimi-6"
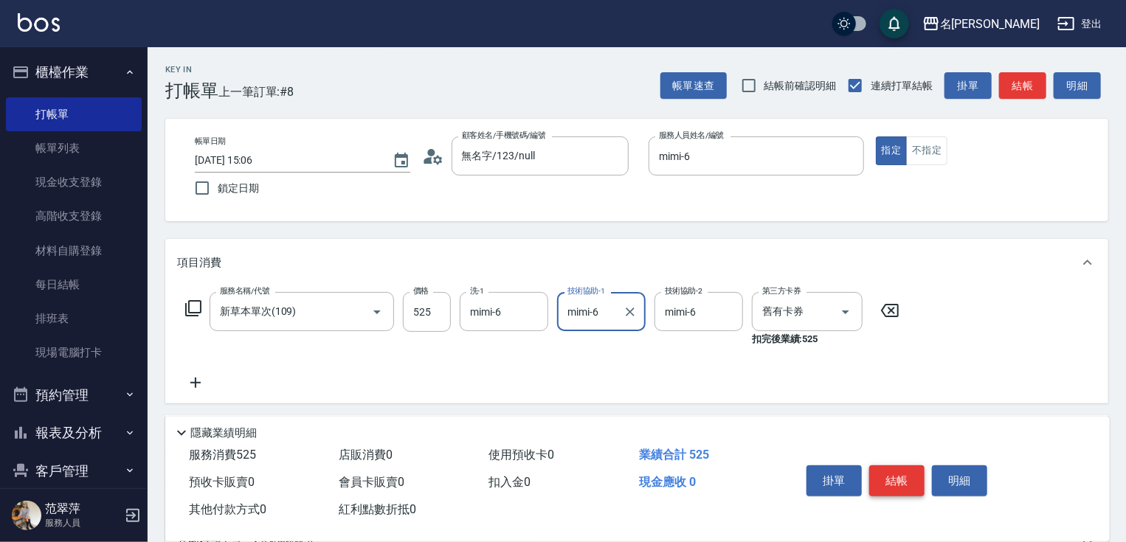
click at [900, 484] on button "結帳" at bounding box center [896, 480] width 55 height 31
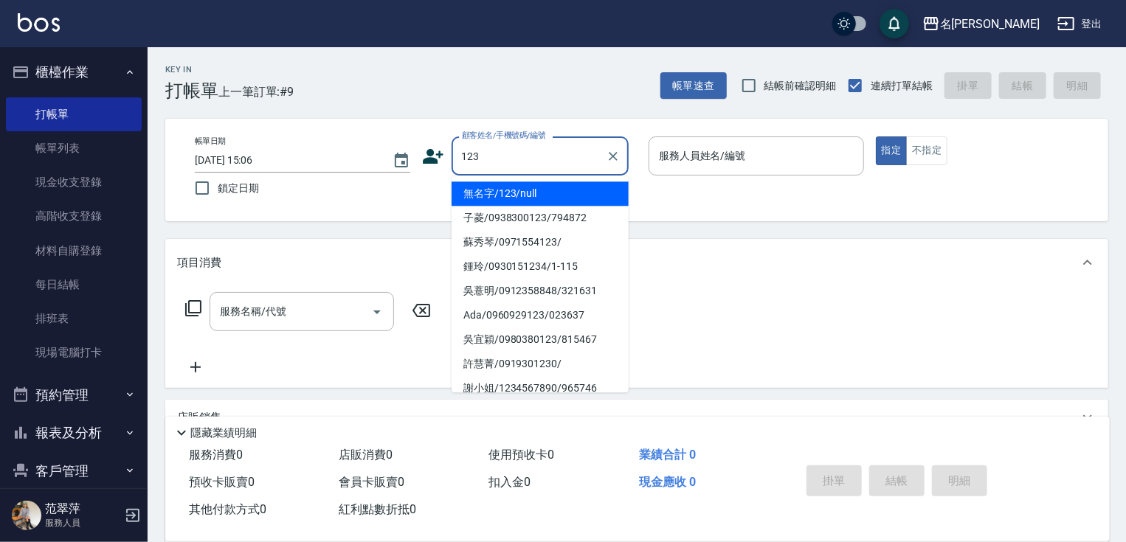
click at [527, 195] on li "無名字/123/null" at bounding box center [539, 193] width 177 height 24
type input "無名字/123/null"
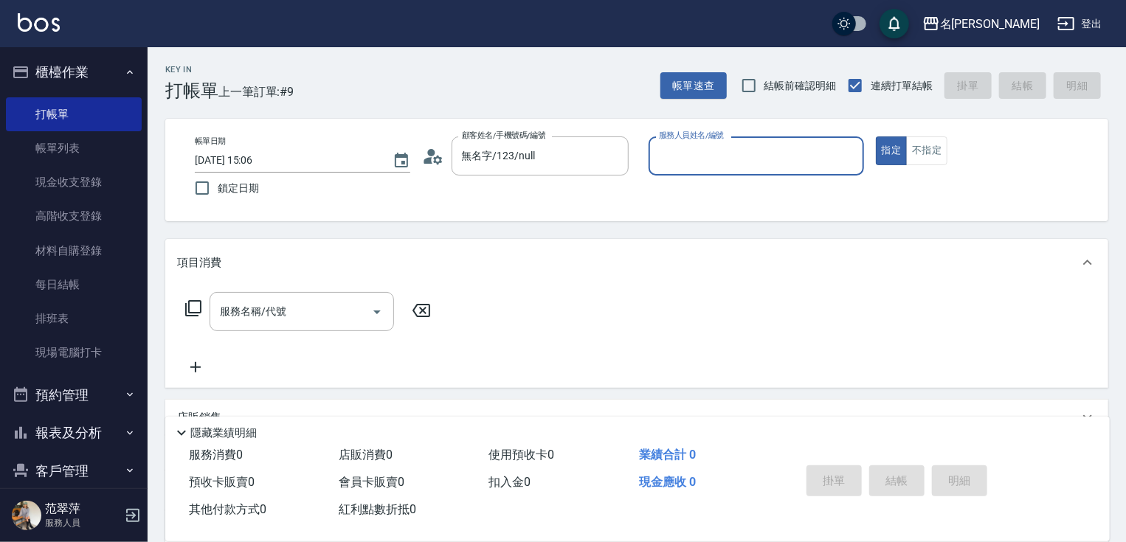
click at [687, 165] on input "服務人員姓名/編號" at bounding box center [756, 156] width 202 height 26
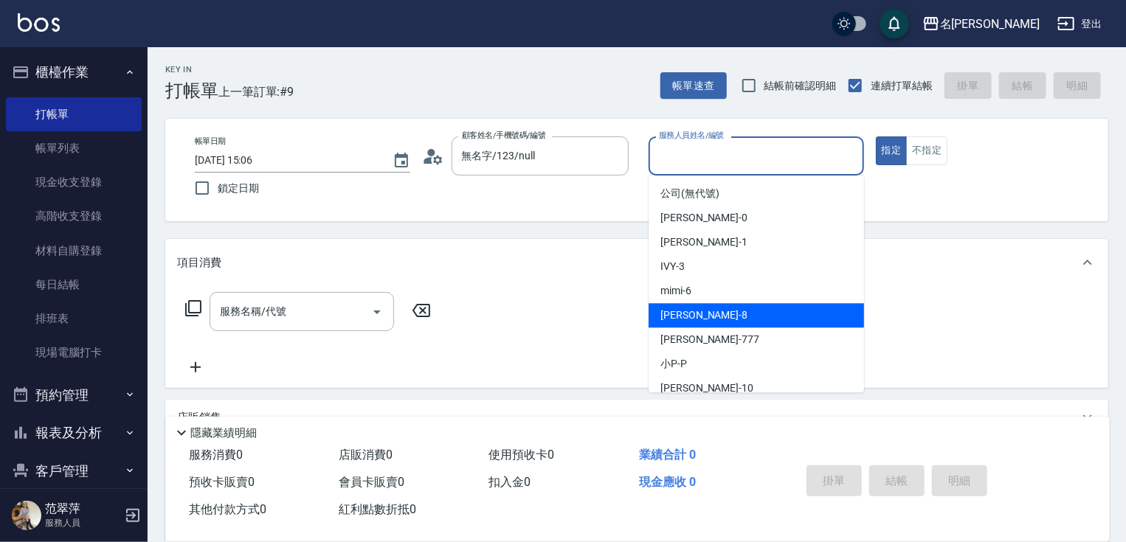
click at [674, 320] on span "曉容 -8" at bounding box center [703, 315] width 87 height 15
type input "曉容-8"
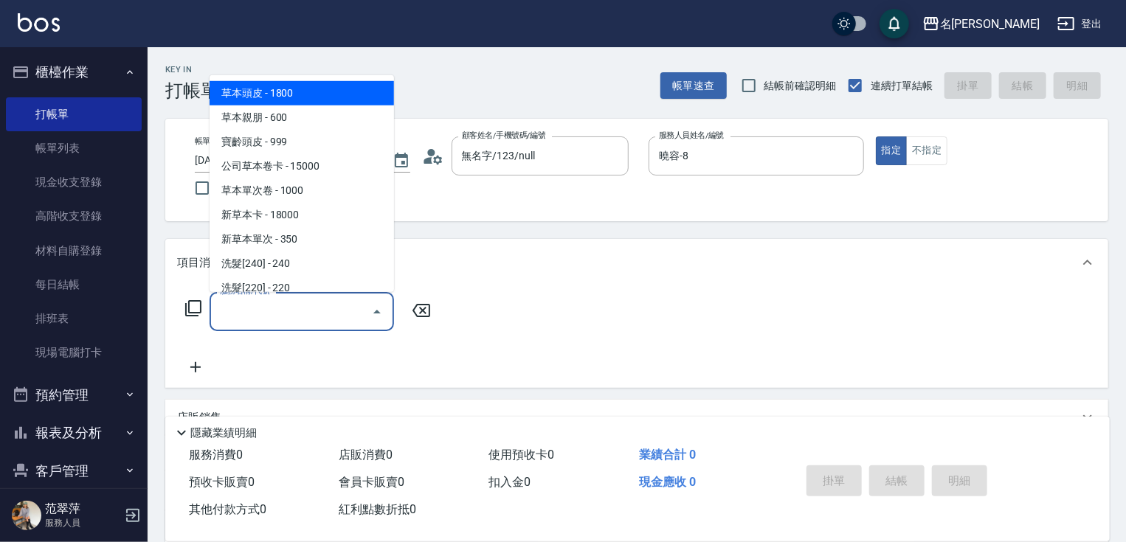
click at [324, 316] on input "服務名稱/代號" at bounding box center [290, 312] width 149 height 26
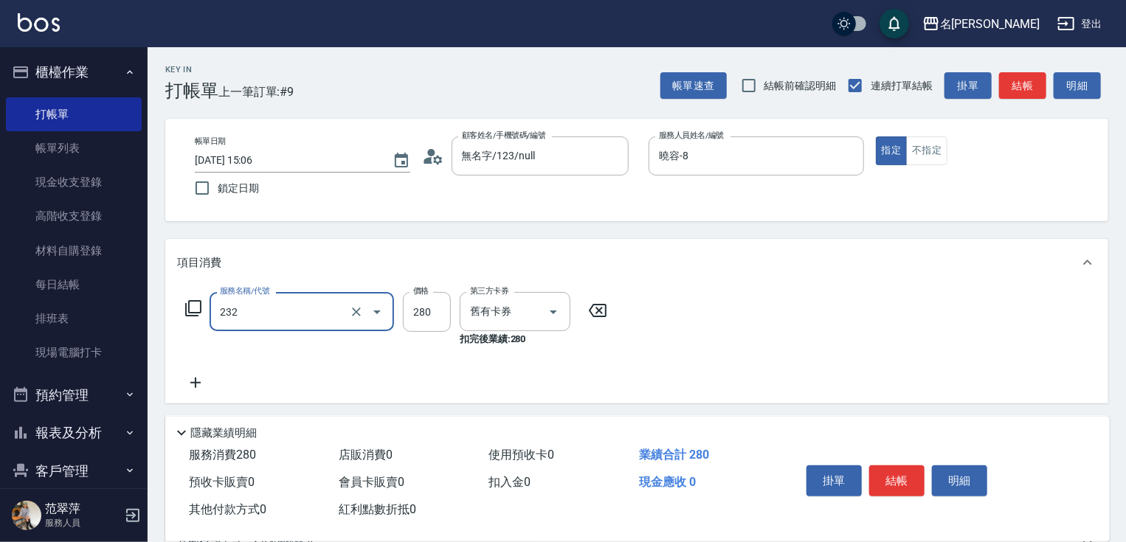
type input "洗髮卷280(232)"
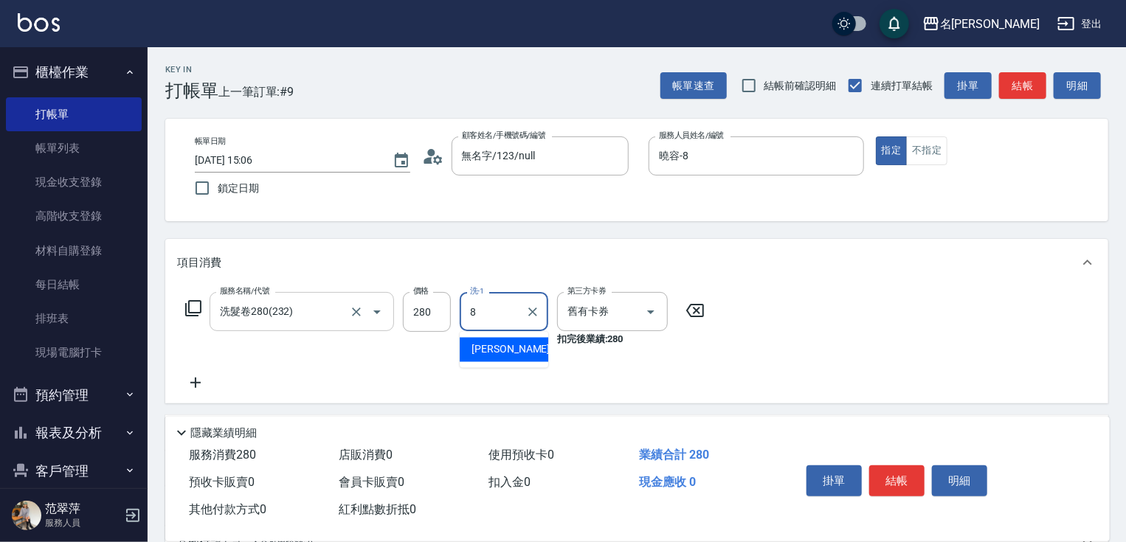
type input "曉容-8"
click at [891, 471] on button "結帳" at bounding box center [896, 480] width 55 height 31
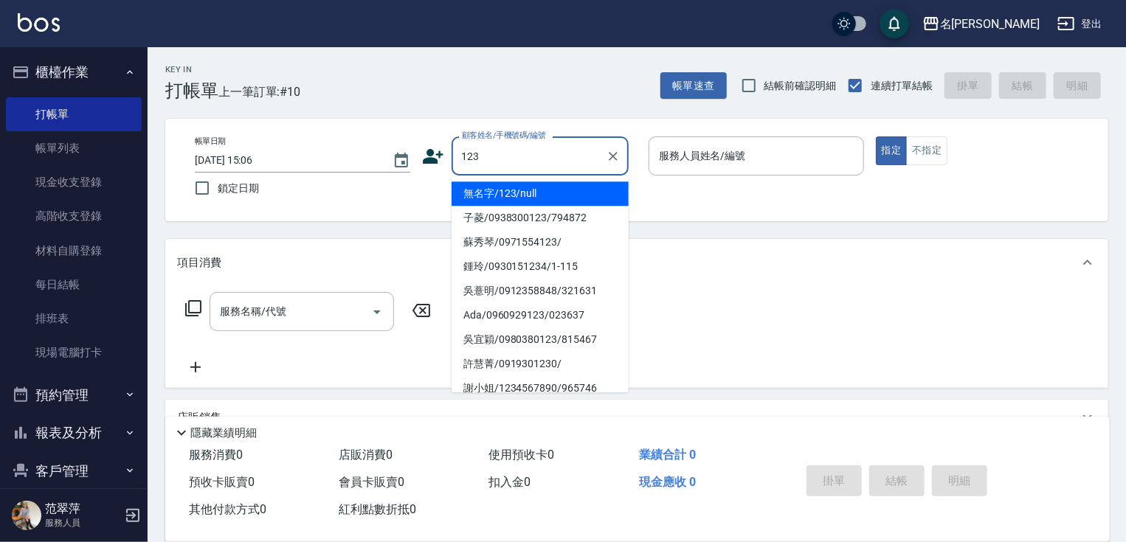
click at [515, 189] on li "無名字/123/null" at bounding box center [539, 193] width 177 height 24
type input "無名字/123/null"
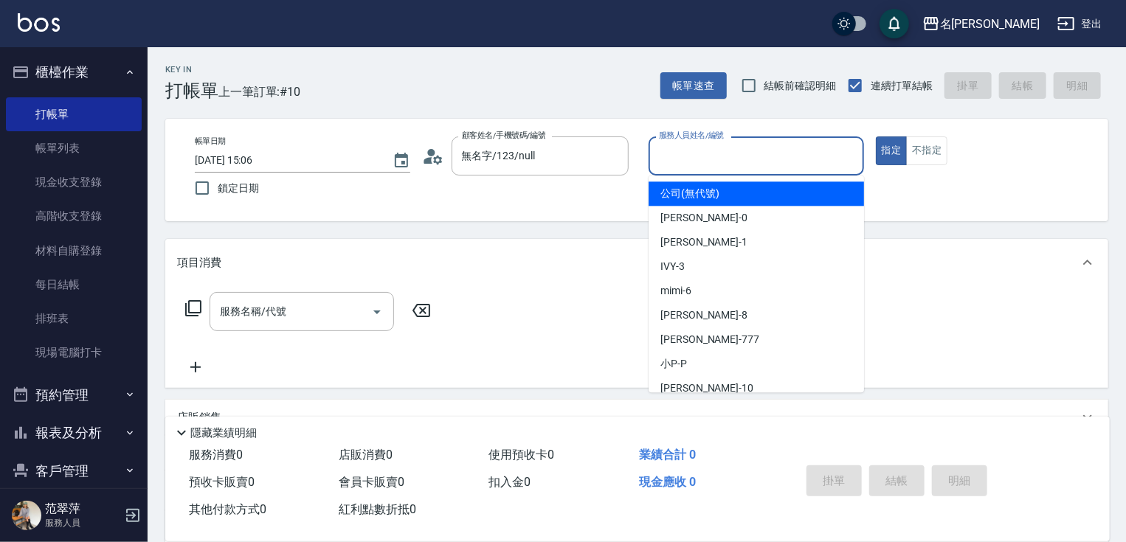
click at [722, 162] on input "服務人員姓名/編號" at bounding box center [756, 156] width 202 height 26
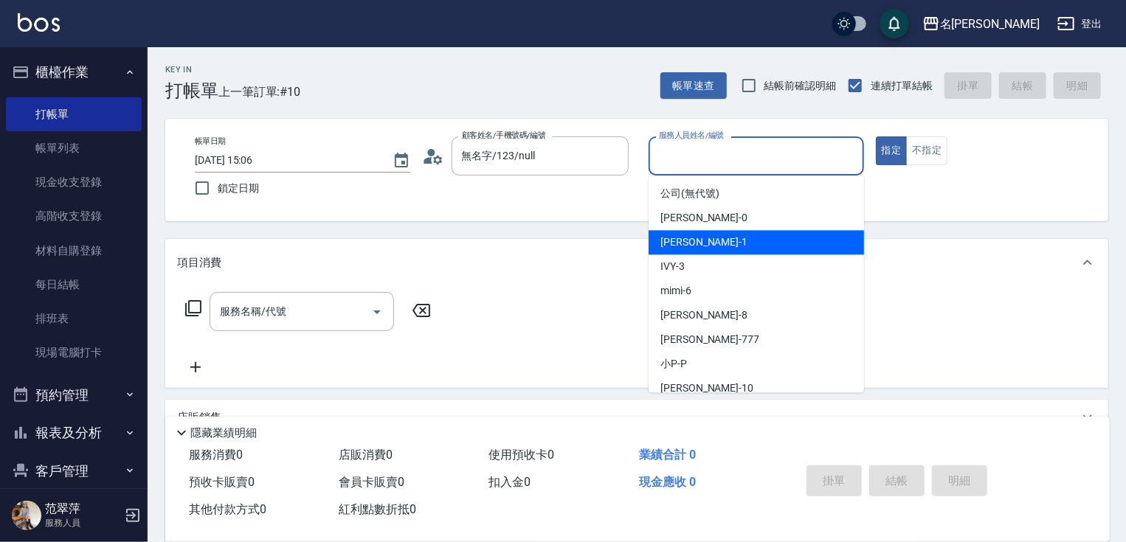
click at [702, 236] on span "[PERSON_NAME] -1" at bounding box center [703, 242] width 87 height 15
type input "[PERSON_NAME]-1"
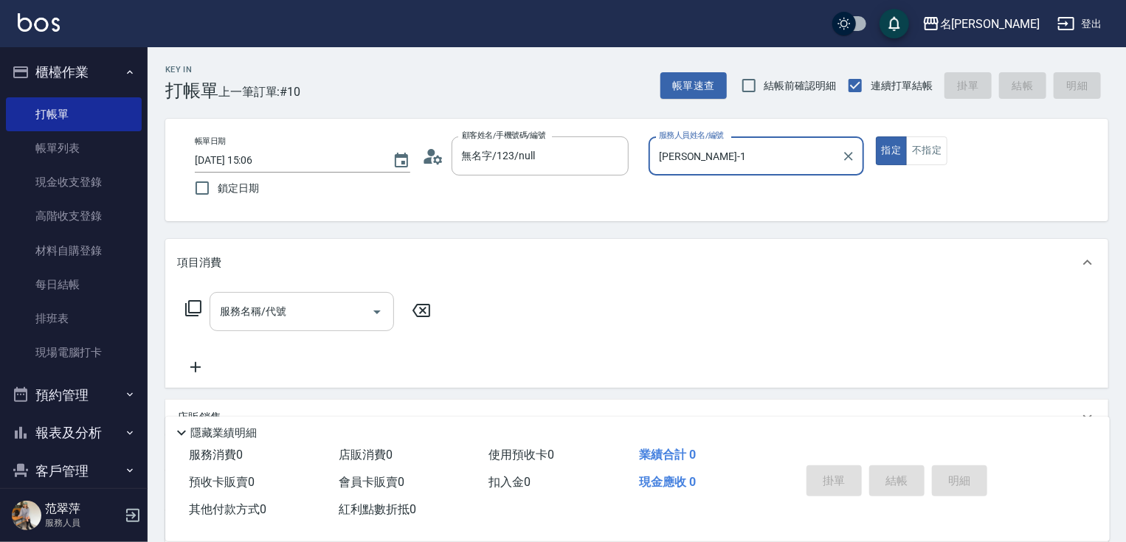
drag, startPoint x: 283, startPoint y: 312, endPoint x: 286, endPoint y: 294, distance: 18.7
click at [283, 310] on input "服務名稱/代號" at bounding box center [290, 312] width 149 height 26
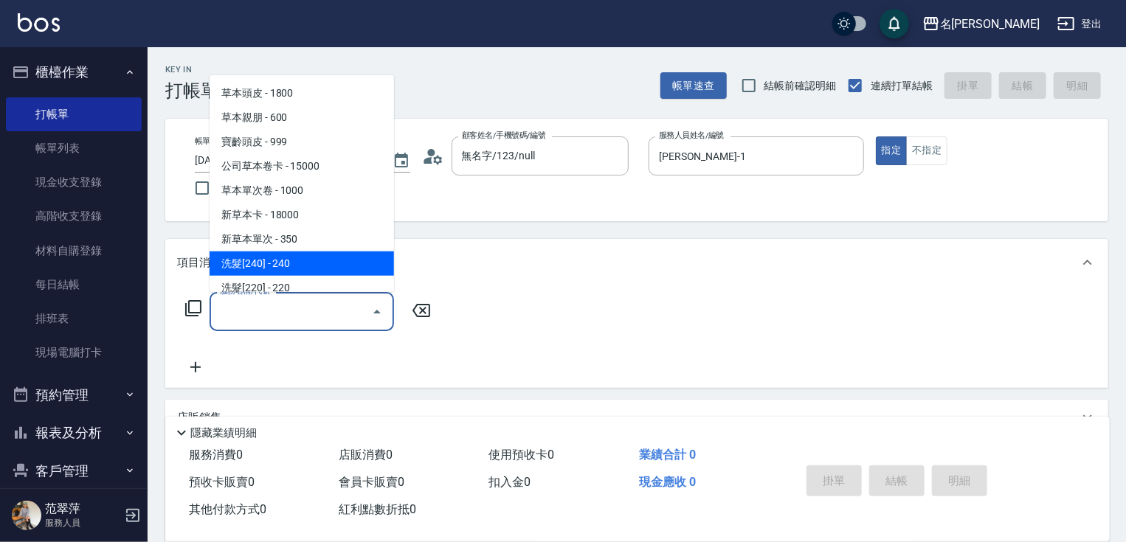
click at [285, 253] on span "洗髮[240] - 240" at bounding box center [301, 264] width 184 height 24
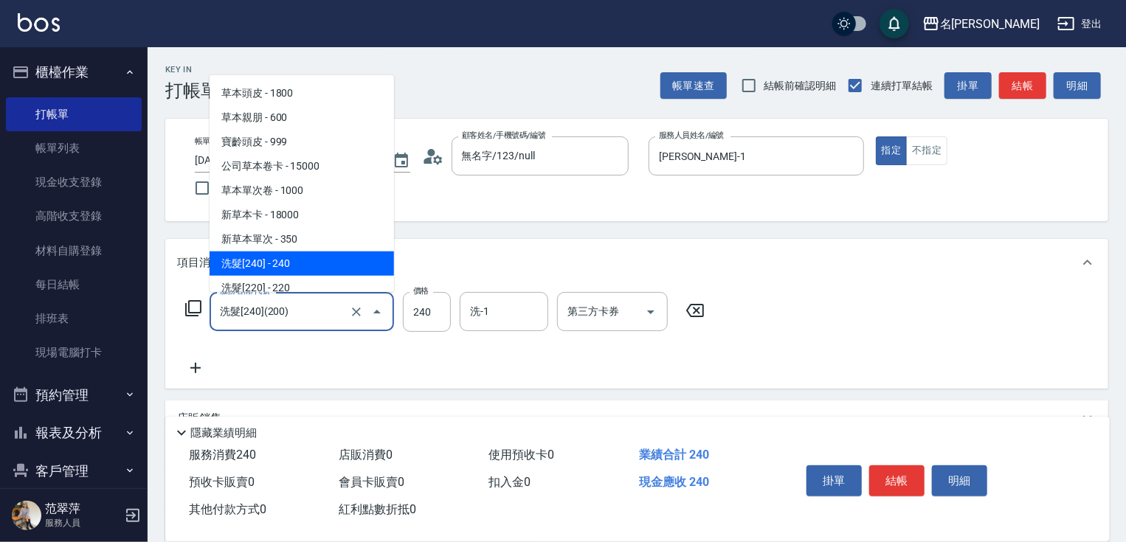
click at [298, 310] on input "洗髮[240](200)" at bounding box center [281, 312] width 130 height 26
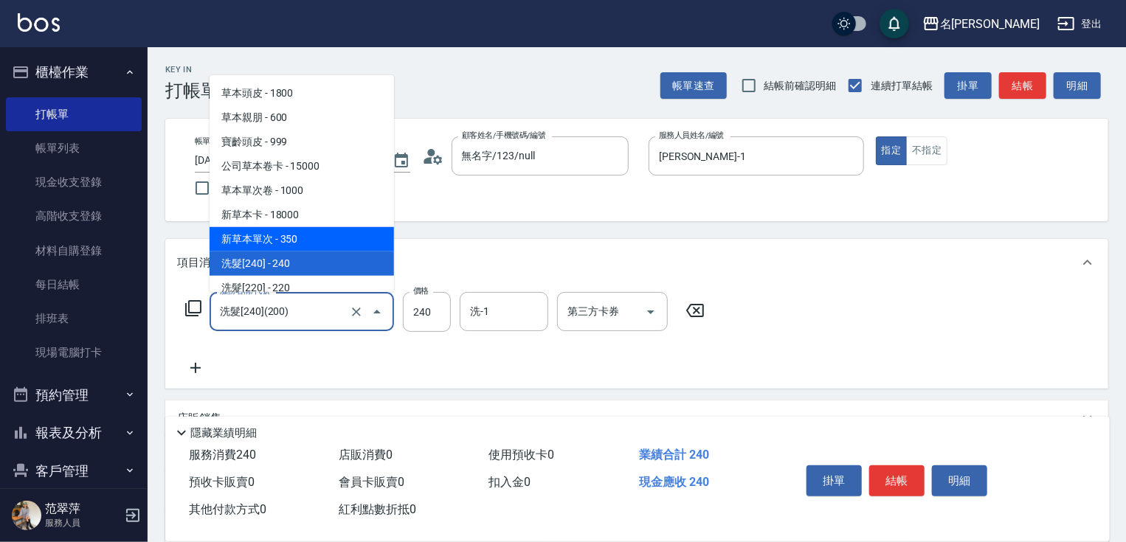
click at [304, 245] on span "新草本單次 - 350" at bounding box center [301, 239] width 184 height 24
type input "新草本單次(109)"
type input "350"
type input "舊有卡券"
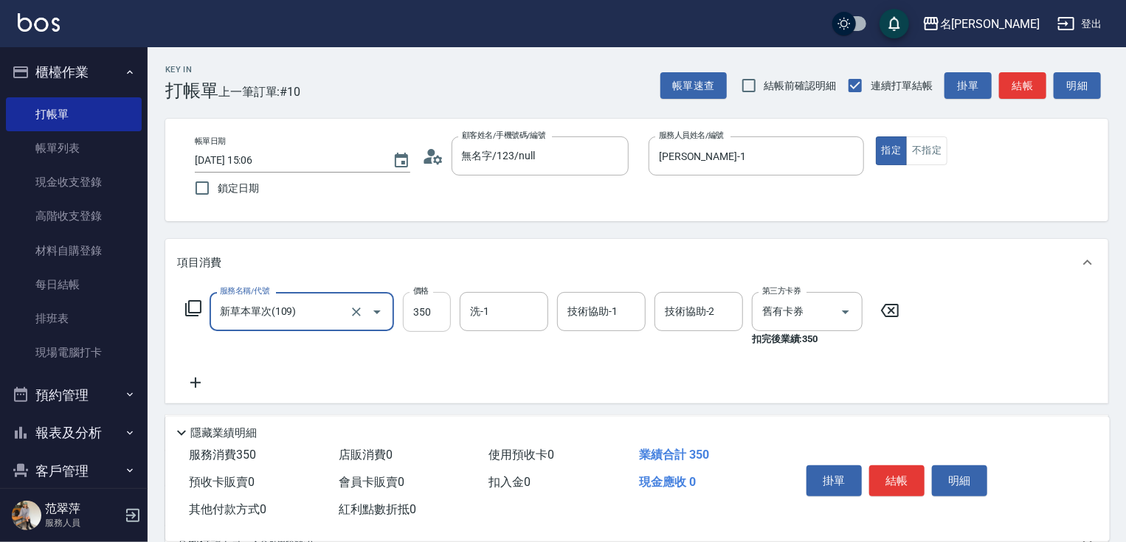
click at [422, 305] on input "350" at bounding box center [427, 312] width 48 height 40
type input "525"
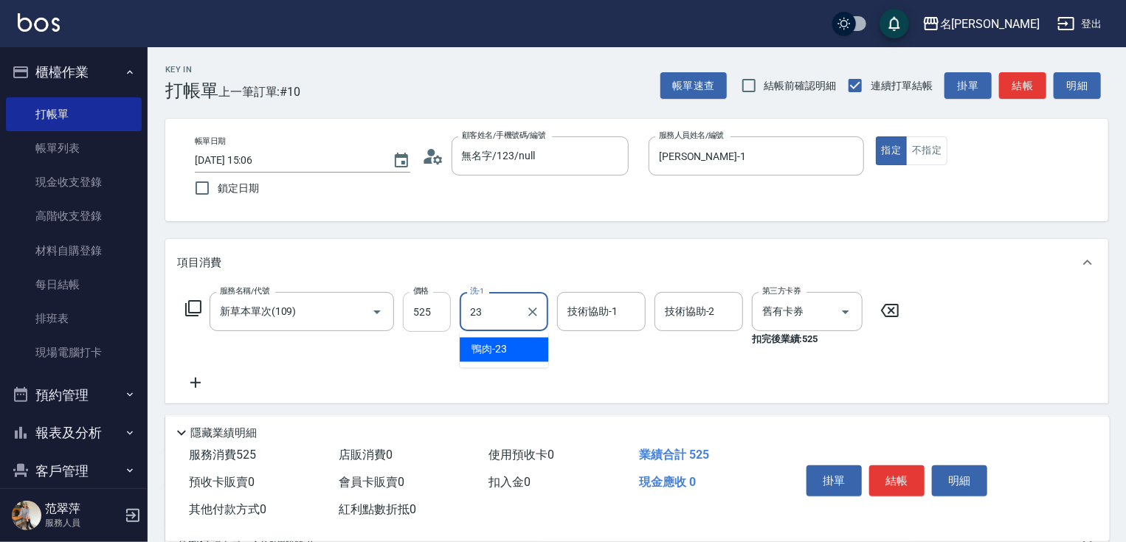
type input "鴨肉-23"
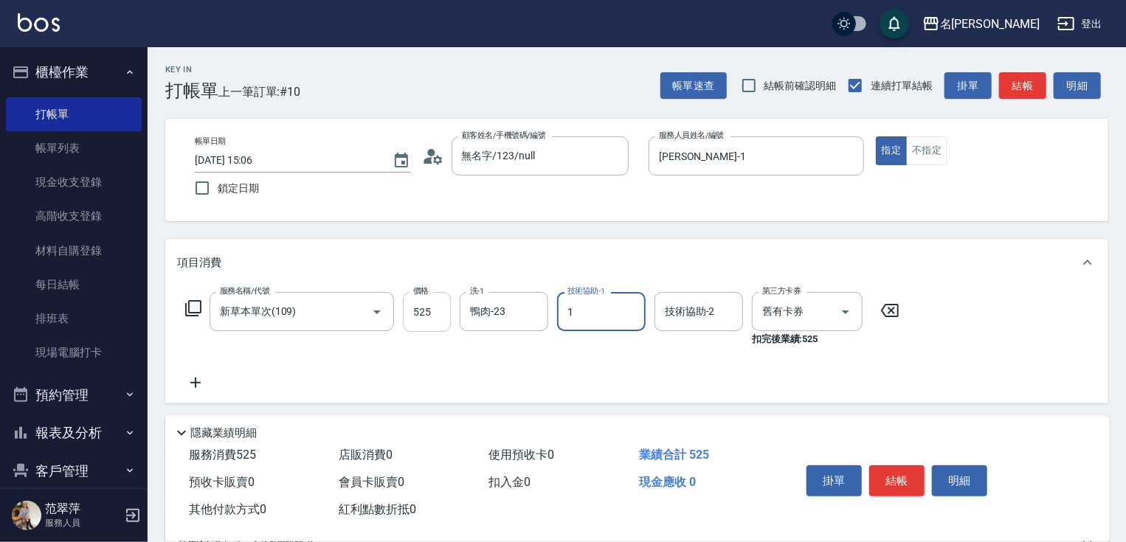
type input "[PERSON_NAME]-1"
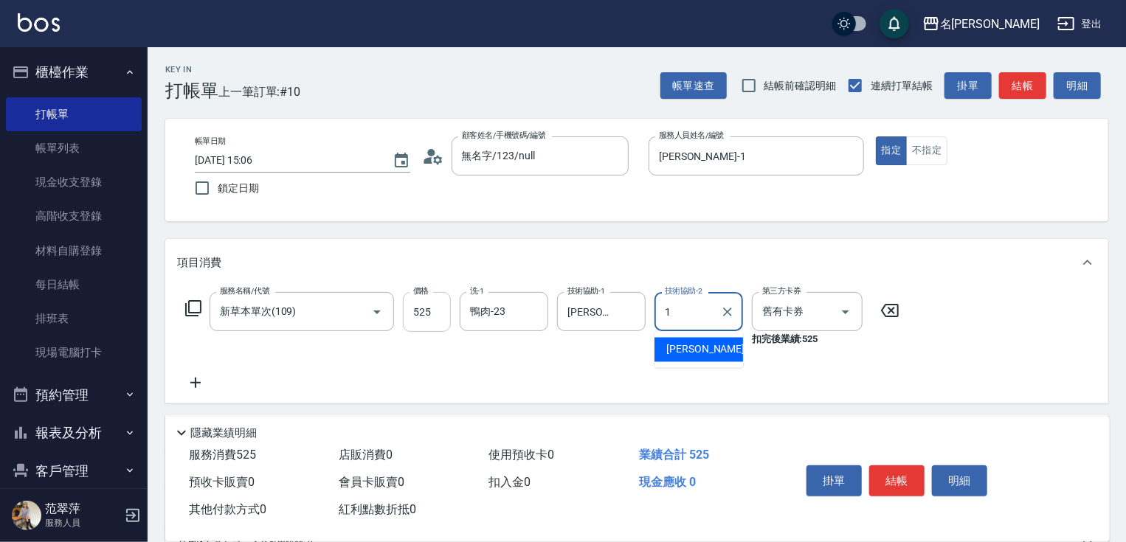
type input "[PERSON_NAME]-1"
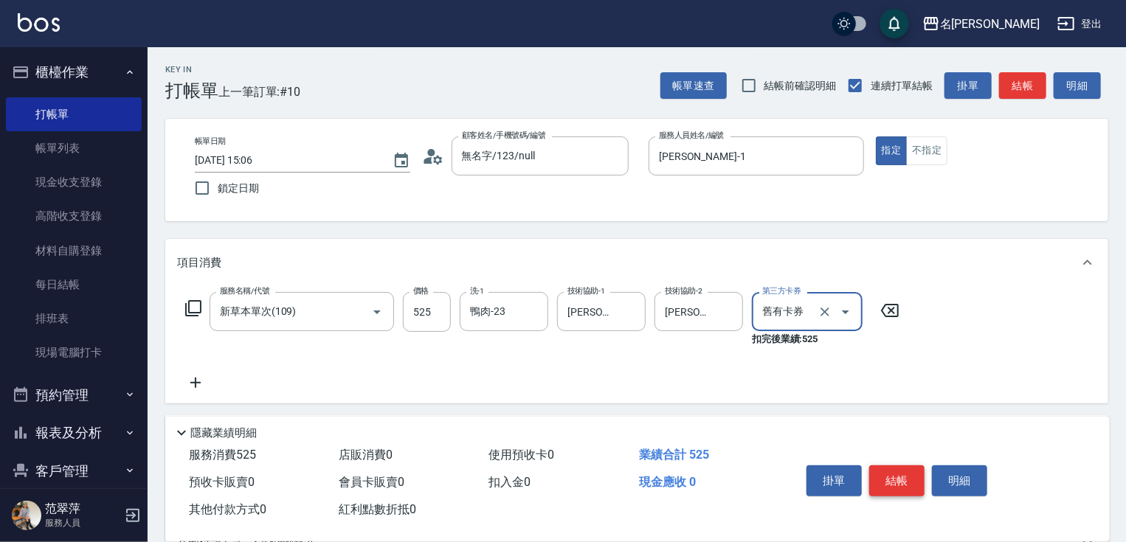
click at [891, 474] on button "結帳" at bounding box center [896, 480] width 55 height 31
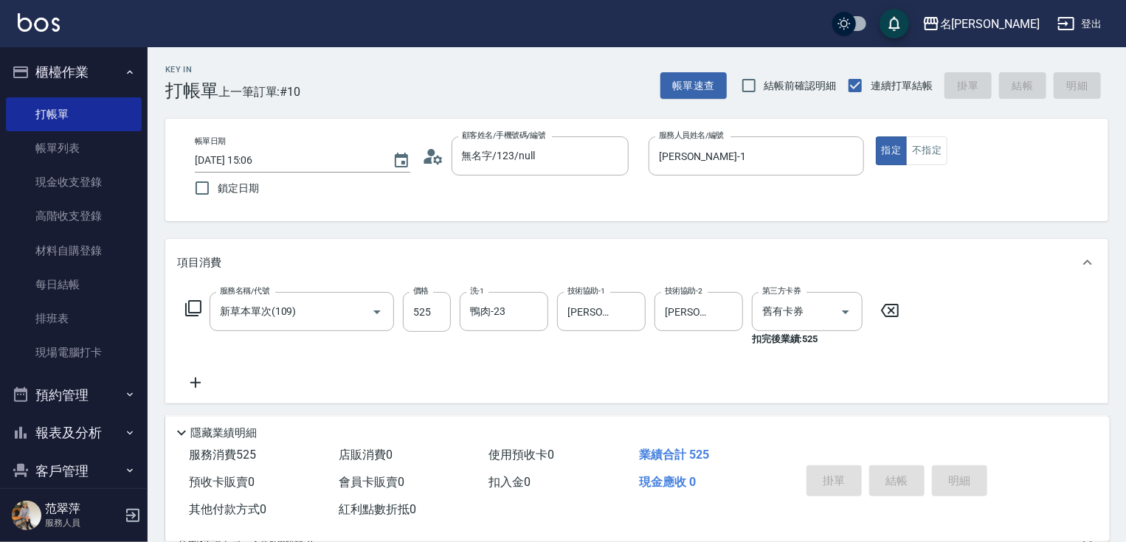
type input "[DATE] 15:07"
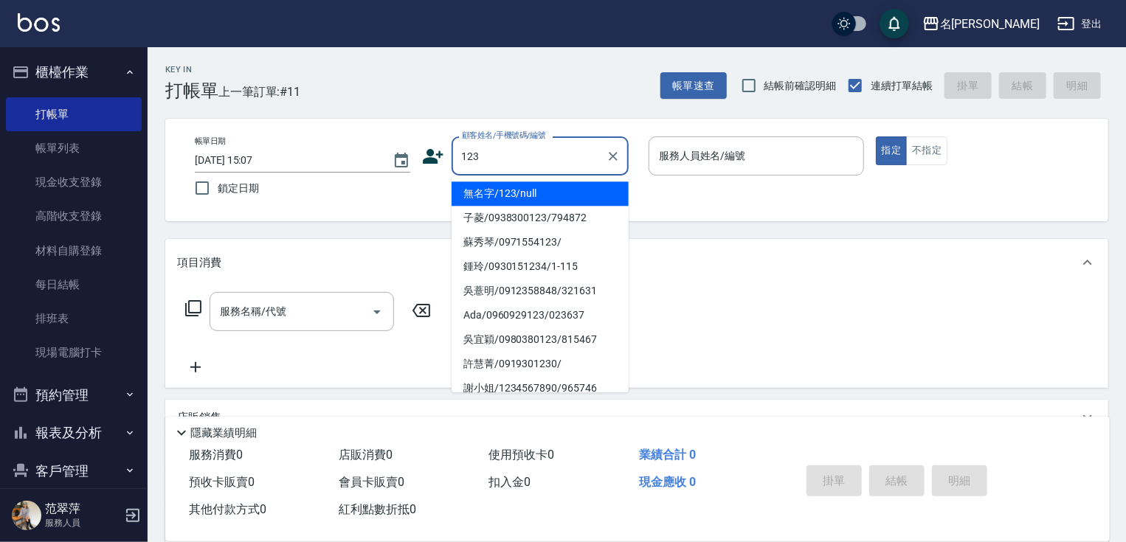
click at [558, 191] on li "無名字/123/null" at bounding box center [539, 193] width 177 height 24
type input "無名字/123/null"
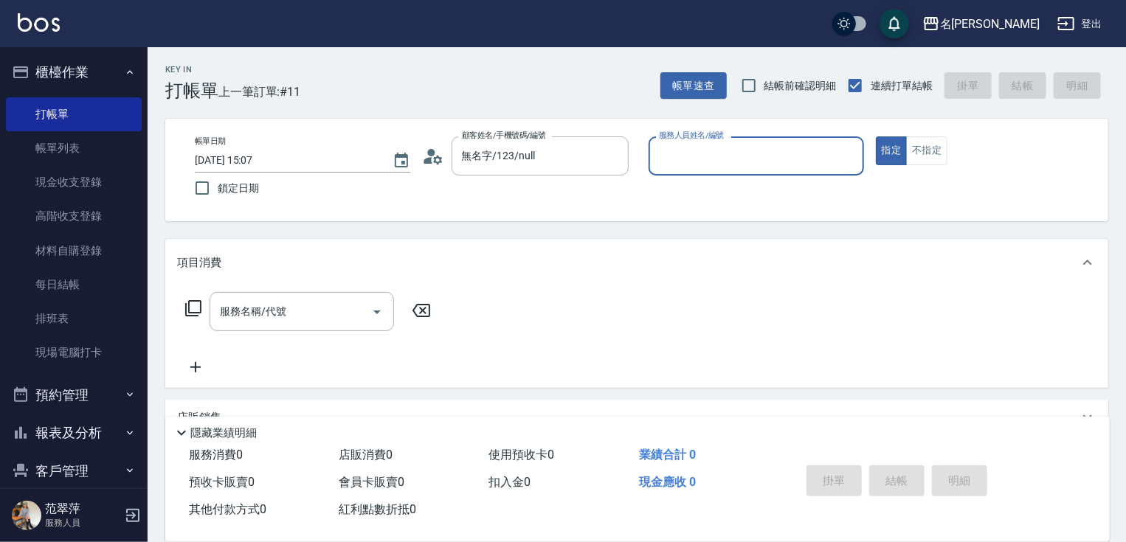
drag, startPoint x: 705, startPoint y: 158, endPoint x: 706, endPoint y: 168, distance: 10.4
click at [706, 168] on input "服務人員姓名/編號" at bounding box center [756, 156] width 202 height 26
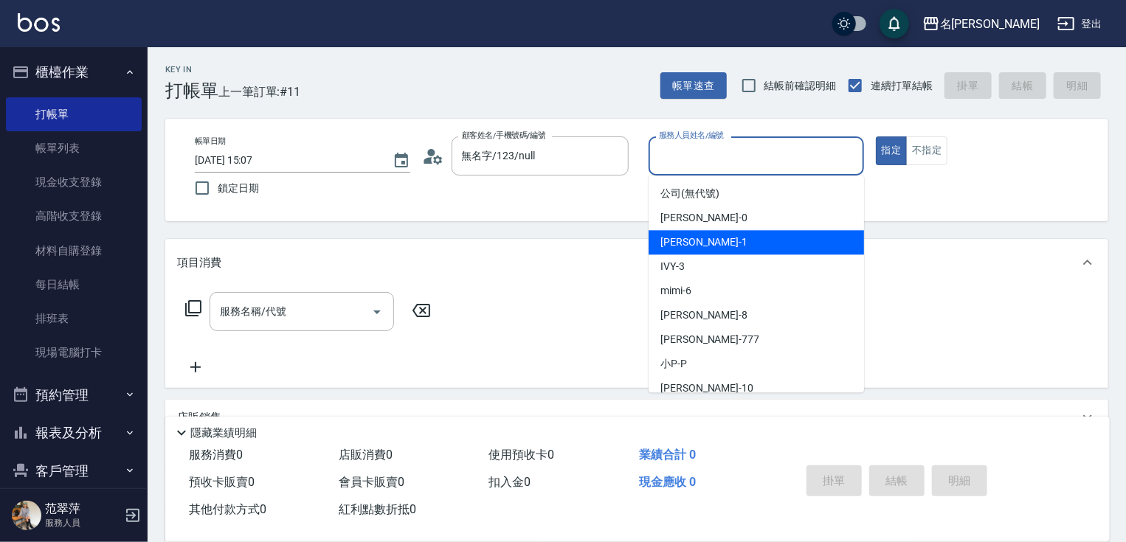
click at [704, 245] on div "[PERSON_NAME] -1" at bounding box center [755, 242] width 215 height 24
type input "[PERSON_NAME]-1"
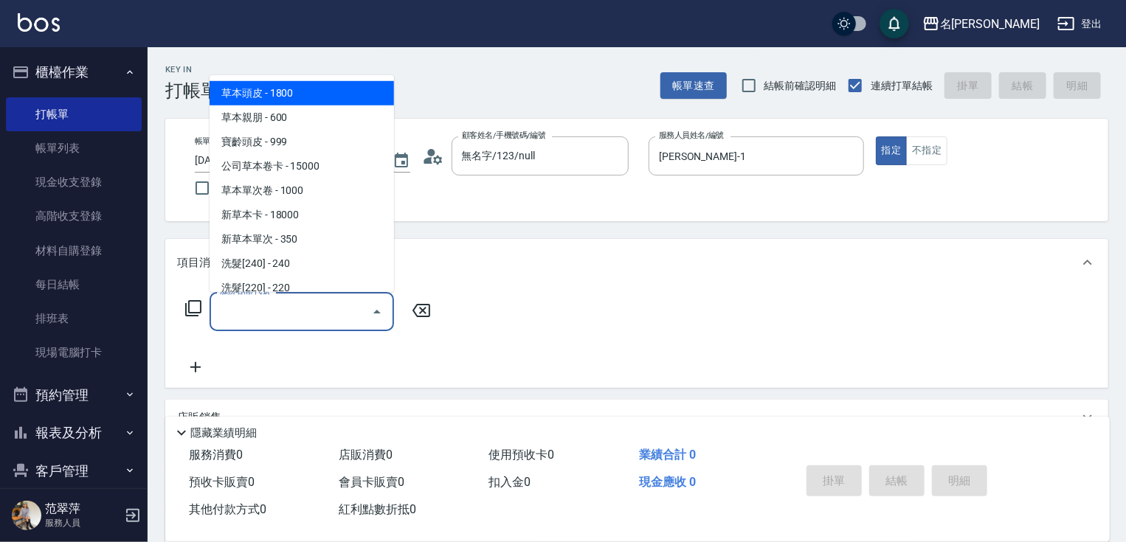
click at [281, 319] on input "服務名稱/代號" at bounding box center [290, 312] width 149 height 26
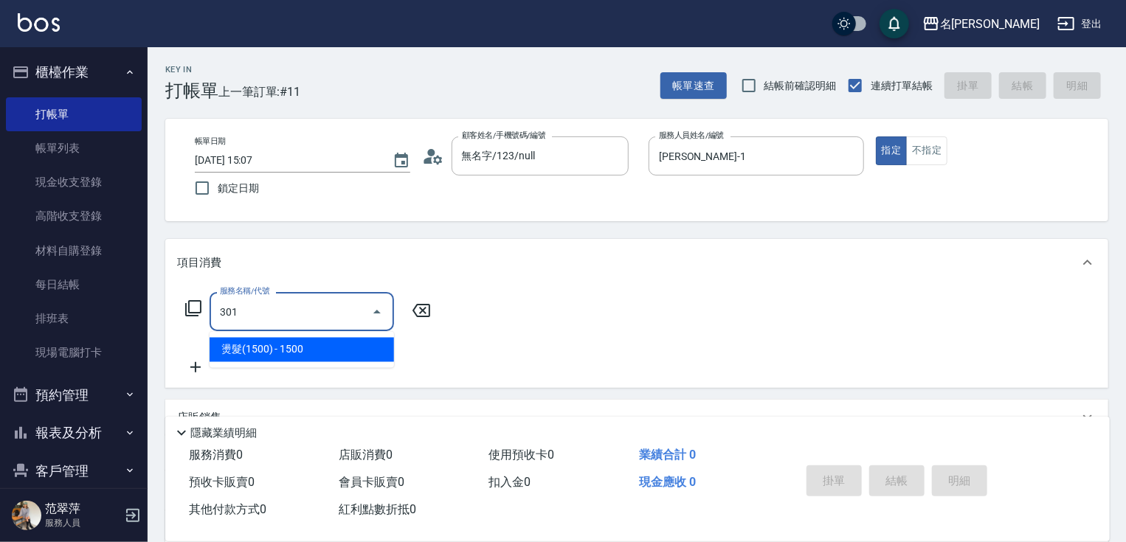
type input "燙髮(1500)(301)"
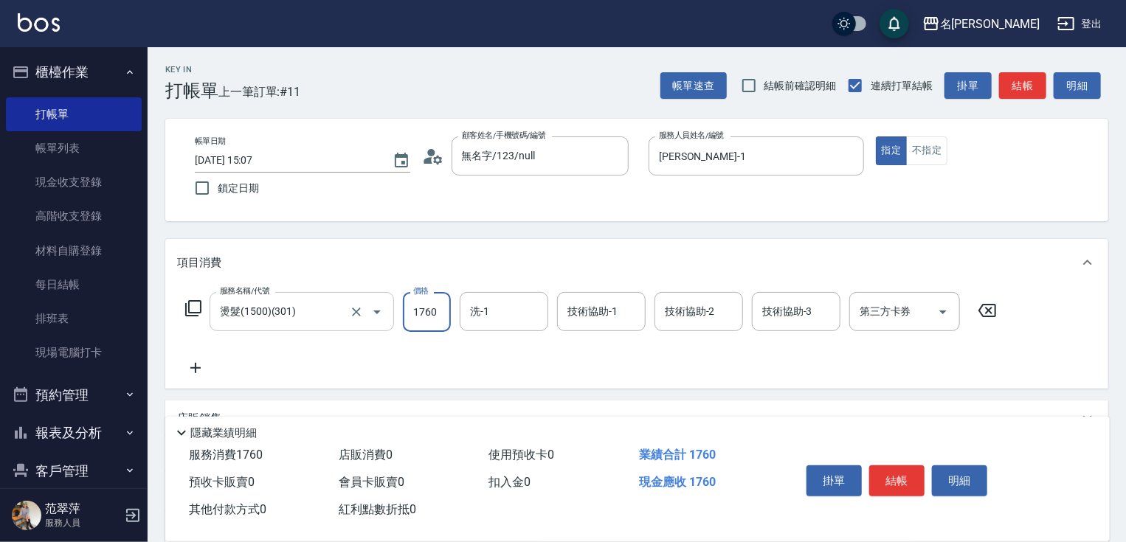
type input "1760"
type input "小慧-18"
type input "[PERSON_NAME]-1"
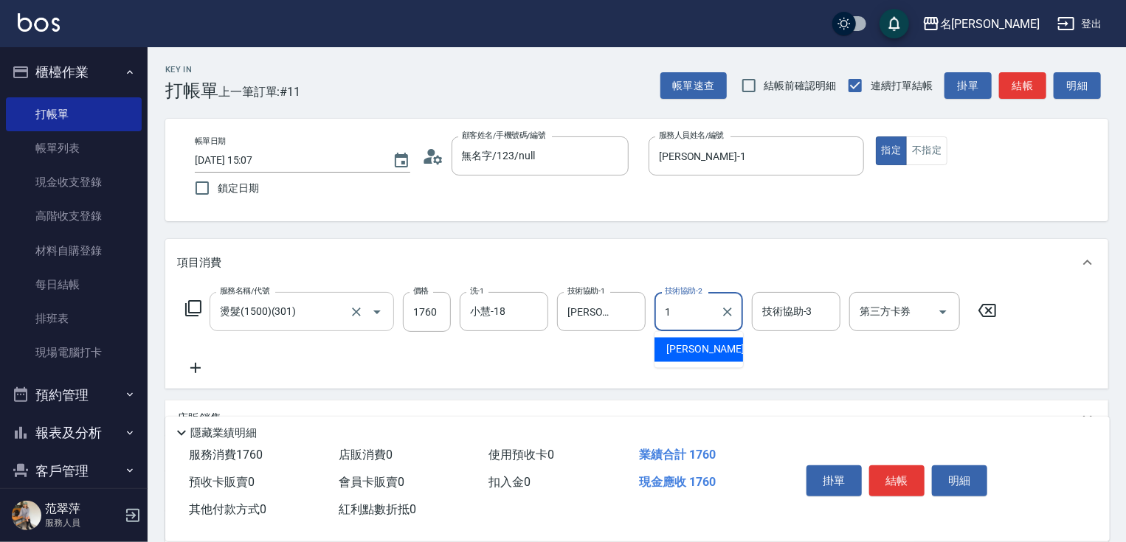
type input "[PERSON_NAME]-1"
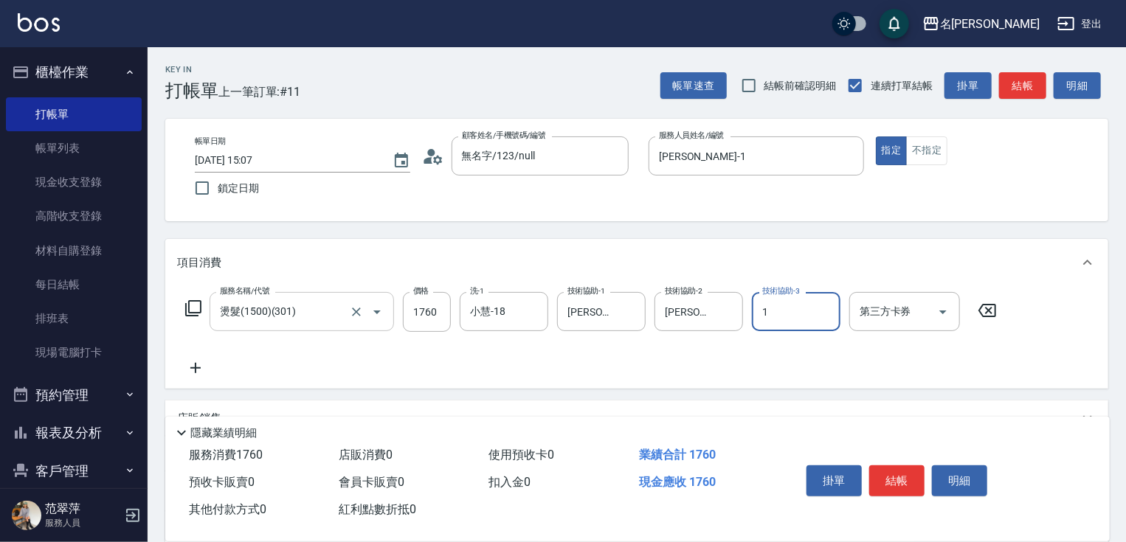
type input "[PERSON_NAME]-1"
click at [879, 474] on button "結帳" at bounding box center [896, 480] width 55 height 31
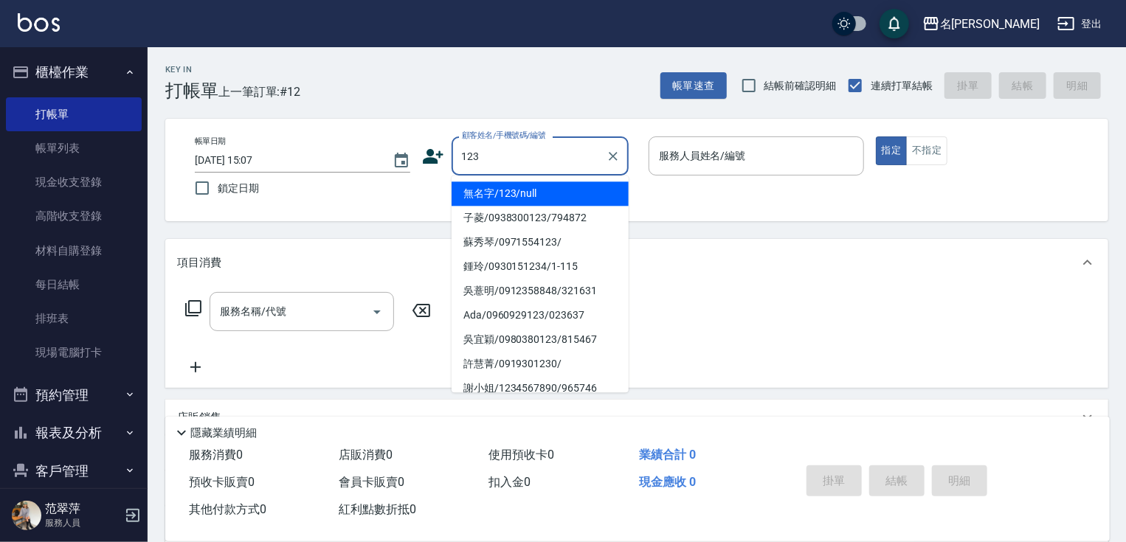
click at [555, 189] on li "無名字/123/null" at bounding box center [539, 193] width 177 height 24
type input "無名字/123/null"
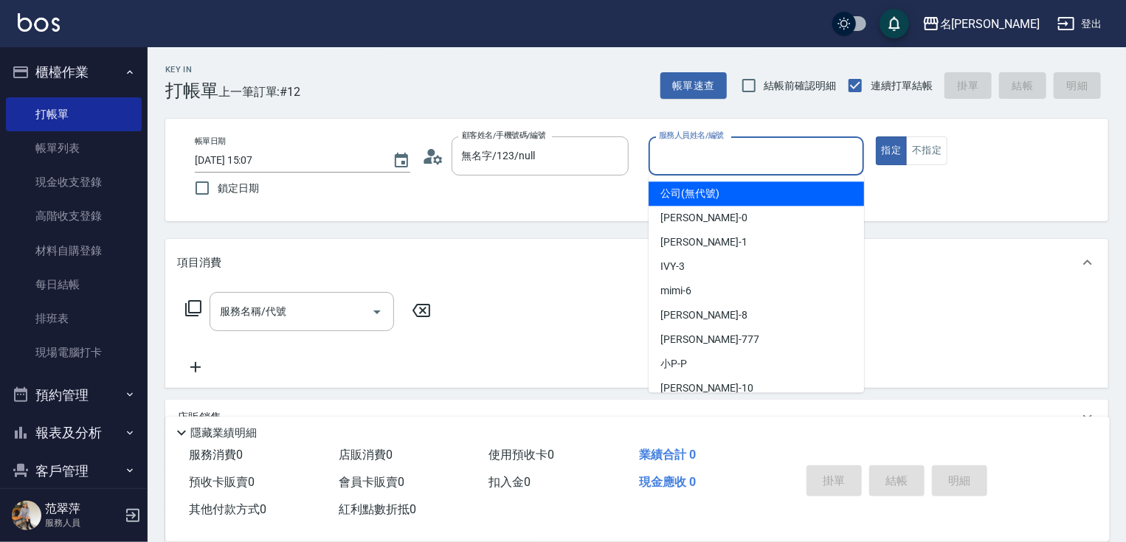
click at [690, 150] on input "服務人員姓名/編號" at bounding box center [756, 156] width 202 height 26
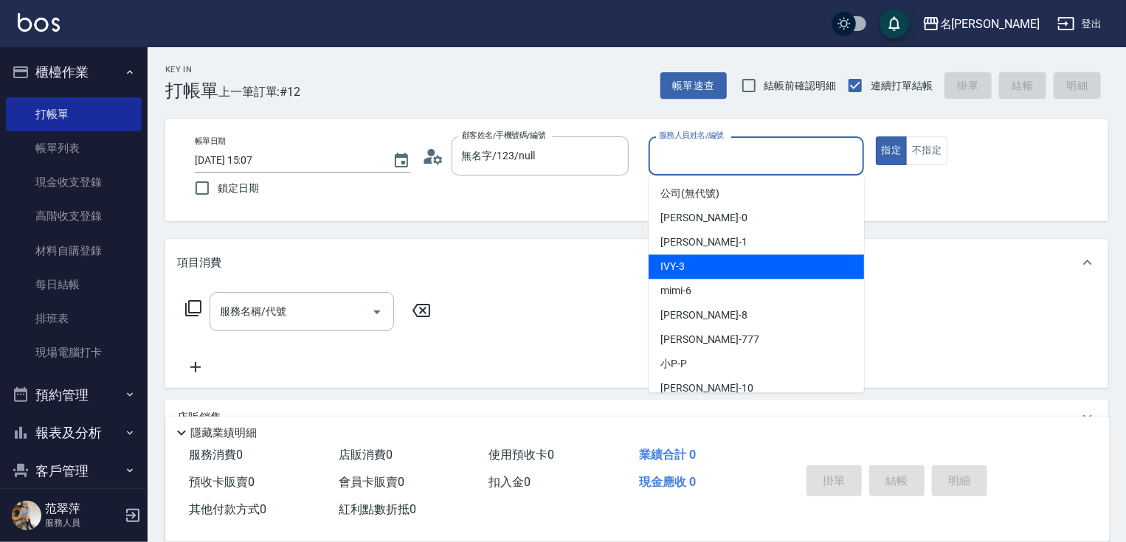
click at [693, 261] on div "IVY -3" at bounding box center [755, 266] width 215 height 24
type input "IVY-3"
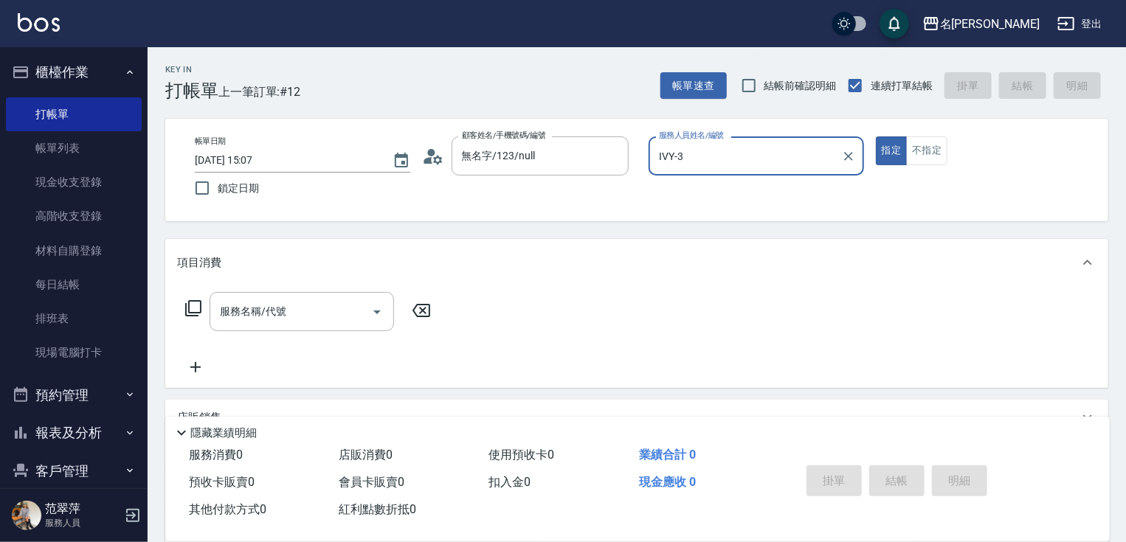
click at [270, 301] on div "服務名稱/代號 服務名稱/代號" at bounding box center [301, 311] width 184 height 39
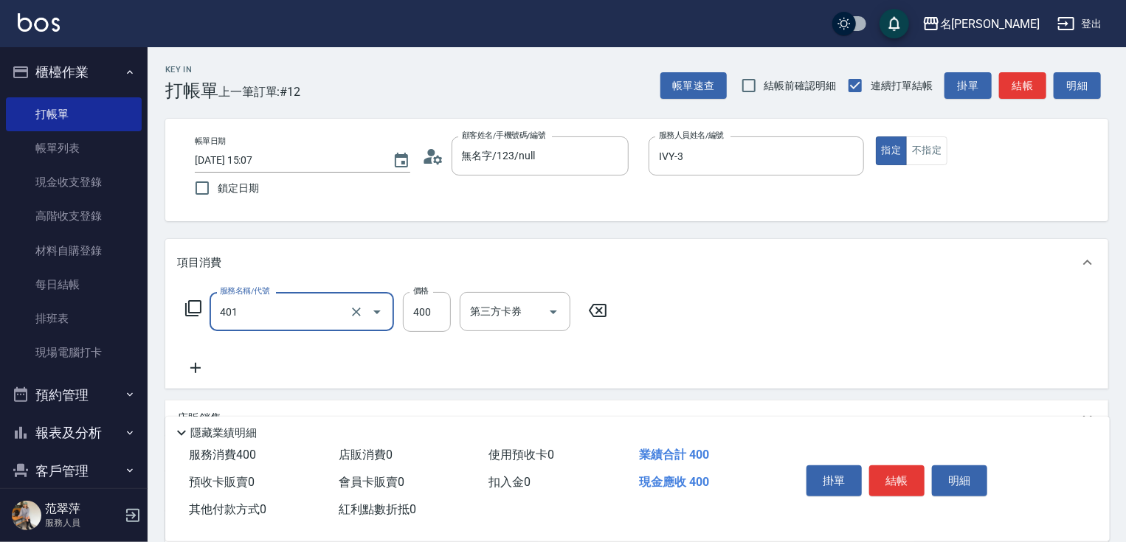
type input "剪髮(400)(401)"
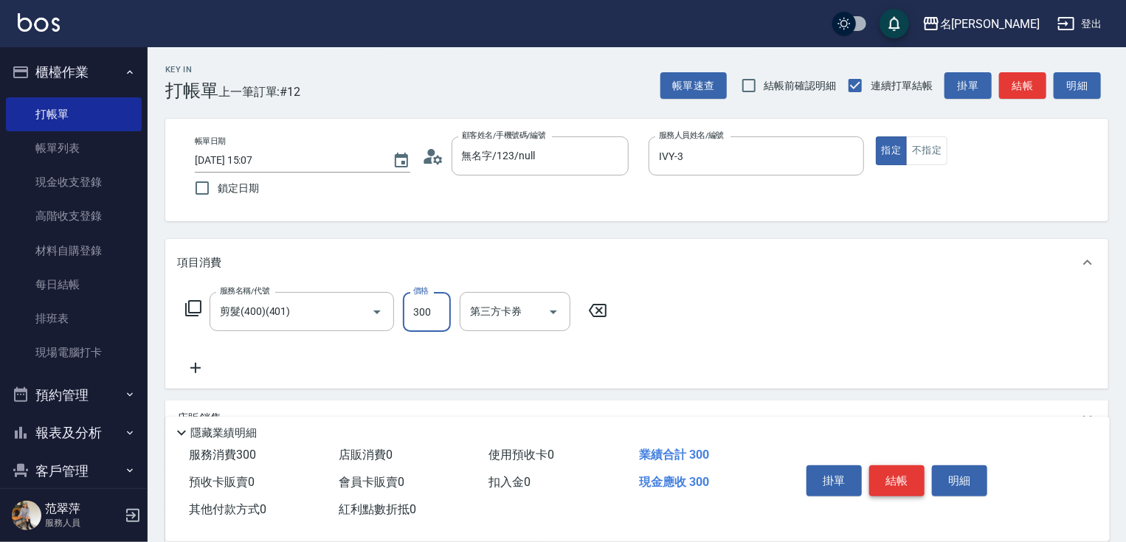
type input "300"
click at [889, 466] on button "結帳" at bounding box center [896, 480] width 55 height 31
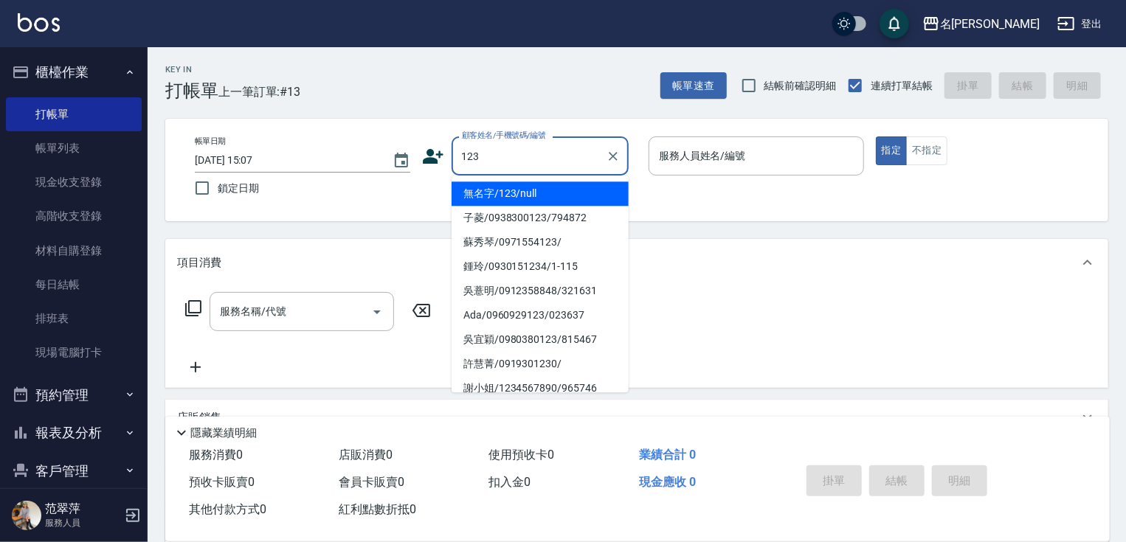
click at [536, 193] on li "無名字/123/null" at bounding box center [539, 193] width 177 height 24
type input "無名字/123/null"
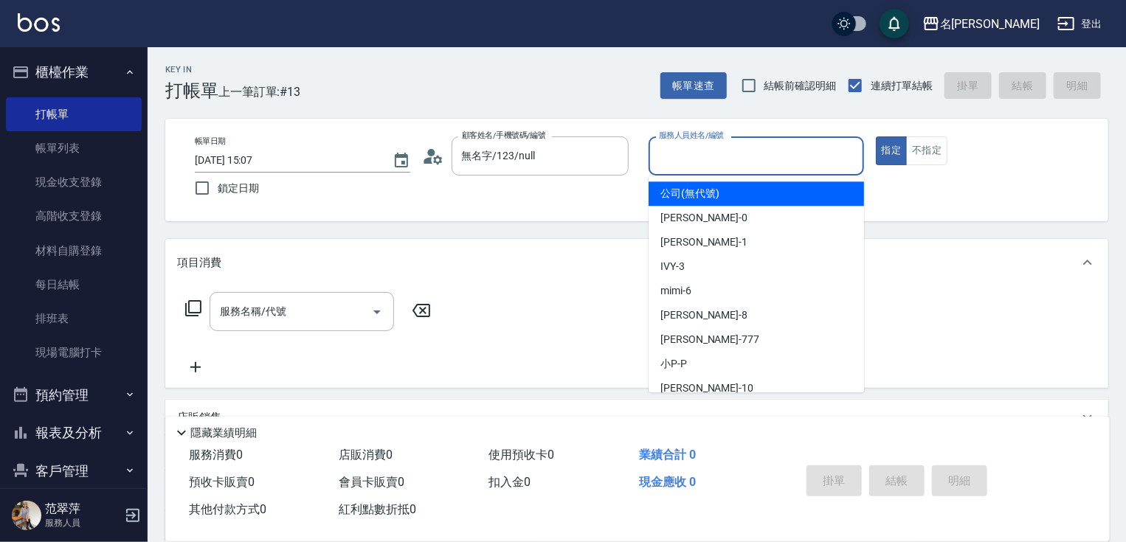
drag, startPoint x: 688, startPoint y: 153, endPoint x: 697, endPoint y: 202, distance: 49.5
click at [688, 159] on input "服務人員姓名/編號" at bounding box center [756, 156] width 202 height 26
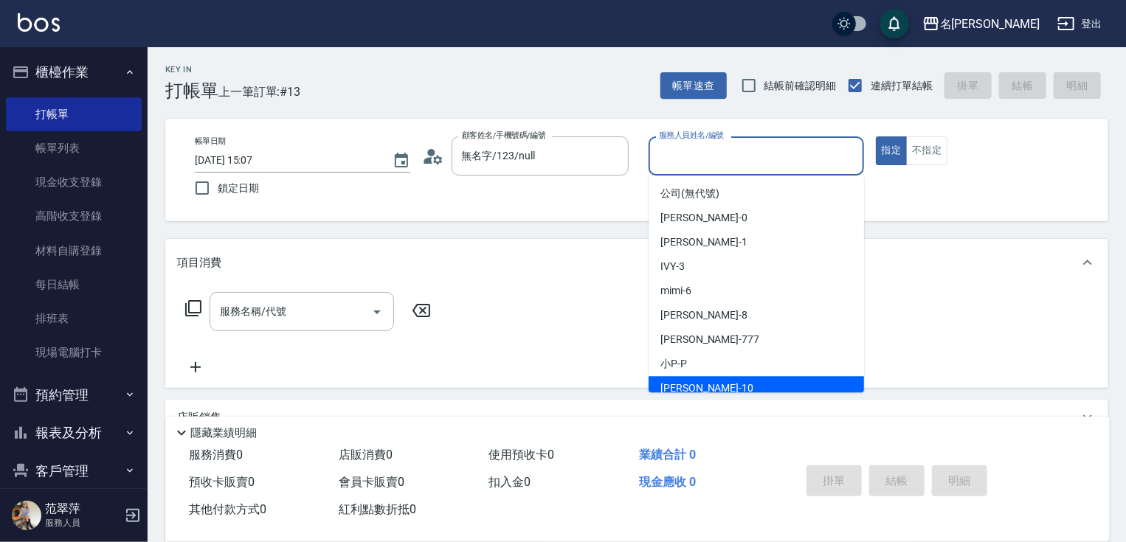
drag, startPoint x: 723, startPoint y: 379, endPoint x: 710, endPoint y: 387, distance: 15.2
click at [721, 383] on div "[PERSON_NAME] -10" at bounding box center [755, 388] width 215 height 24
type input "[PERSON_NAME]-10"
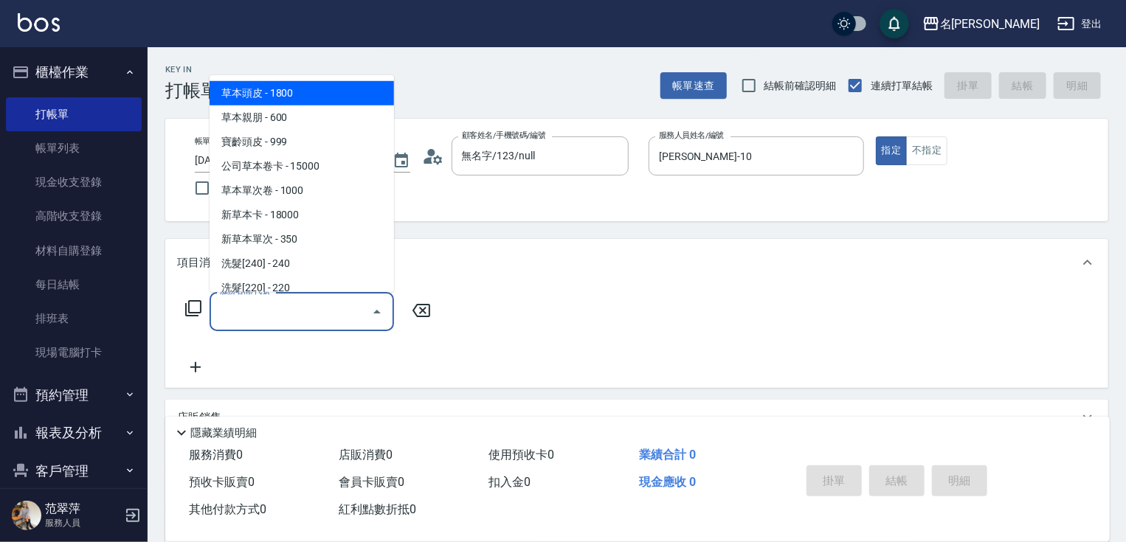
click at [306, 319] on input "服務名稱/代號" at bounding box center [290, 312] width 149 height 26
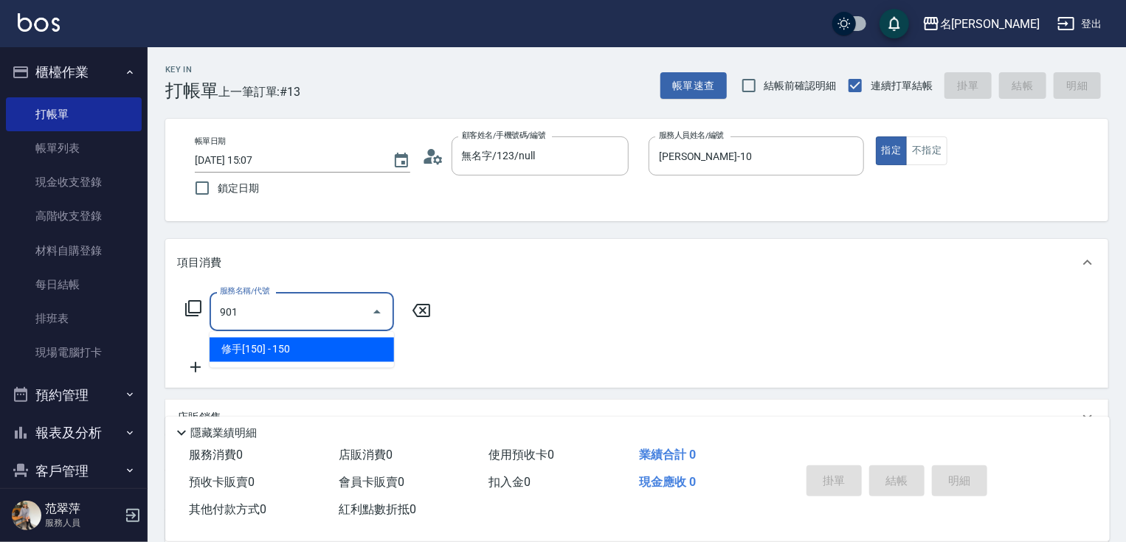
type input "修手[150](901)"
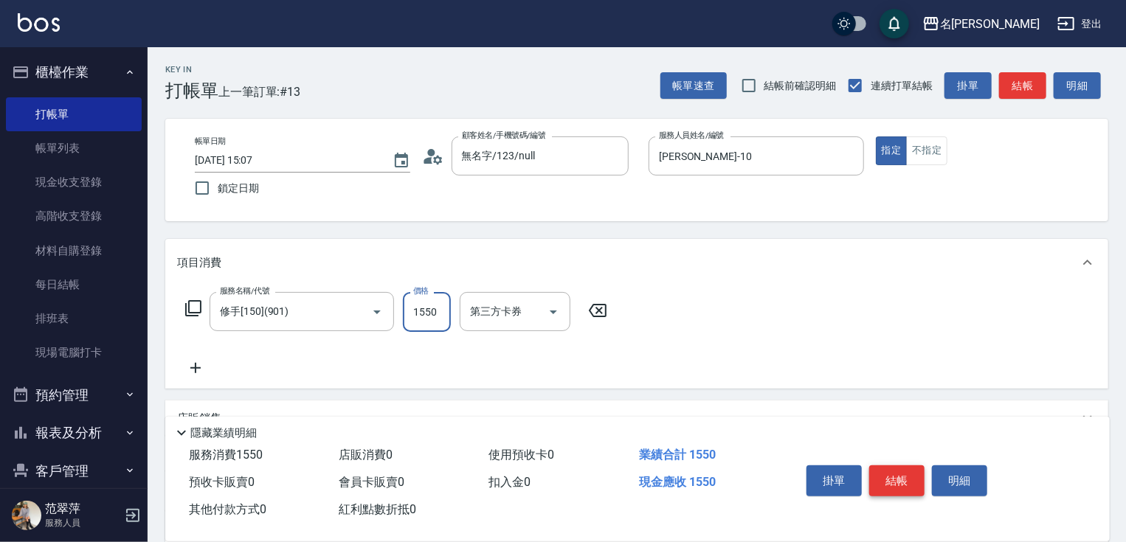
type input "1550"
click at [898, 469] on button "結帳" at bounding box center [896, 480] width 55 height 31
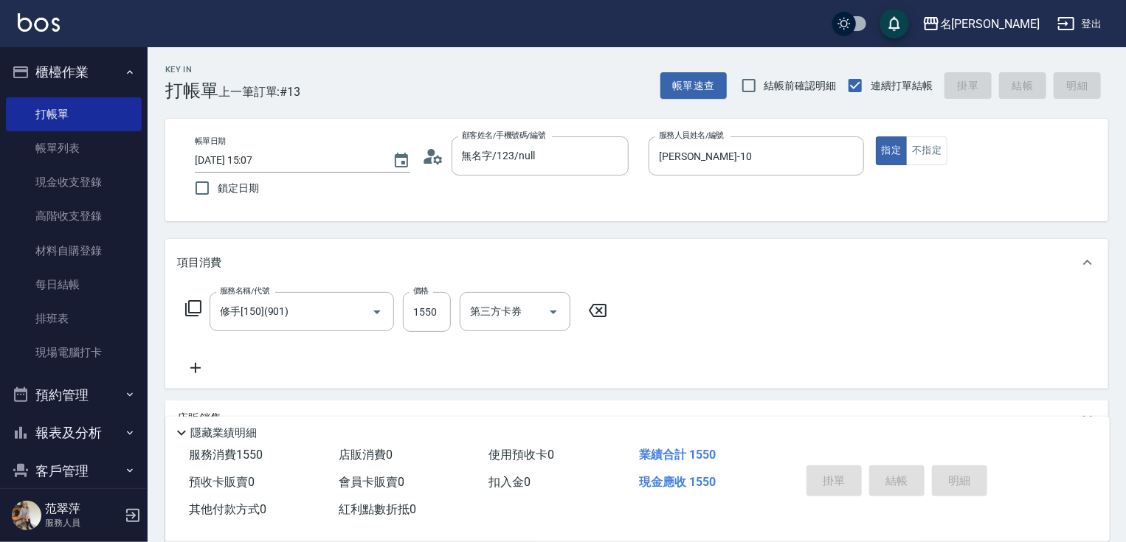
type input "[DATE] 15:08"
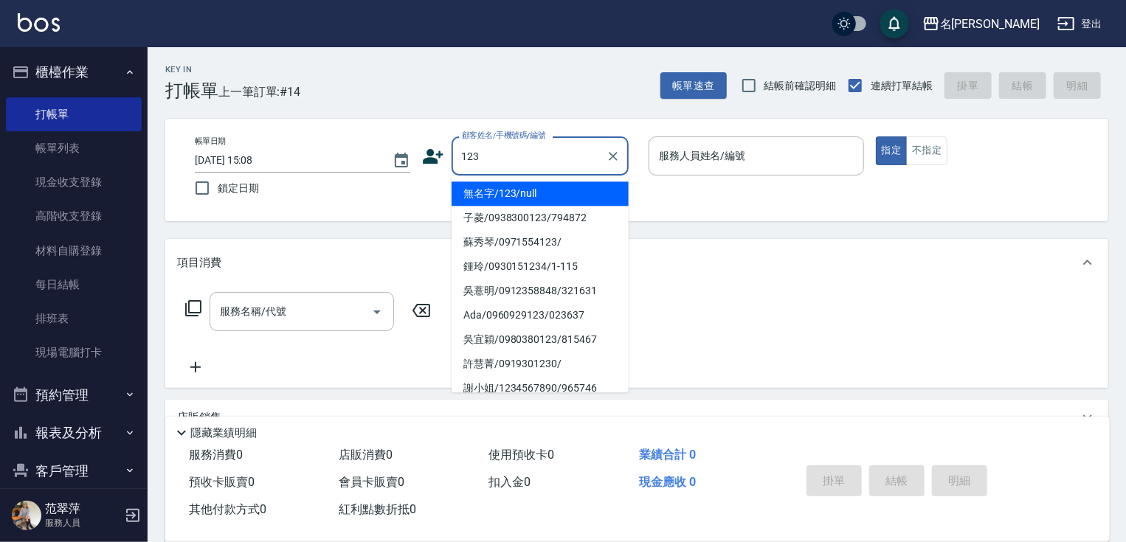
click at [563, 190] on li "無名字/123/null" at bounding box center [539, 193] width 177 height 24
type input "無名字/123/null"
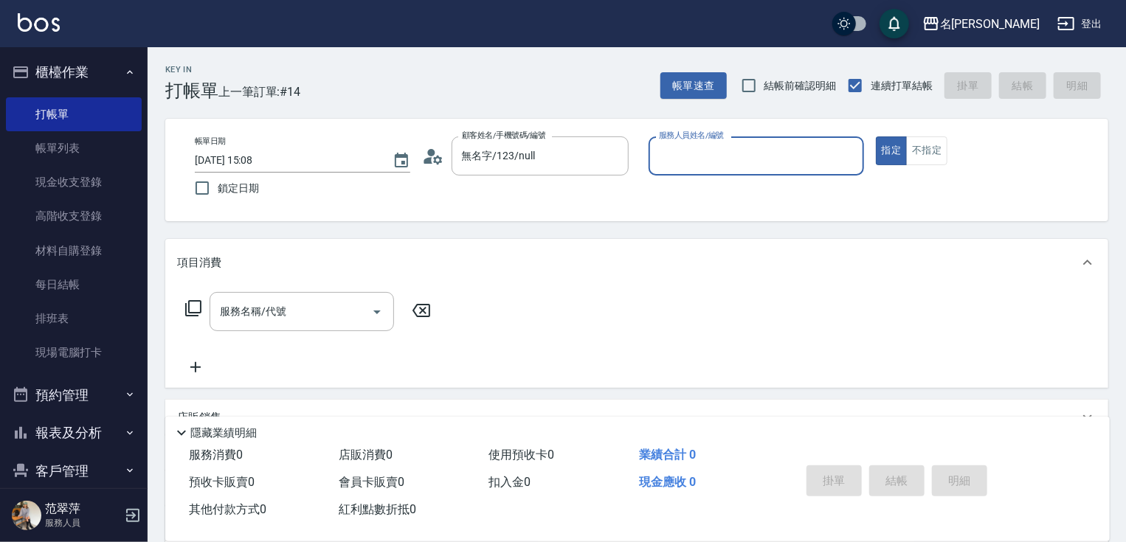
drag, startPoint x: 662, startPoint y: 171, endPoint x: 673, endPoint y: 164, distance: 13.9
click at [673, 164] on div "服務人員姓名/編號" at bounding box center [755, 155] width 215 height 39
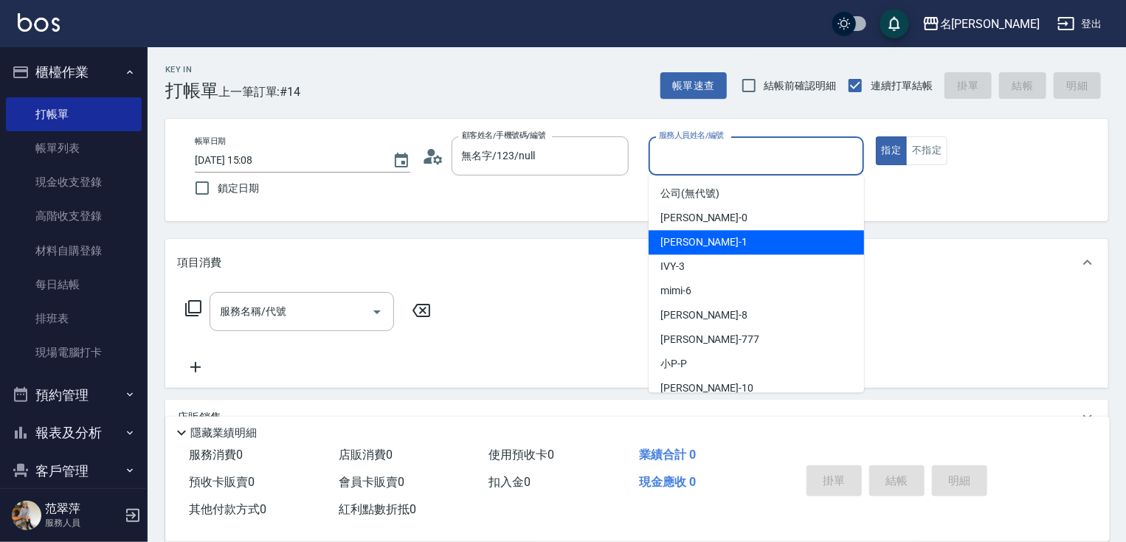
click at [694, 245] on span "[PERSON_NAME] -1" at bounding box center [703, 242] width 87 height 15
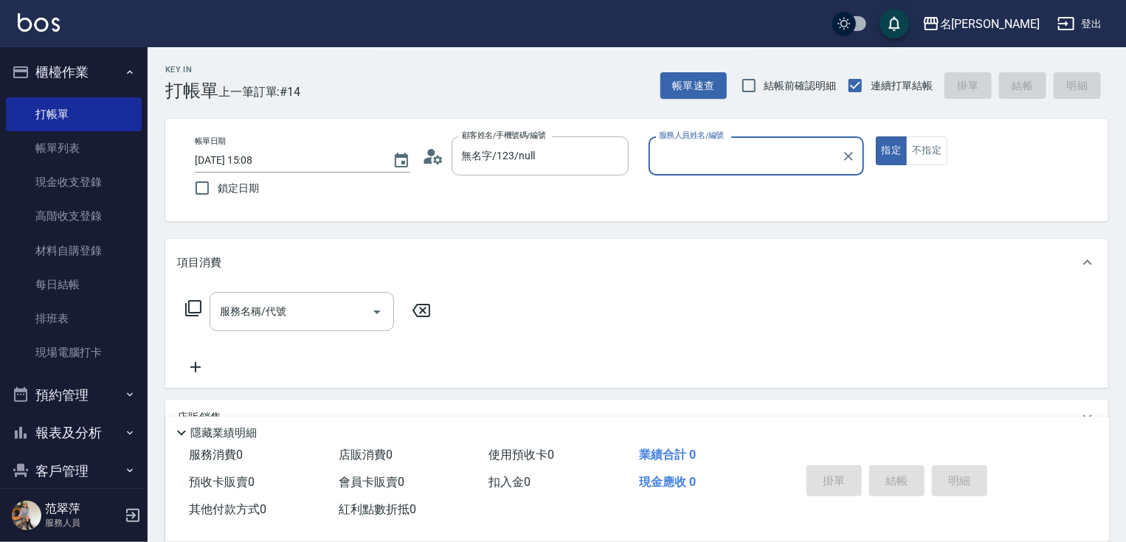
type input "[PERSON_NAME]-1"
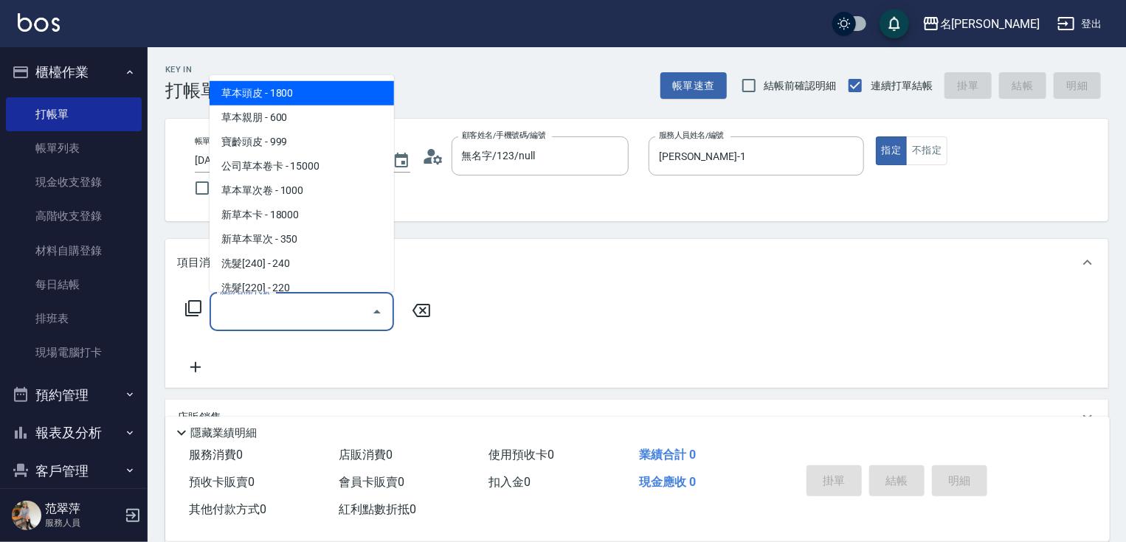
click at [323, 306] on input "服務名稱/代號" at bounding box center [290, 312] width 149 height 26
click at [283, 91] on span "草本頭皮 - 1800" at bounding box center [301, 93] width 184 height 24
type input "草本頭皮(101)"
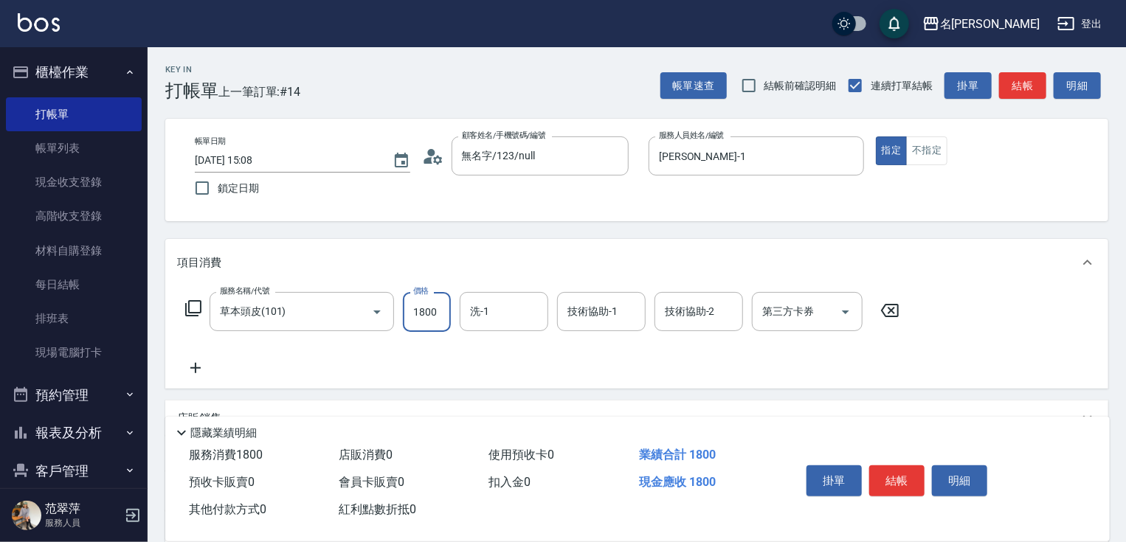
click at [426, 313] on input "1800" at bounding box center [427, 312] width 48 height 40
type input "2000"
type input "2"
type input "鴨肉-23"
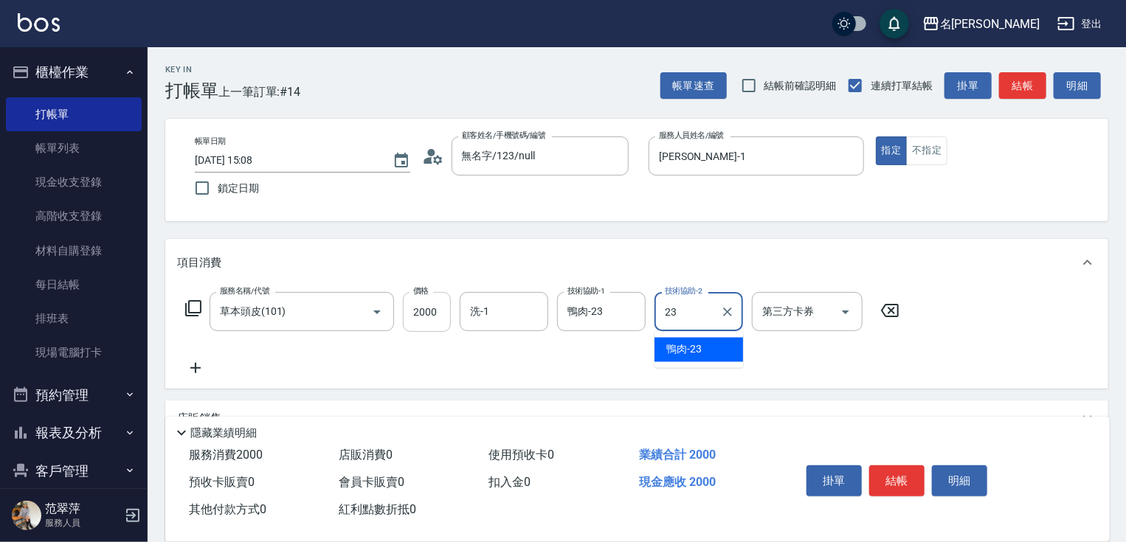
type input "鴨肉-23"
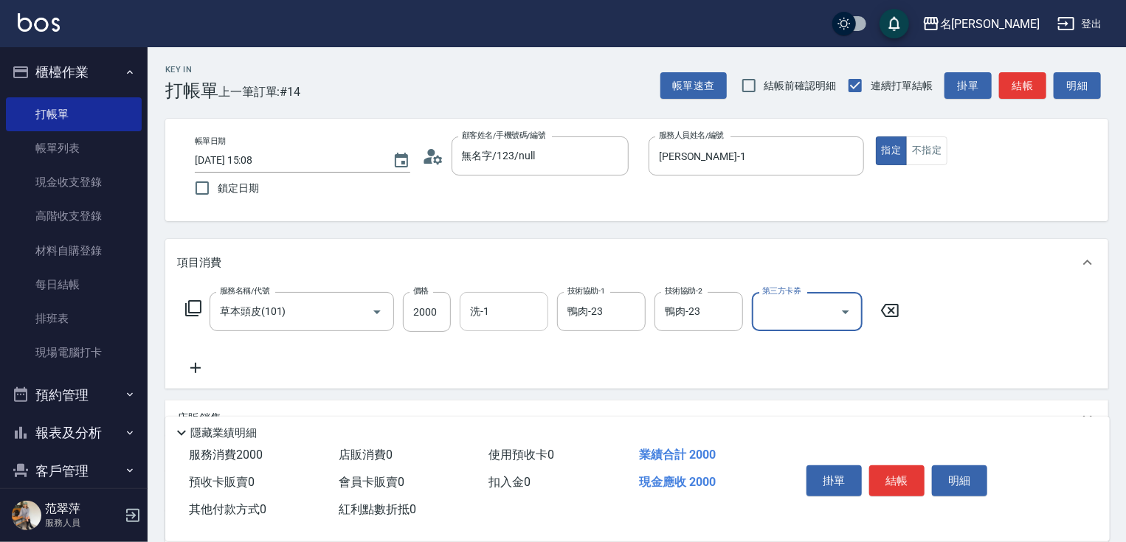
click at [477, 318] on input "洗-1" at bounding box center [503, 312] width 75 height 26
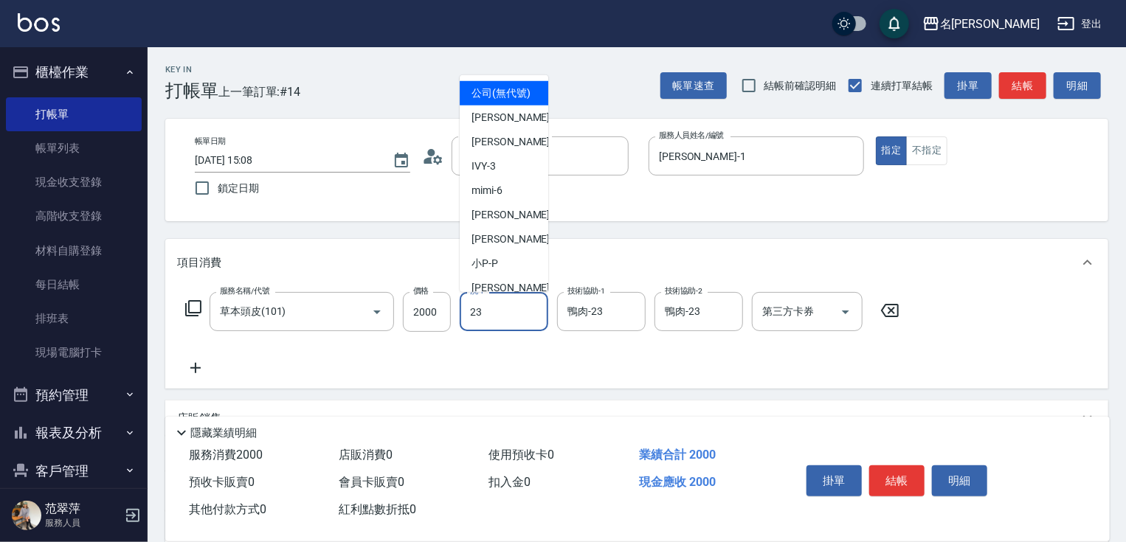
type input "鴨肉-23"
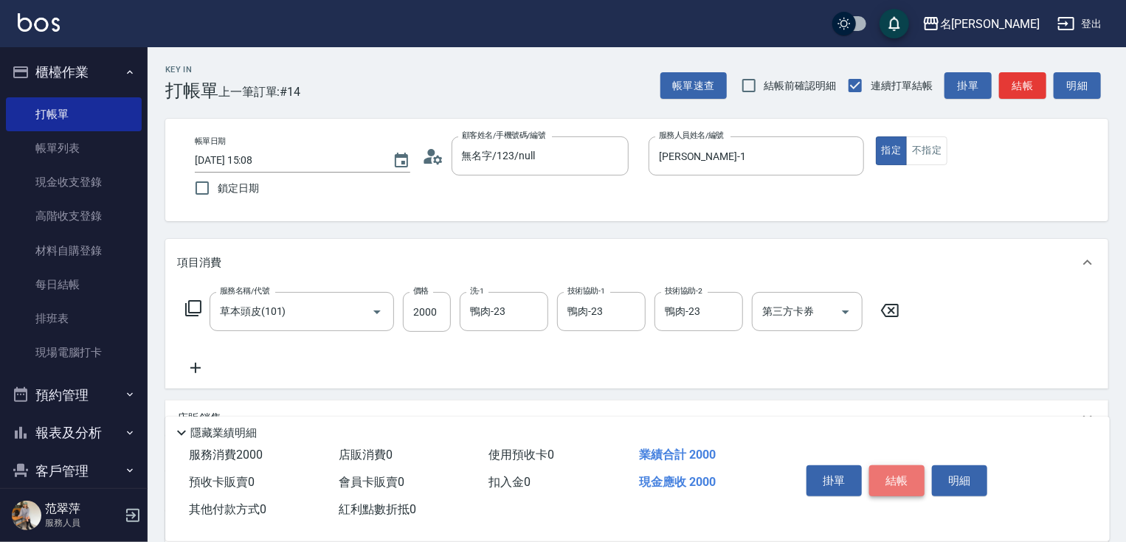
click at [900, 475] on button "結帳" at bounding box center [896, 480] width 55 height 31
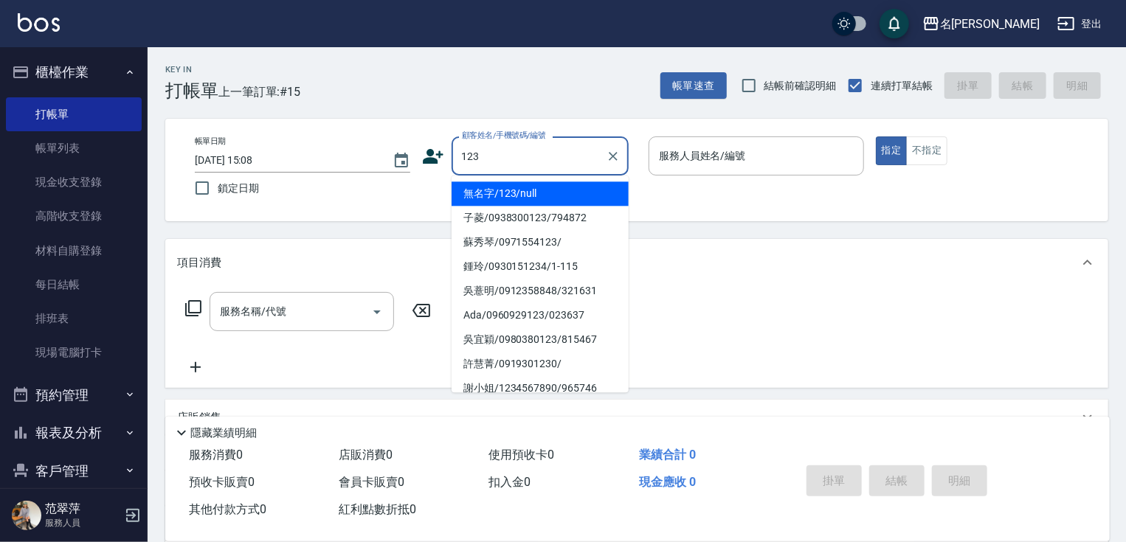
click at [538, 190] on li "無名字/123/null" at bounding box center [539, 193] width 177 height 24
type input "無名字/123/null"
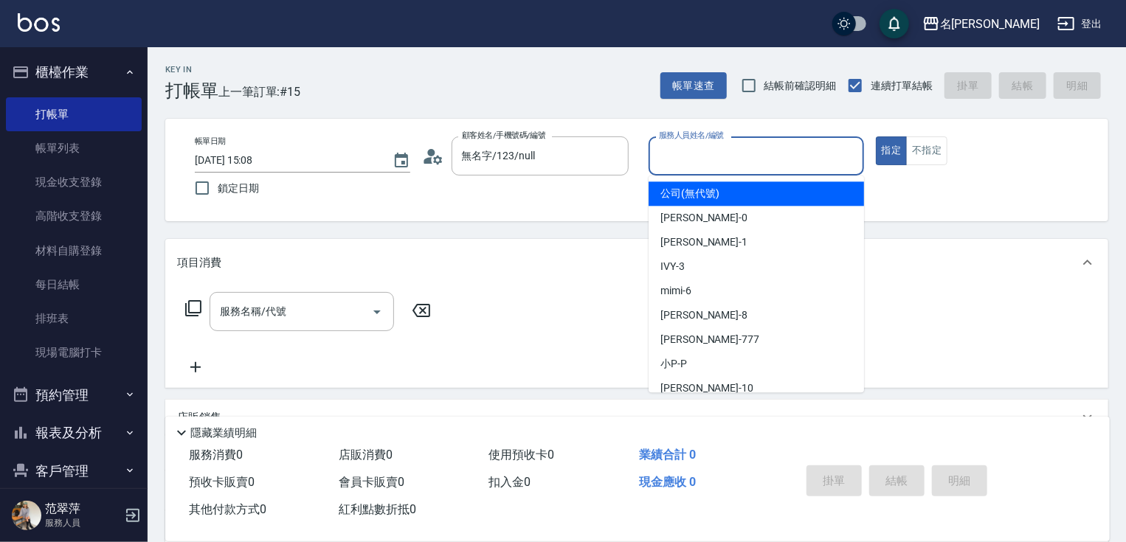
drag, startPoint x: 722, startPoint y: 156, endPoint x: 718, endPoint y: 187, distance: 31.3
click at [722, 159] on input "服務人員姓名/編號" at bounding box center [756, 156] width 202 height 26
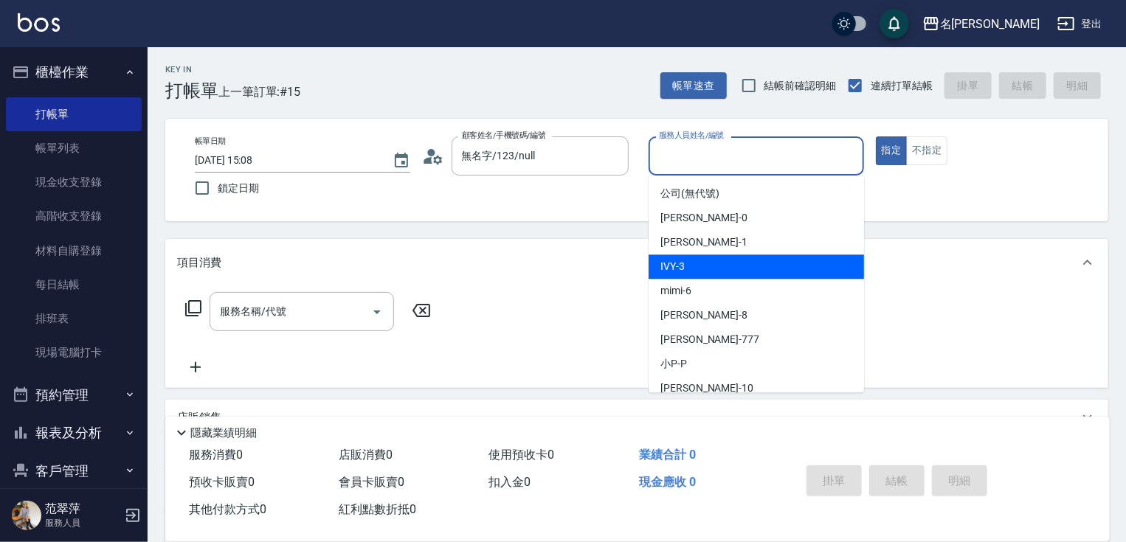
click at [697, 264] on div "IVY -3" at bounding box center [755, 266] width 215 height 24
type input "IVY-3"
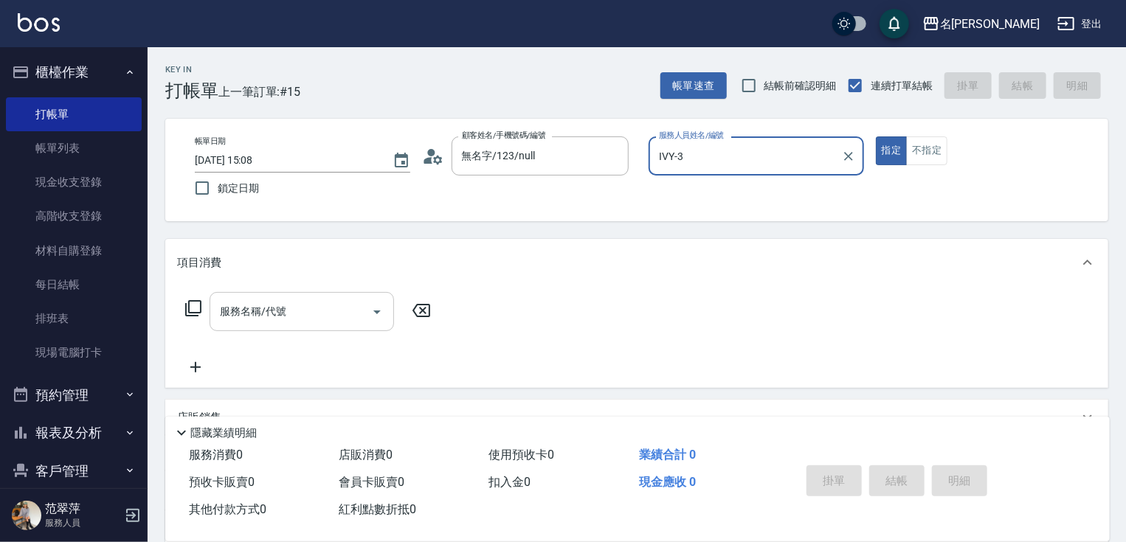
click at [281, 289] on body "名留竹林 登出 櫃檯作業 打帳單 帳單列表 現金收支登錄 高階收支登錄 材料自購登錄 每日結帳 排班表 現場電腦打卡 預約管理 預約管理 單日預約紀錄 單週預…" at bounding box center [563, 360] width 1126 height 721
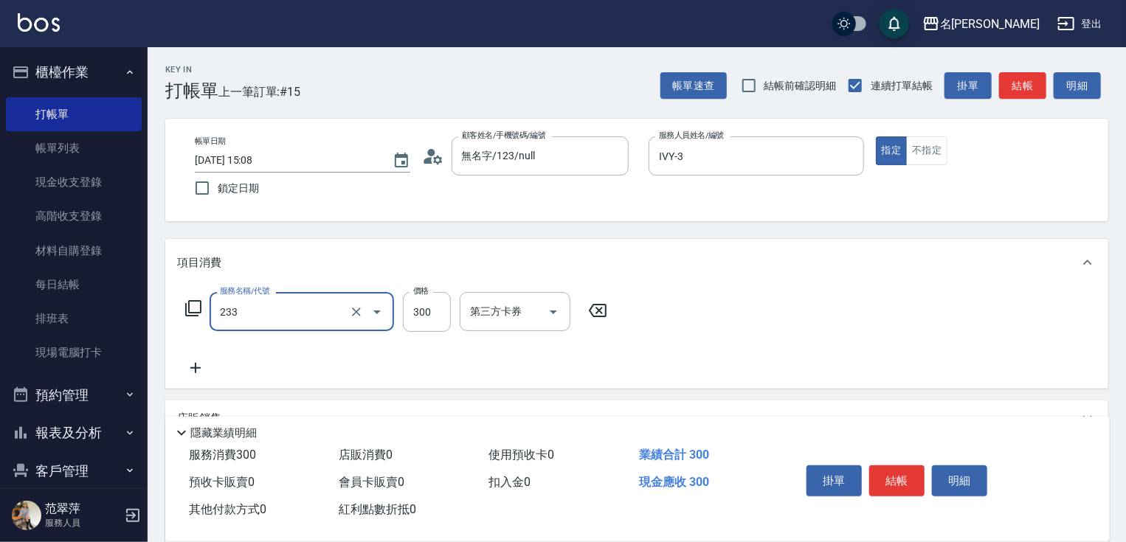
type input "洗髮300(233)"
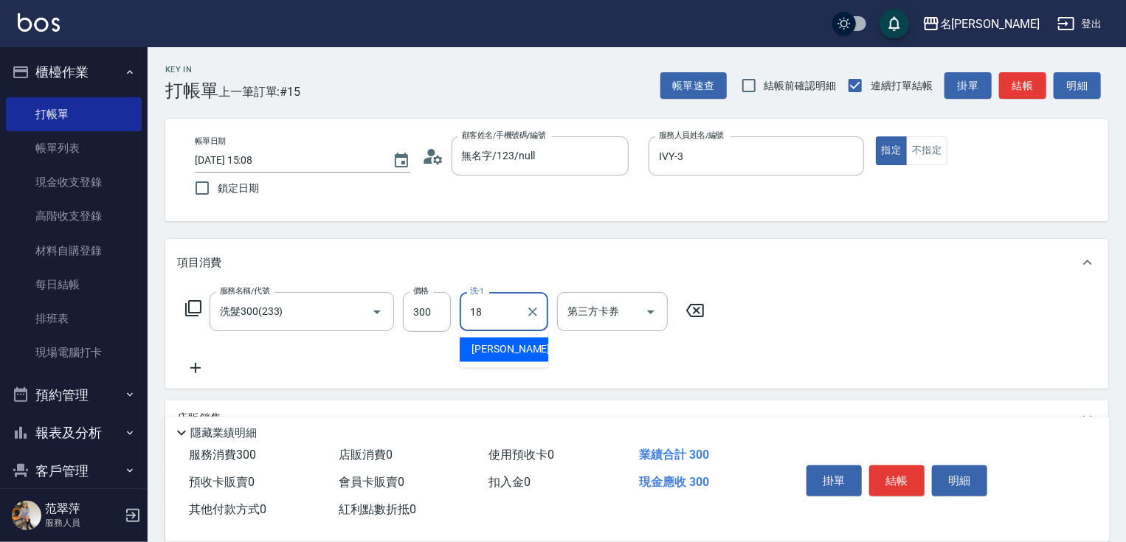
type input "小慧-18"
click at [198, 367] on icon at bounding box center [195, 368] width 37 height 18
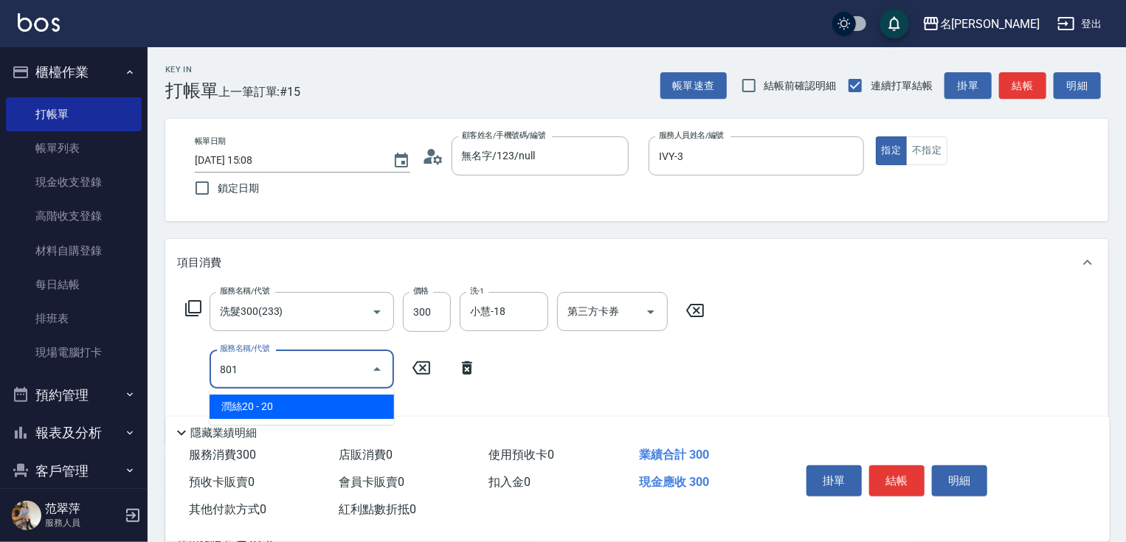
type input "潤絲20(801)"
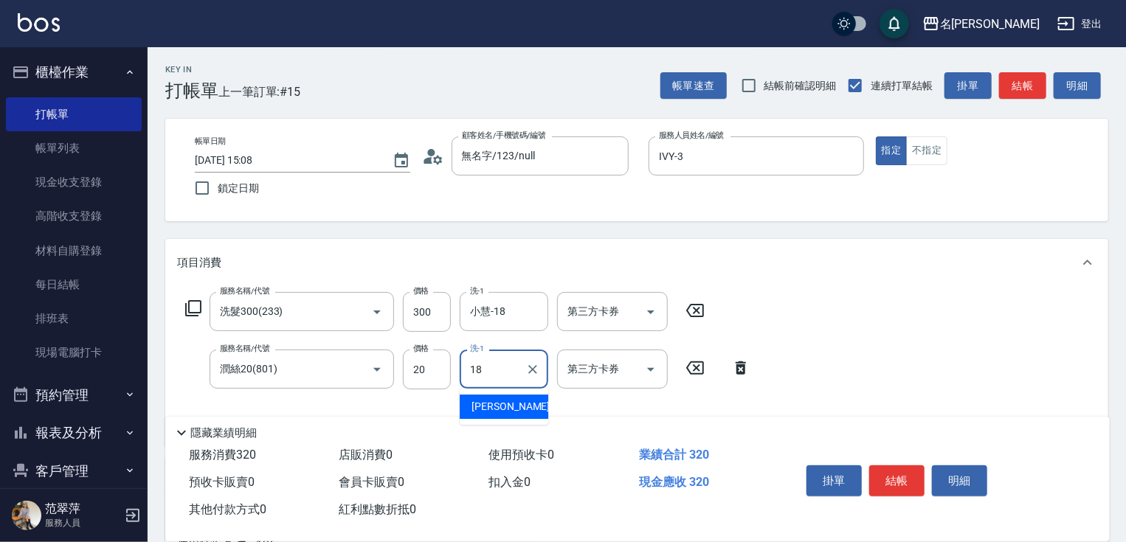
type input "小慧-18"
click at [901, 477] on button "結帳" at bounding box center [896, 480] width 55 height 31
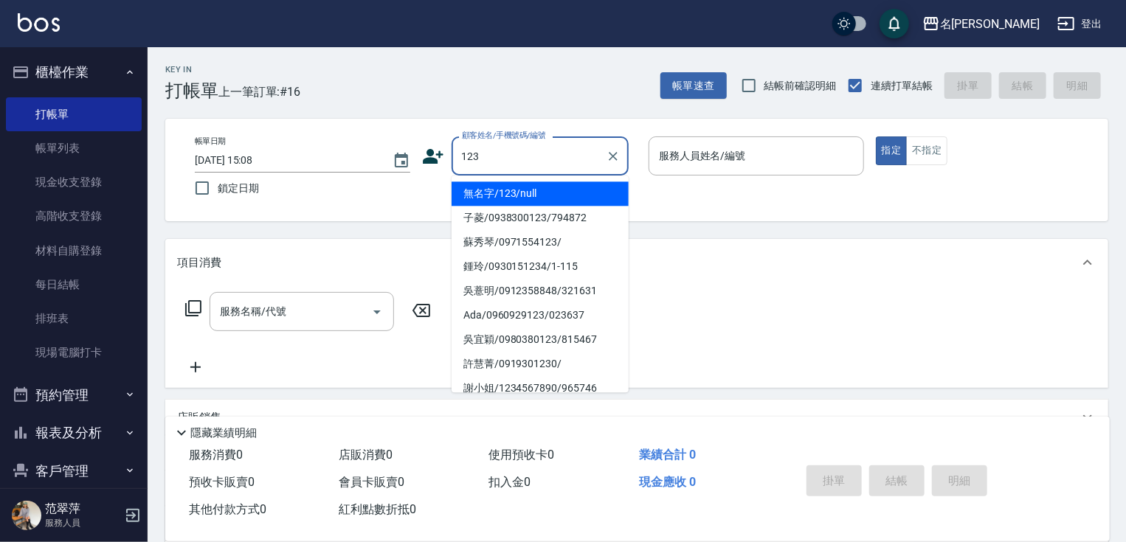
click at [535, 193] on li "無名字/123/null" at bounding box center [539, 193] width 177 height 24
type input "無名字/123/null"
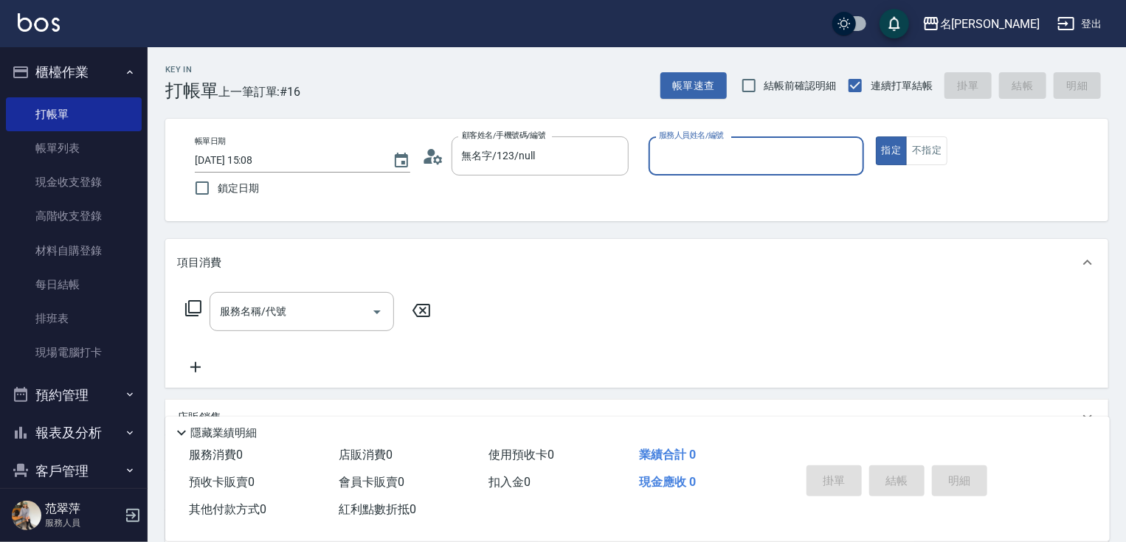
click at [696, 162] on input "服務人員姓名/編號" at bounding box center [756, 156] width 202 height 26
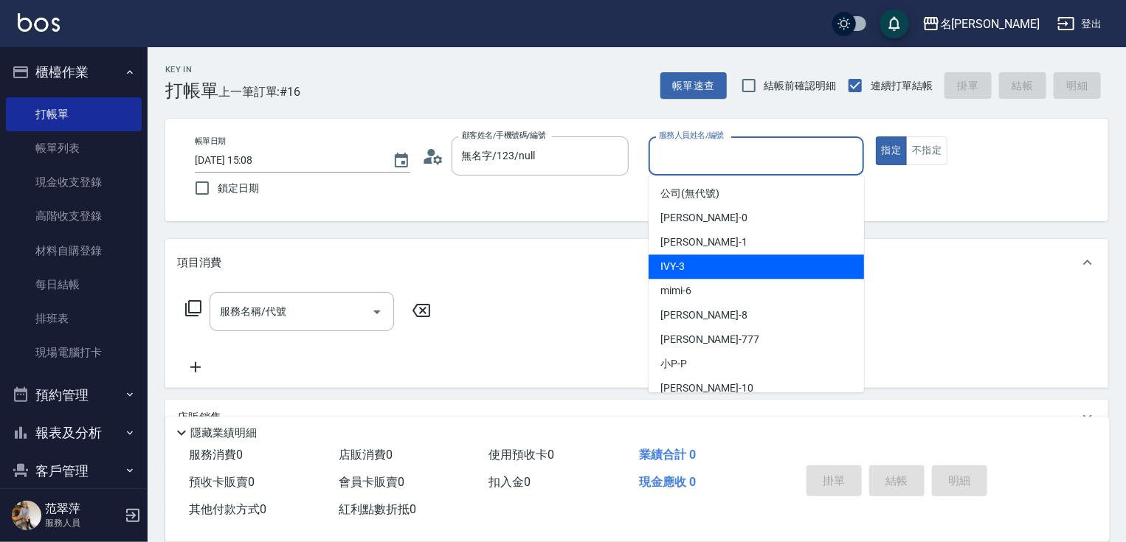
drag, startPoint x: 690, startPoint y: 263, endPoint x: 928, endPoint y: 149, distance: 263.3
click at [691, 263] on div "IVY -3" at bounding box center [755, 266] width 215 height 24
type input "IVY-3"
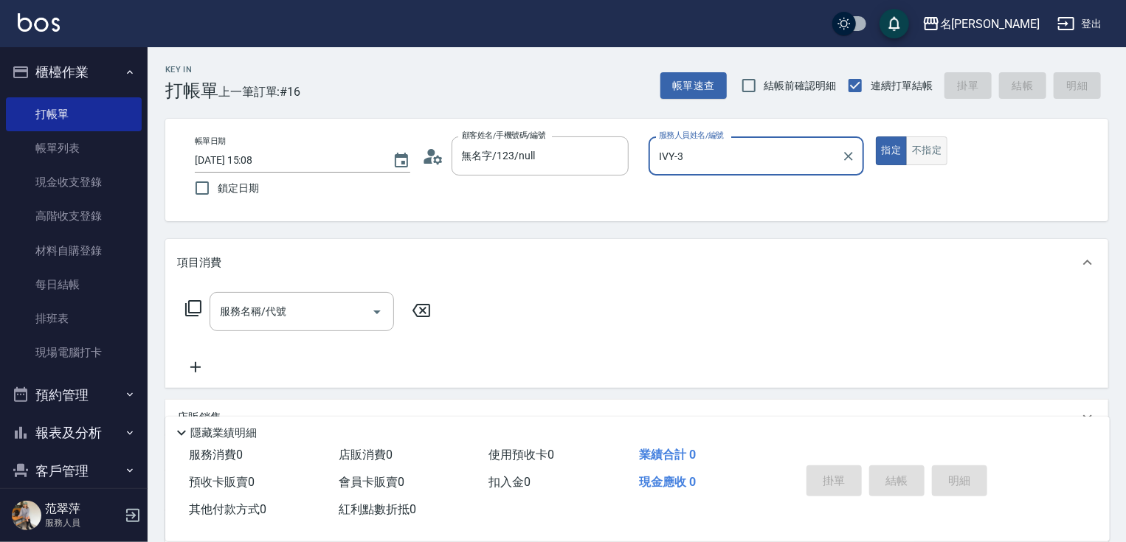
click at [917, 158] on button "不指定" at bounding box center [926, 150] width 41 height 29
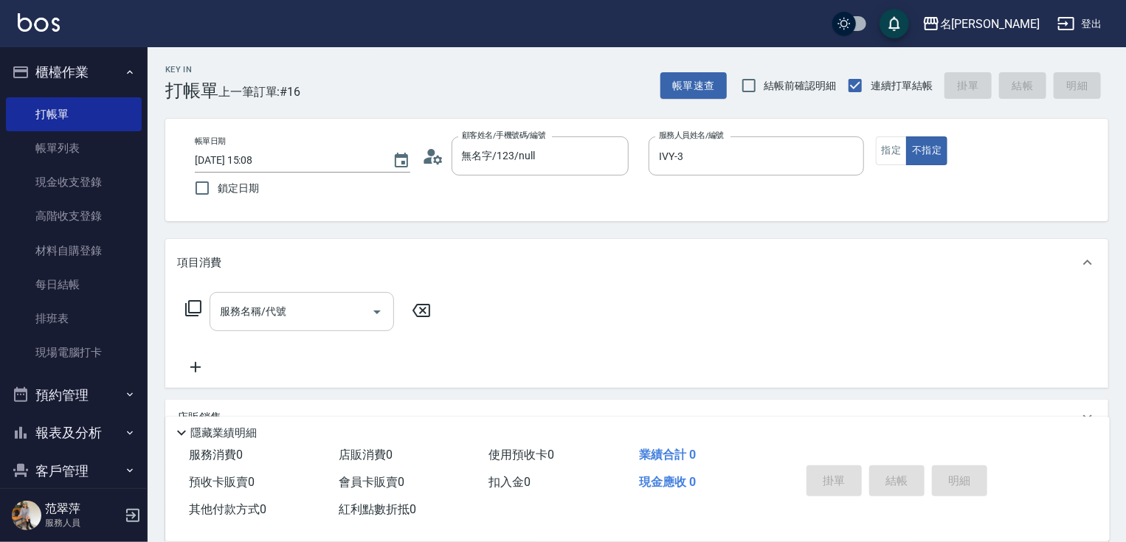
click at [301, 316] on input "服務名稱/代號" at bounding box center [290, 312] width 149 height 26
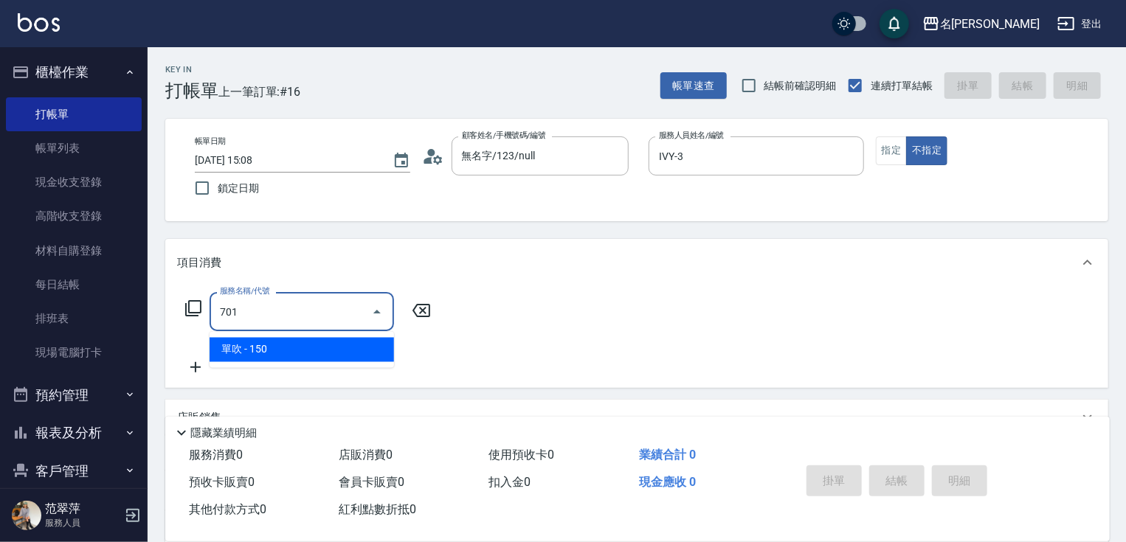
type input "單吹(701)"
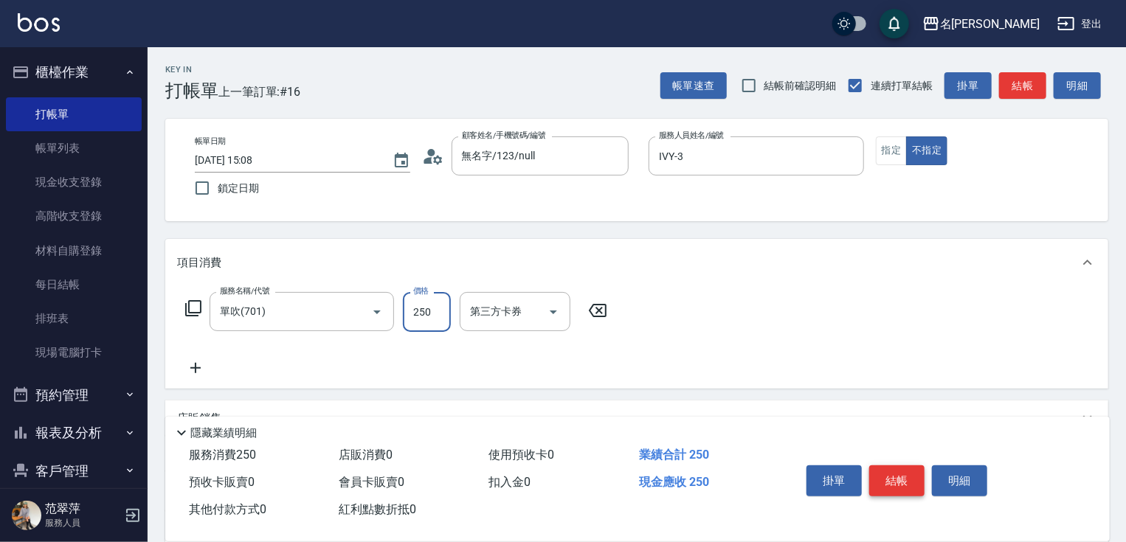
type input "250"
click at [915, 471] on button "結帳" at bounding box center [896, 480] width 55 height 31
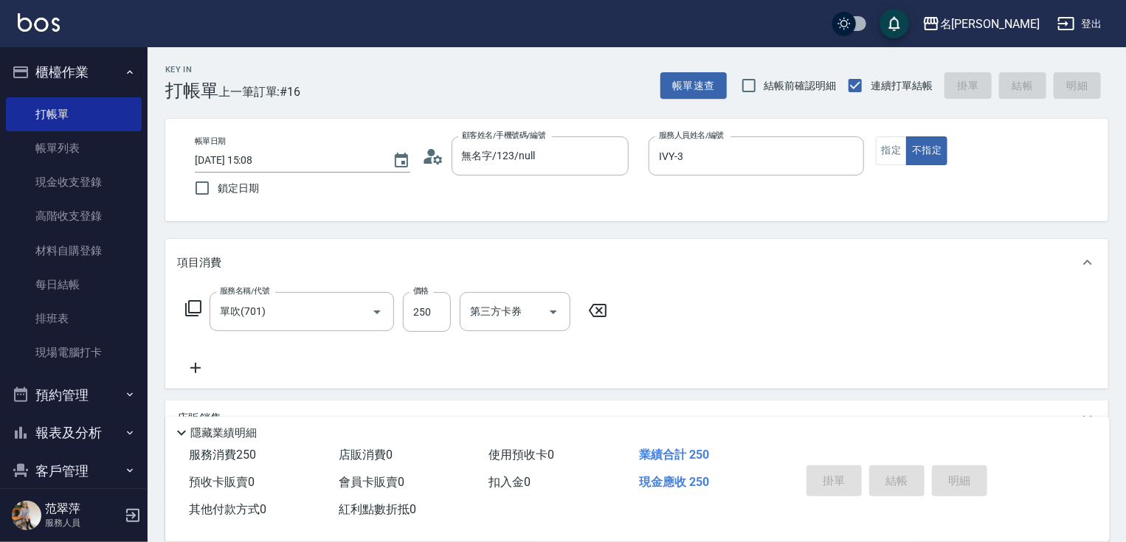
type input "[DATE] 15:09"
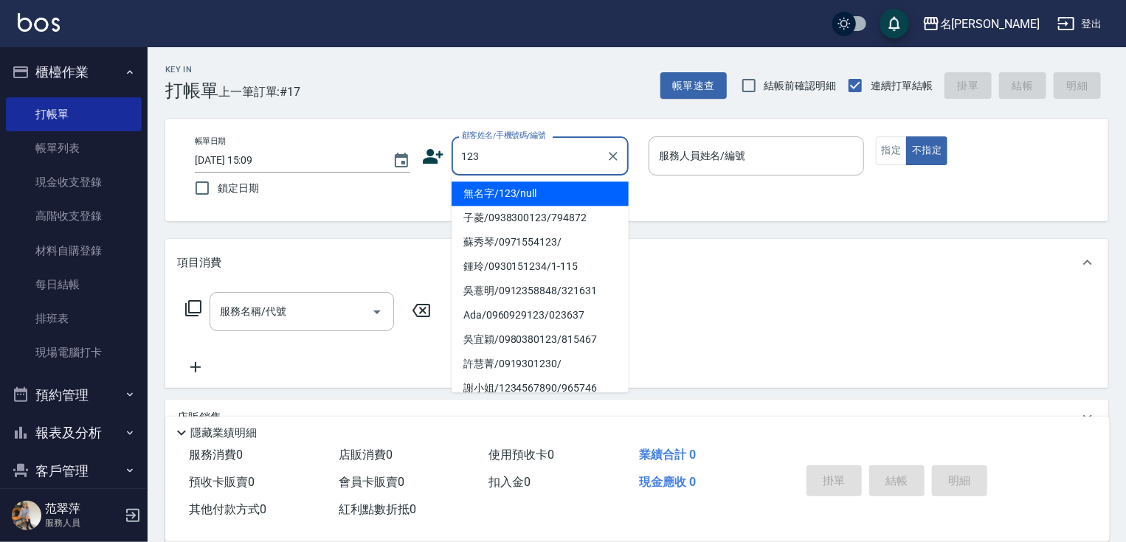
click at [550, 204] on li "無名字/123/null" at bounding box center [539, 193] width 177 height 24
type input "無名字/123/null"
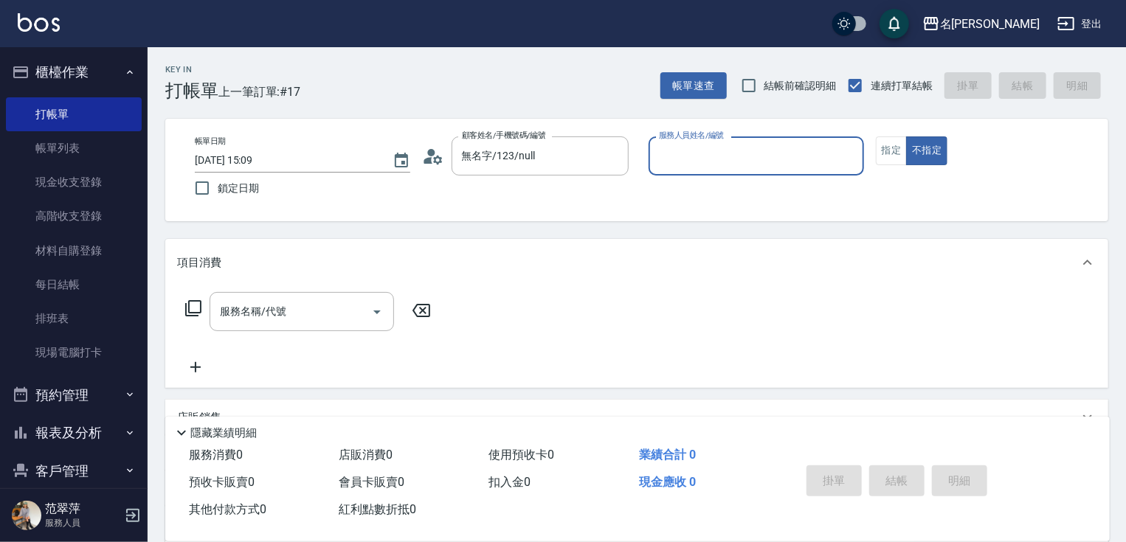
click at [697, 157] on input "服務人員姓名/編號" at bounding box center [756, 156] width 202 height 26
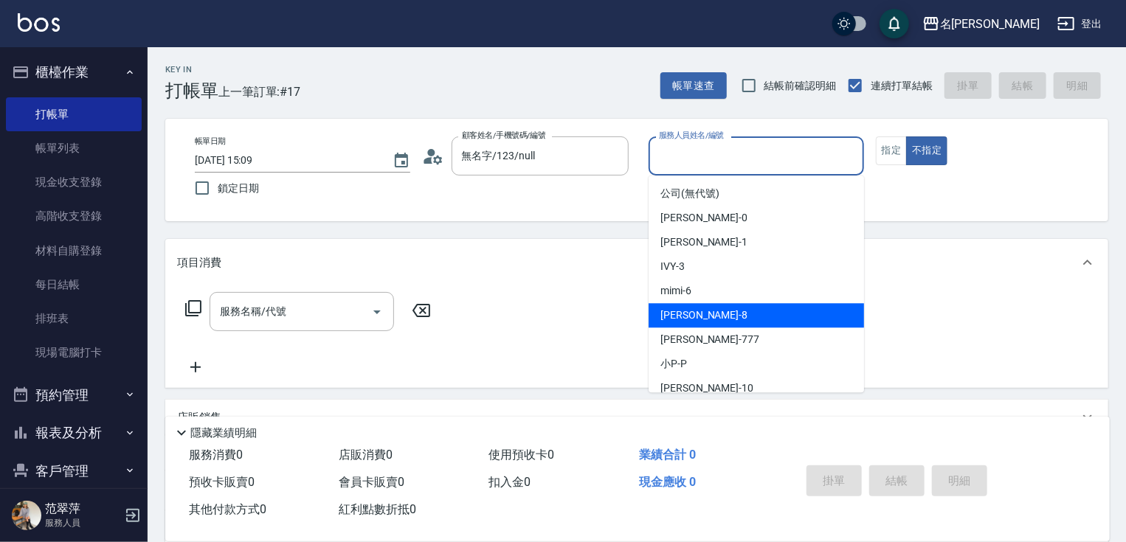
click at [685, 310] on span "曉容 -8" at bounding box center [703, 315] width 87 height 15
type input "曉容-8"
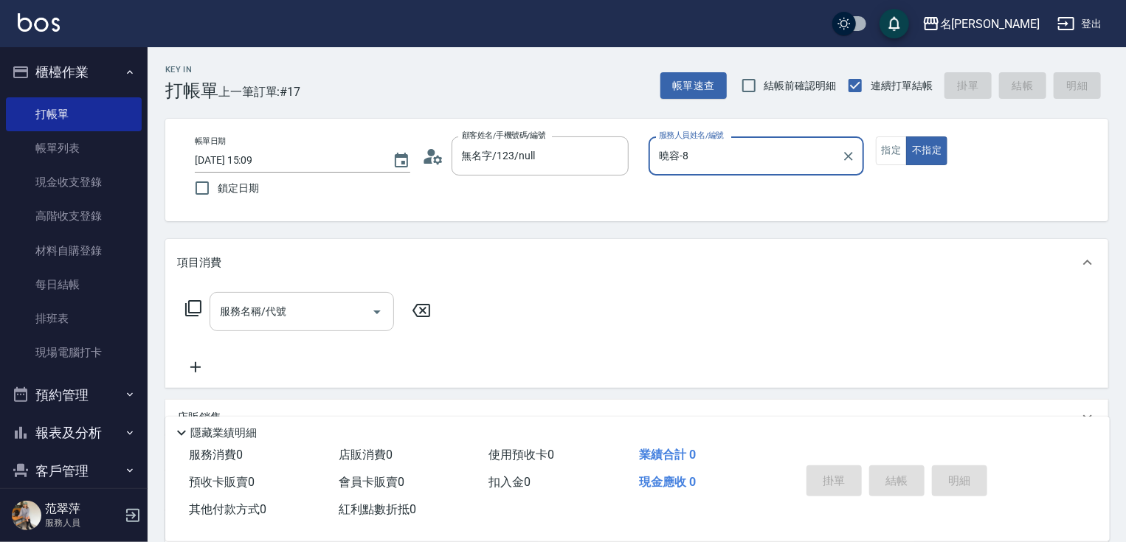
click at [322, 304] on input "服務名稱/代號" at bounding box center [290, 312] width 149 height 26
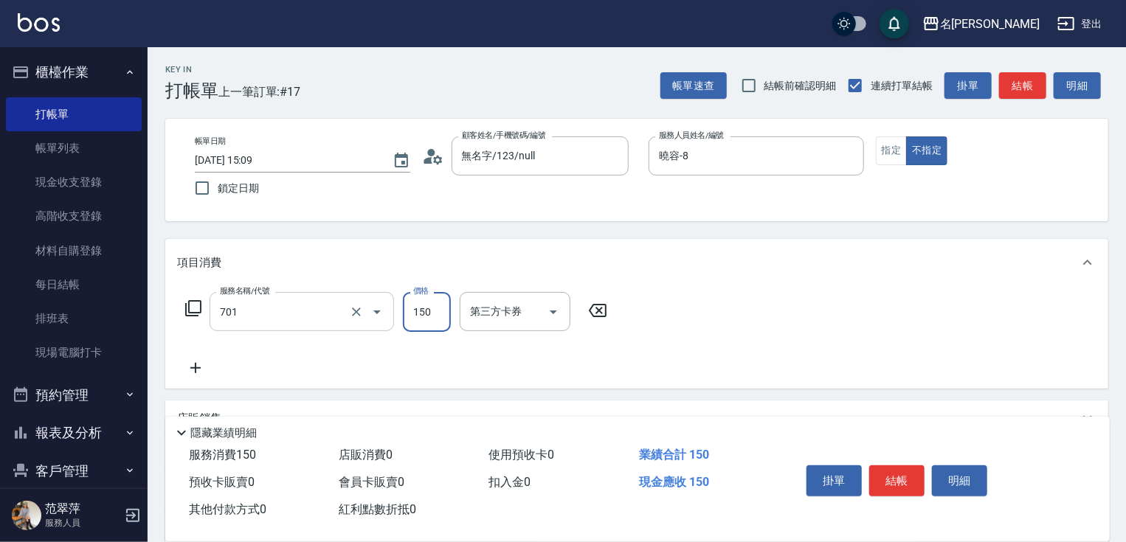
type input "單吹(701)"
type input "250"
click at [903, 480] on button "結帳" at bounding box center [896, 480] width 55 height 31
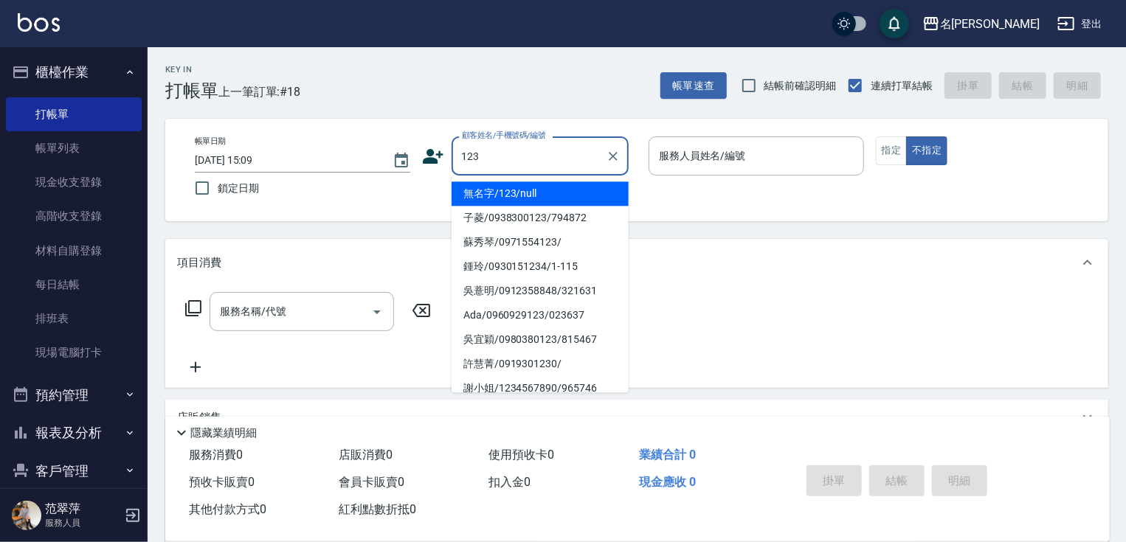
click at [520, 193] on li "無名字/123/null" at bounding box center [539, 193] width 177 height 24
type input "無名字/123/null"
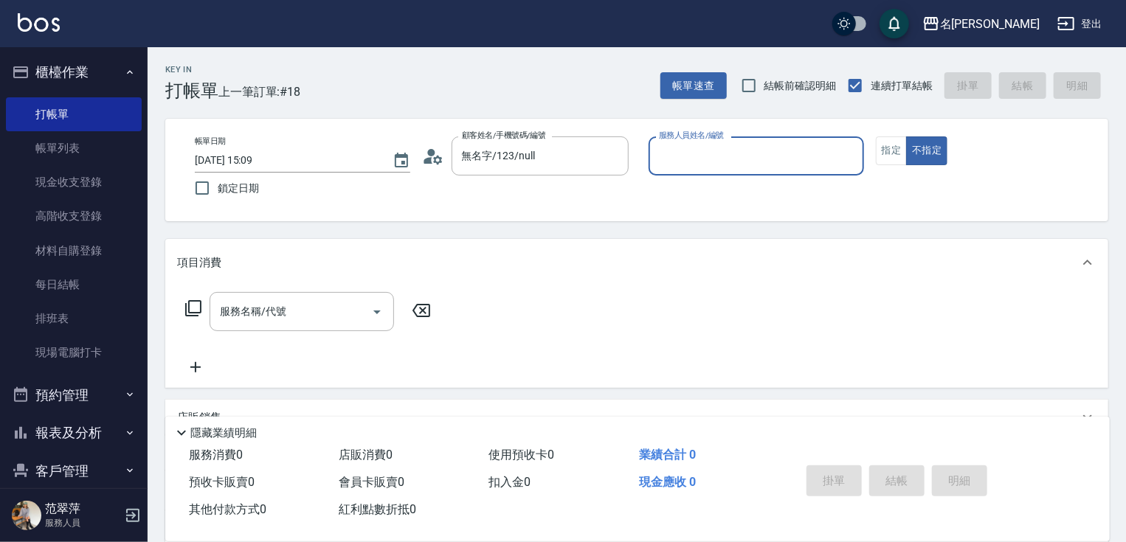
click at [696, 162] on input "服務人員姓名/編號" at bounding box center [756, 156] width 202 height 26
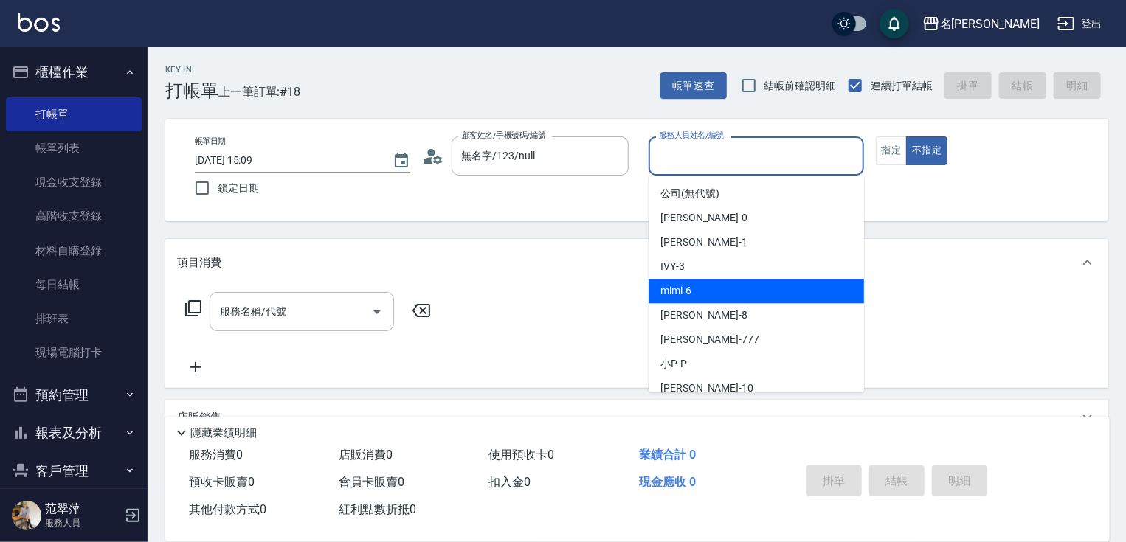
click at [662, 297] on span "mimi -6" at bounding box center [675, 290] width 31 height 15
type input "mimi-6"
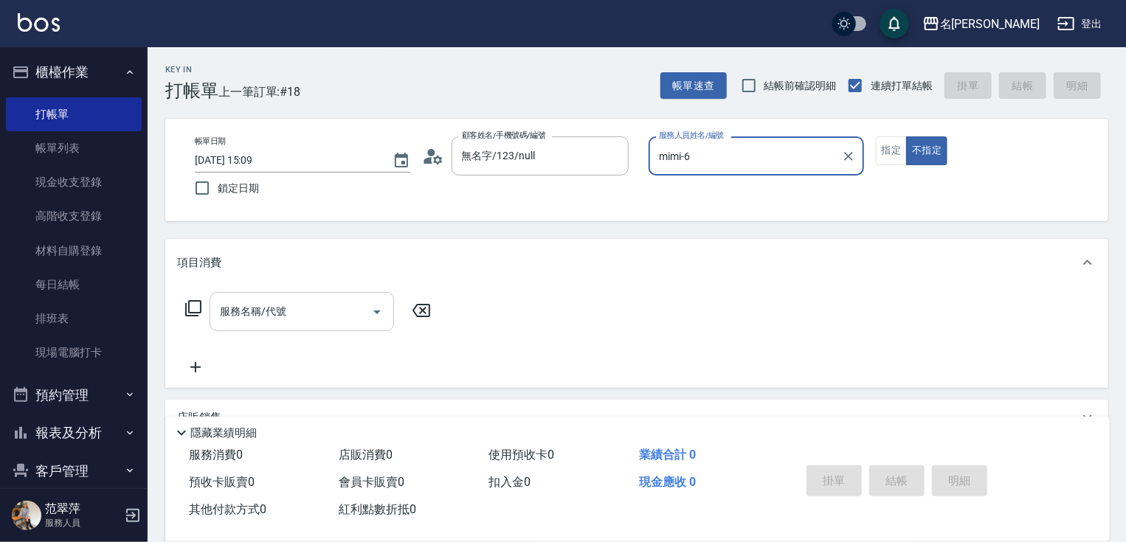
click at [261, 316] on input "服務名稱/代號" at bounding box center [290, 312] width 149 height 26
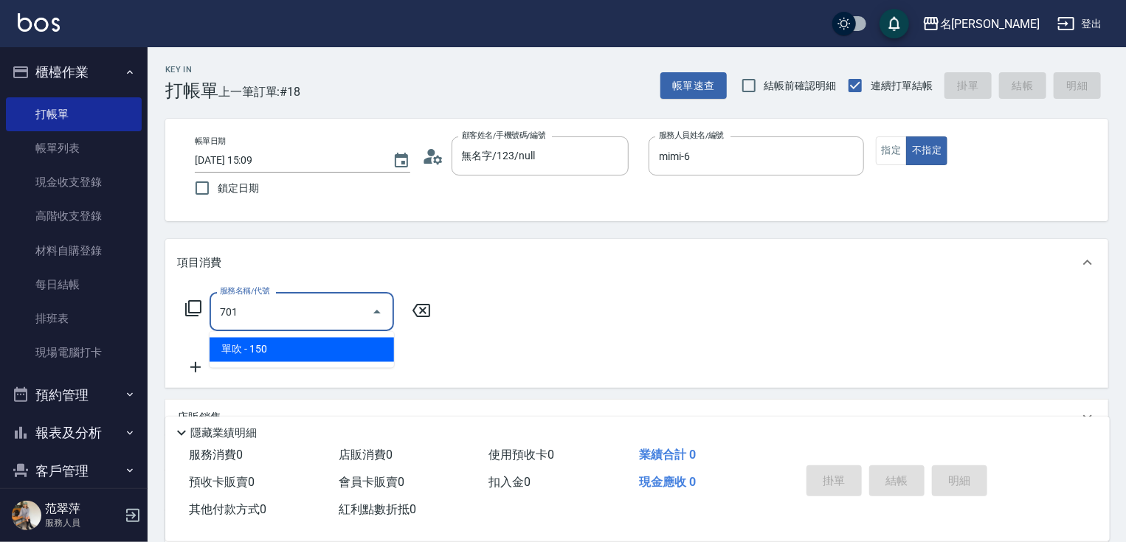
type input "單吹(701)"
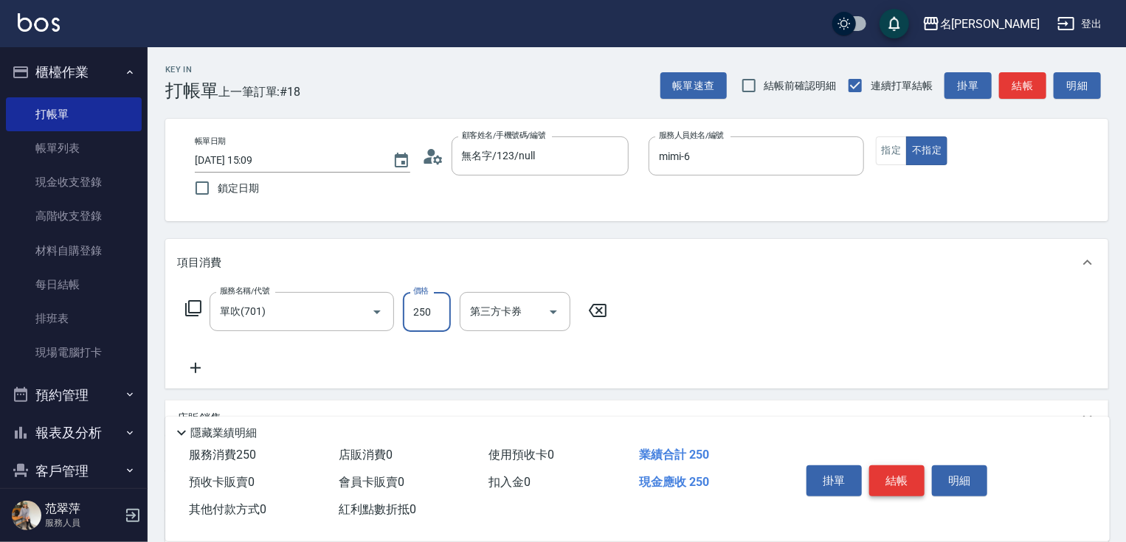
type input "250"
click at [896, 479] on button "結帳" at bounding box center [896, 480] width 55 height 31
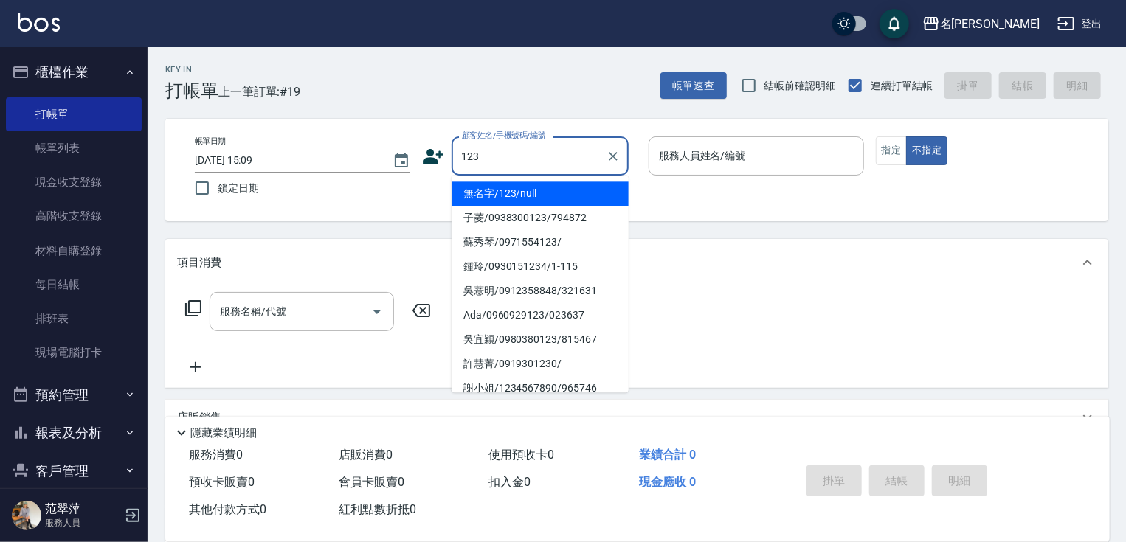
drag, startPoint x: 522, startPoint y: 193, endPoint x: 654, endPoint y: 155, distance: 136.8
click at [523, 193] on li "無名字/123/null" at bounding box center [539, 193] width 177 height 24
type input "無名字/123/null"
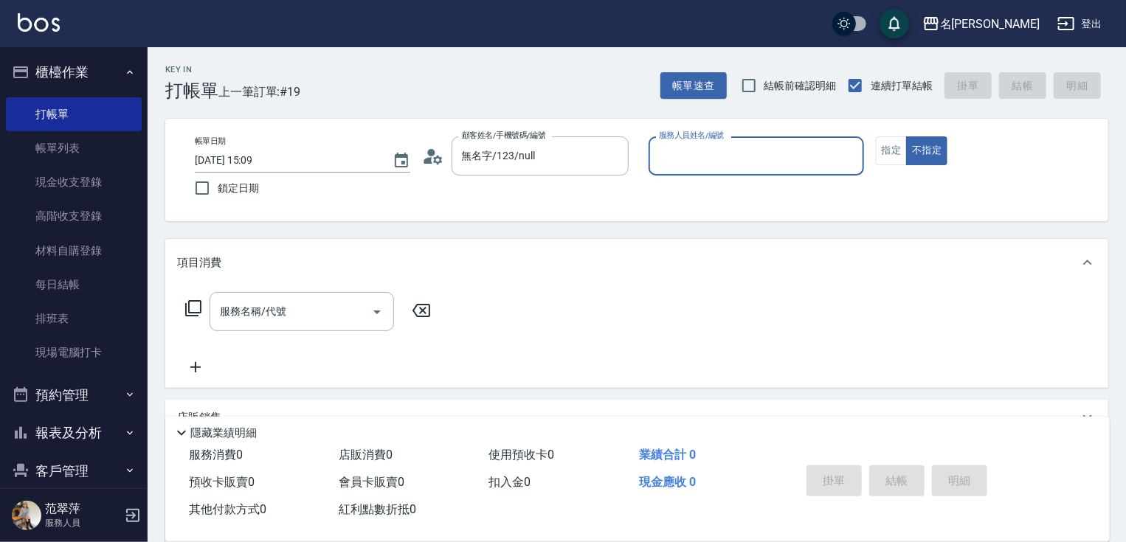
click at [696, 152] on input "服務人員姓名/編號" at bounding box center [756, 156] width 202 height 26
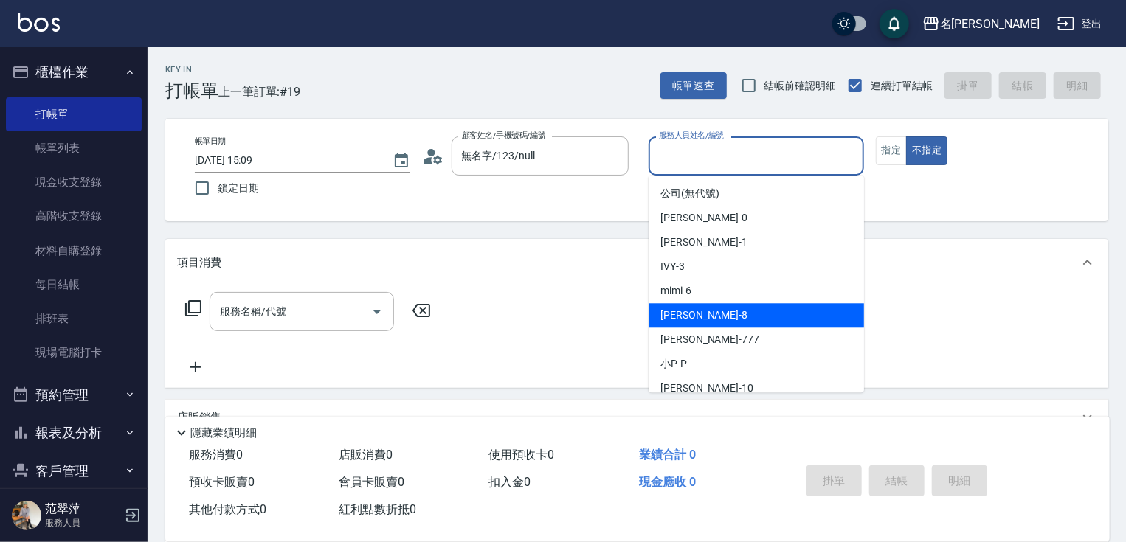
click at [699, 306] on div "曉容 -8" at bounding box center [755, 315] width 215 height 24
type input "曉容-8"
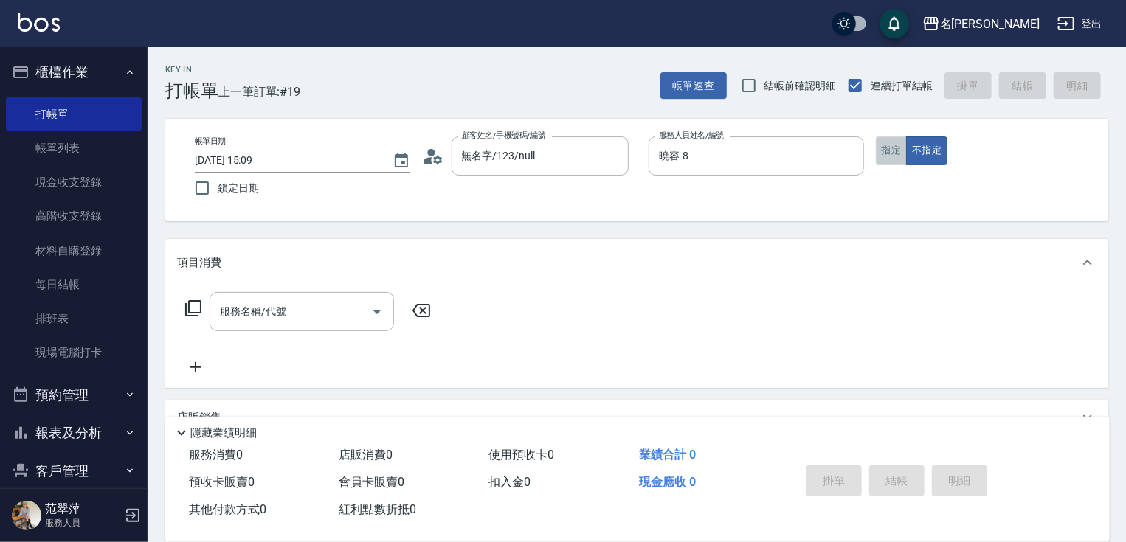
click at [890, 156] on button "指定" at bounding box center [892, 150] width 32 height 29
click at [283, 316] on input "服務名稱/代號" at bounding box center [290, 312] width 149 height 26
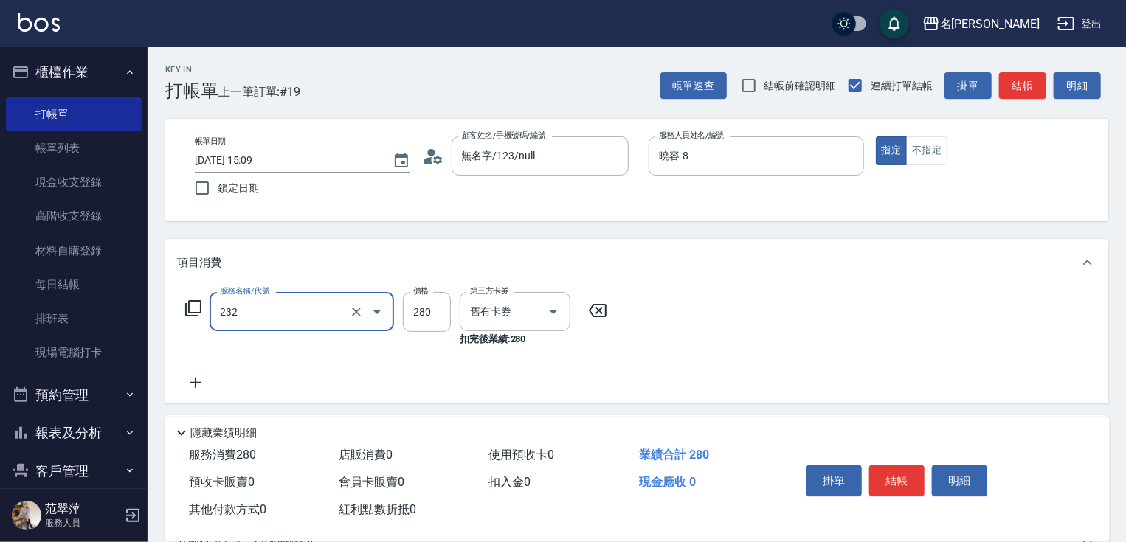
type input "洗髮卷280(232)"
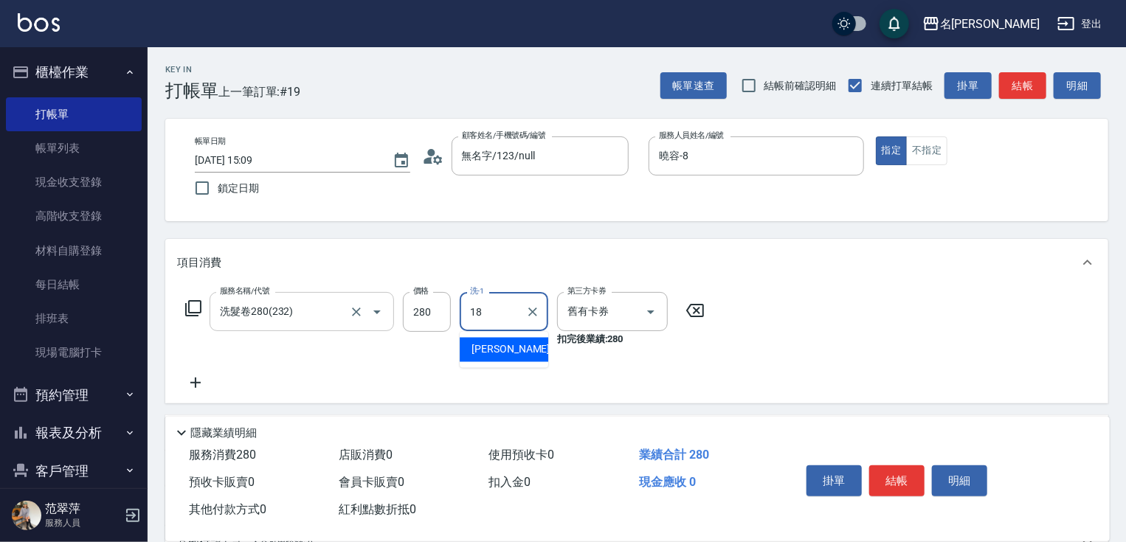
type input "小慧-18"
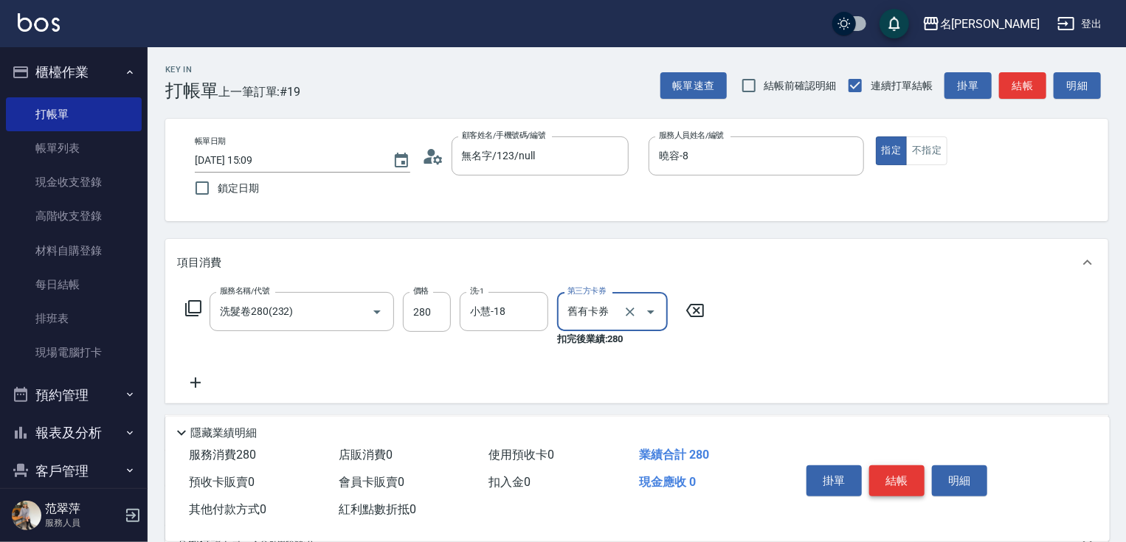
click at [890, 478] on button "結帳" at bounding box center [896, 480] width 55 height 31
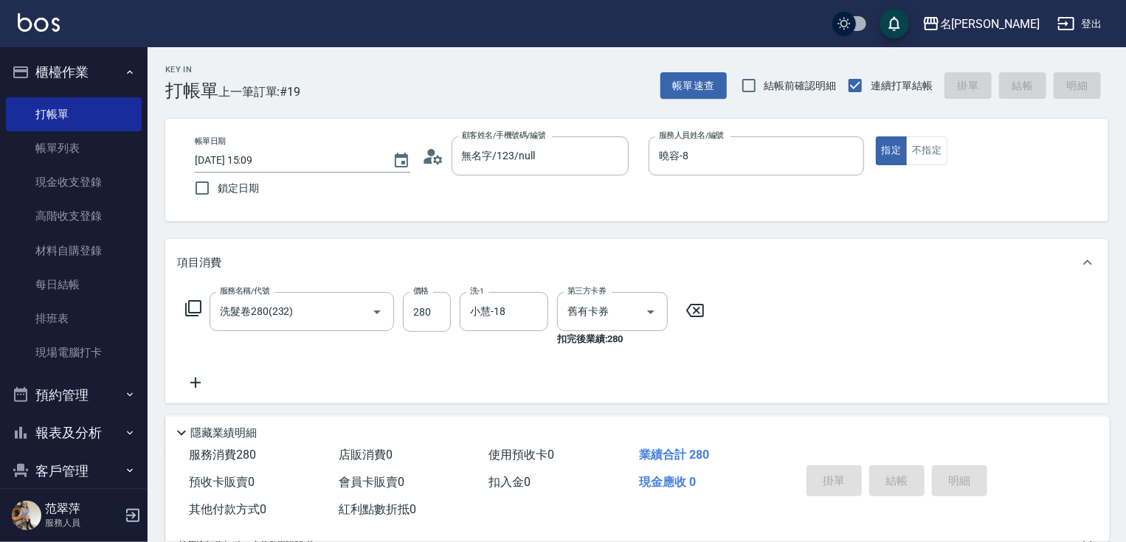
type input "[DATE] 15:10"
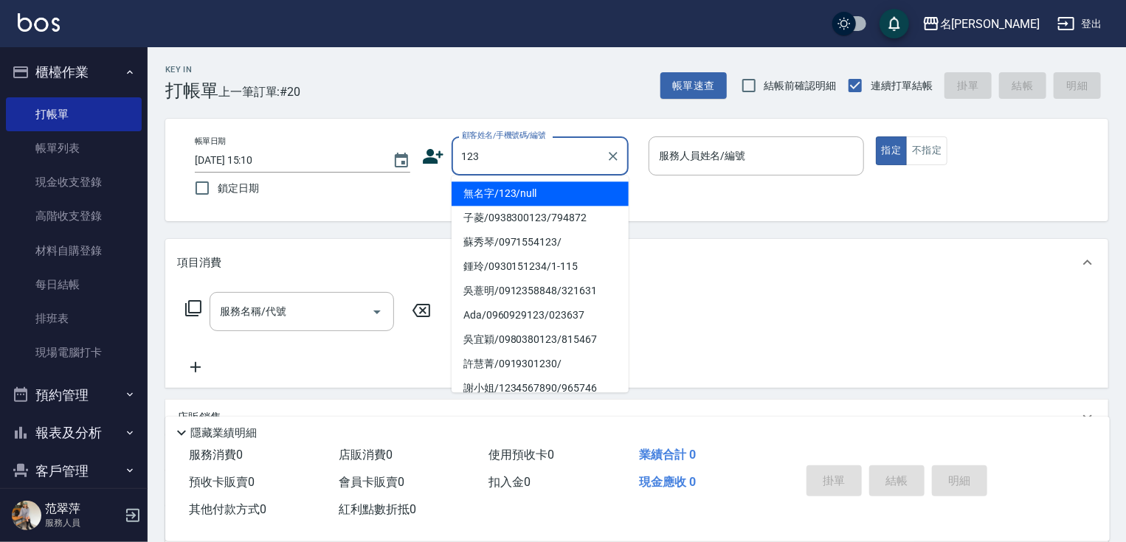
drag, startPoint x: 546, startPoint y: 193, endPoint x: 696, endPoint y: 163, distance: 153.4
click at [547, 193] on li "無名字/123/null" at bounding box center [539, 193] width 177 height 24
type input "無名字/123/null"
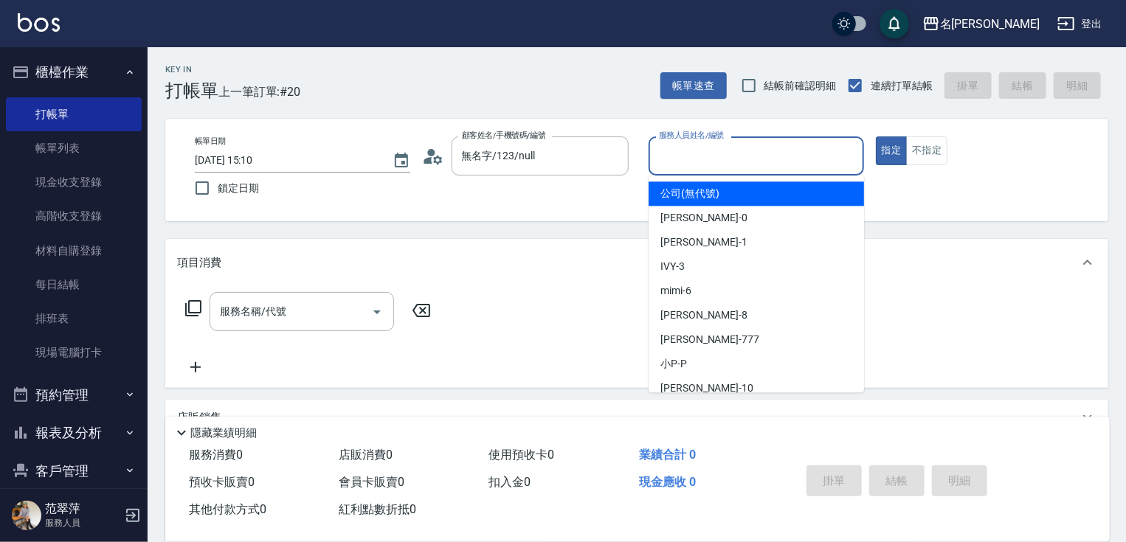
click at [699, 159] on input "服務人員姓名/編號" at bounding box center [756, 156] width 202 height 26
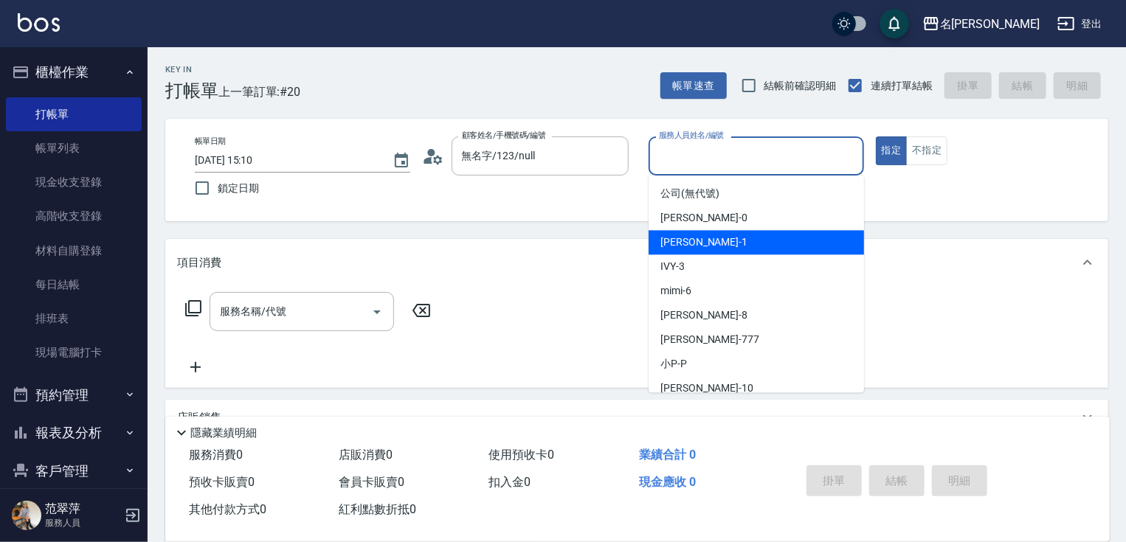
drag, startPoint x: 696, startPoint y: 240, endPoint x: 461, endPoint y: 296, distance: 241.7
click at [696, 240] on span "[PERSON_NAME] -1" at bounding box center [703, 242] width 87 height 15
type input "[PERSON_NAME]-1"
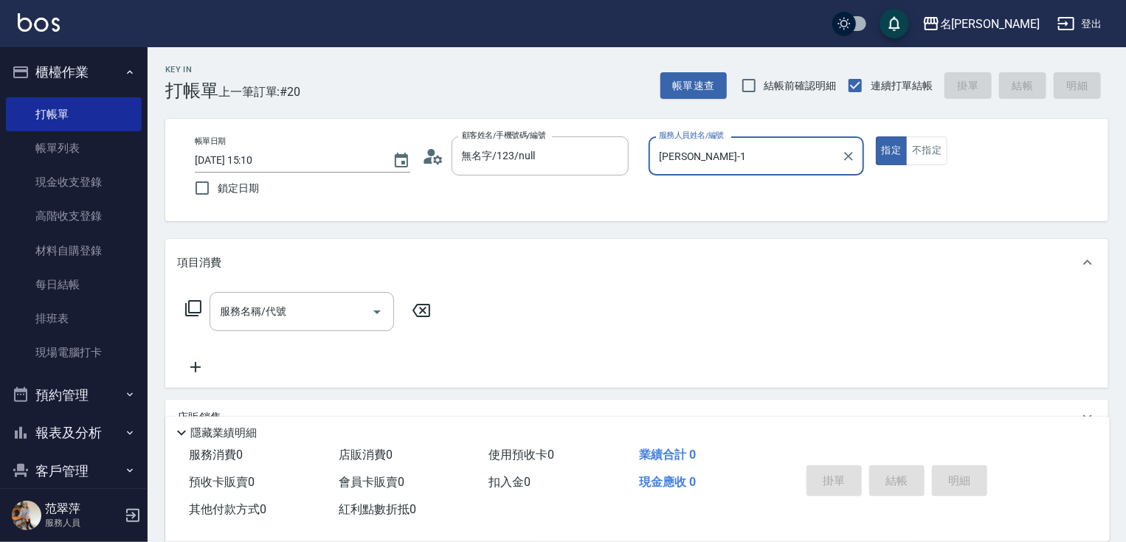
drag, startPoint x: 314, startPoint y: 302, endPoint x: 309, endPoint y: 291, distance: 11.5
click at [310, 298] on div "服務名稱/代號" at bounding box center [301, 311] width 184 height 39
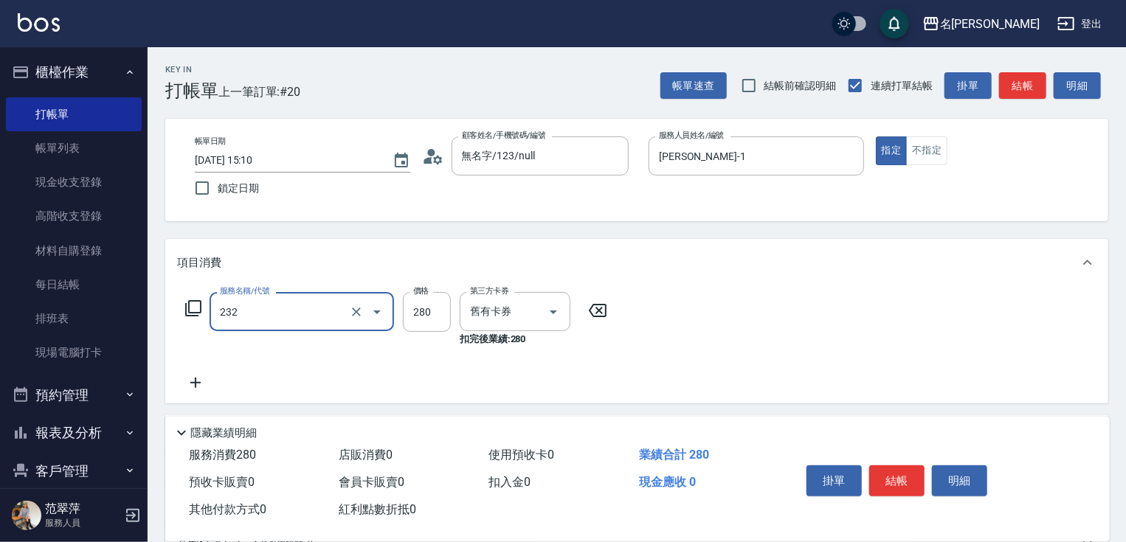
type input "洗髮卷280(232)"
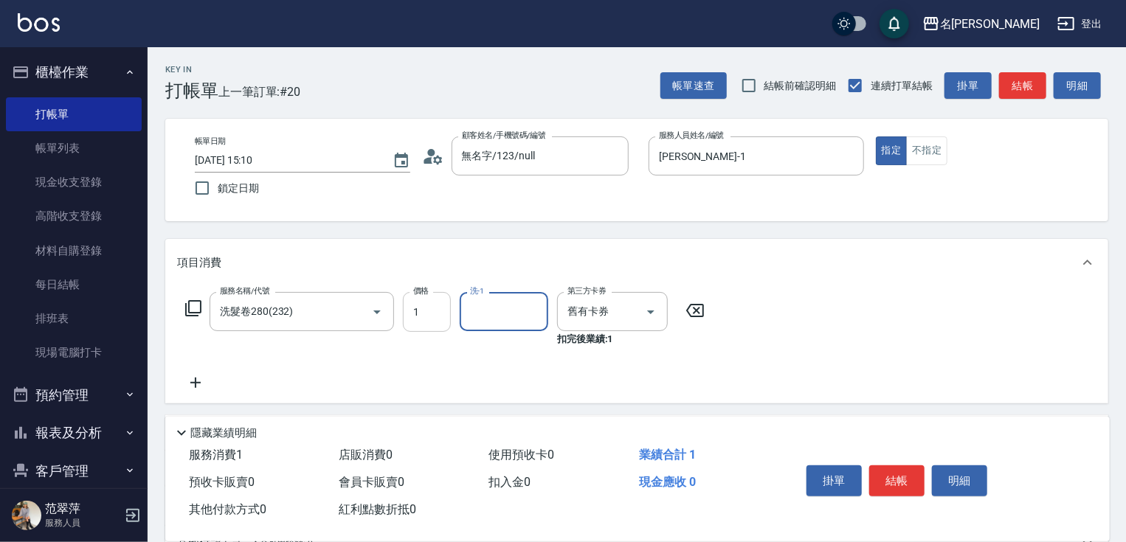
click at [424, 314] on input "1" at bounding box center [427, 312] width 48 height 40
type input "280"
type input "2"
type input "[PERSON_NAME]-1"
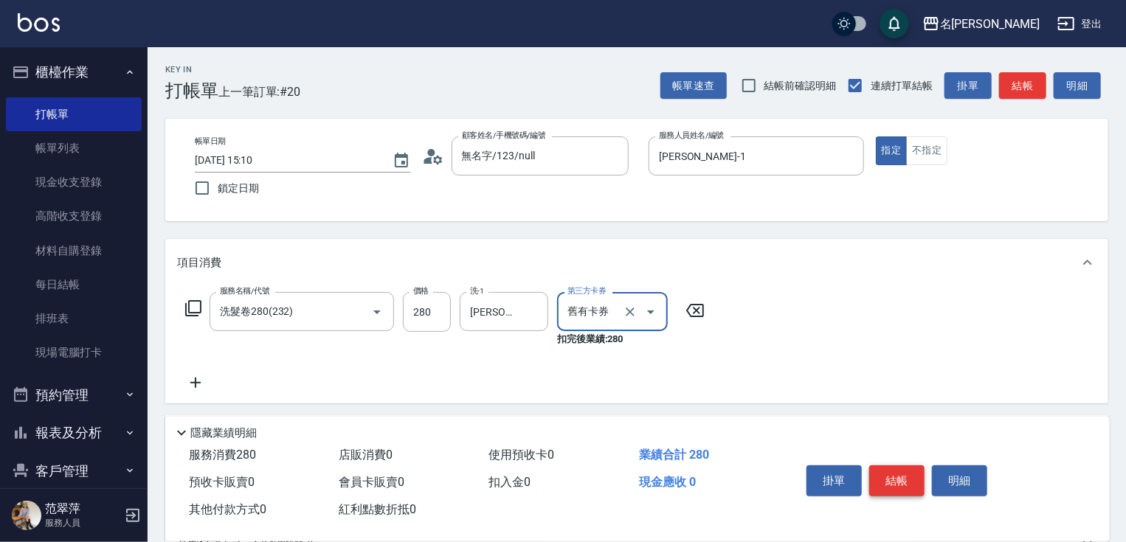
click at [890, 467] on button "結帳" at bounding box center [896, 480] width 55 height 31
